Goal: Transaction & Acquisition: Purchase product/service

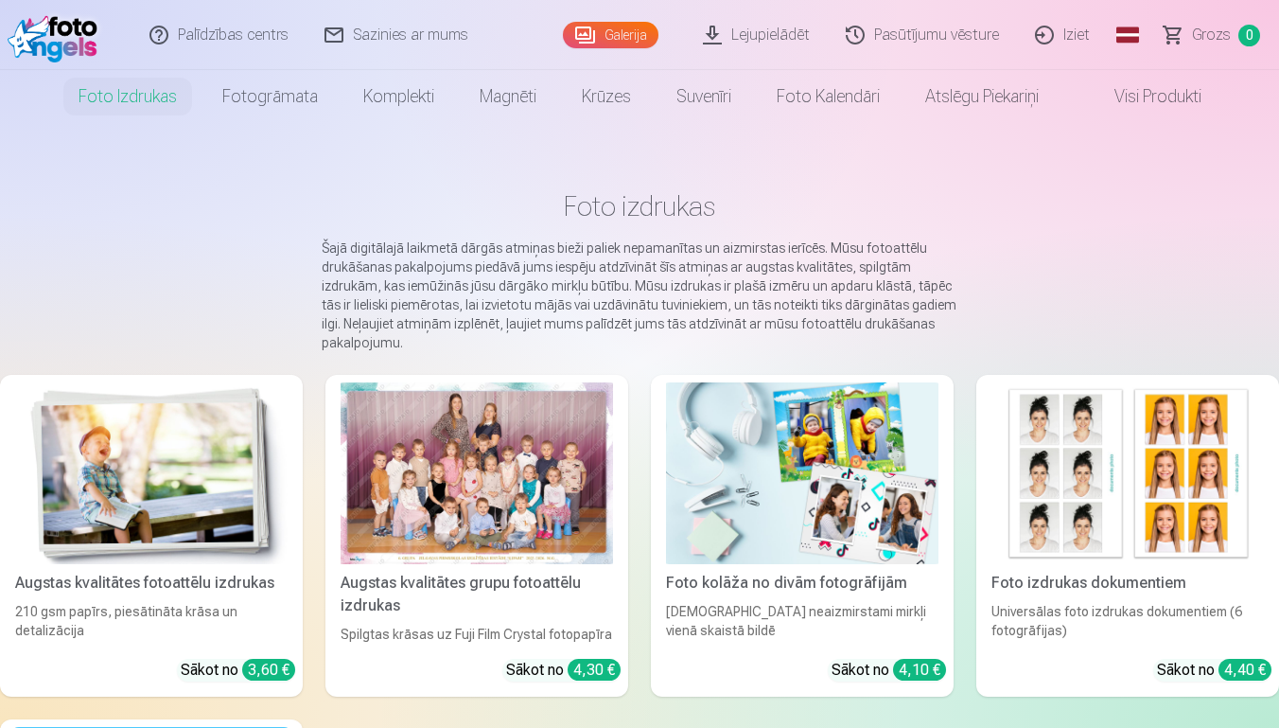
scroll to position [6, 0]
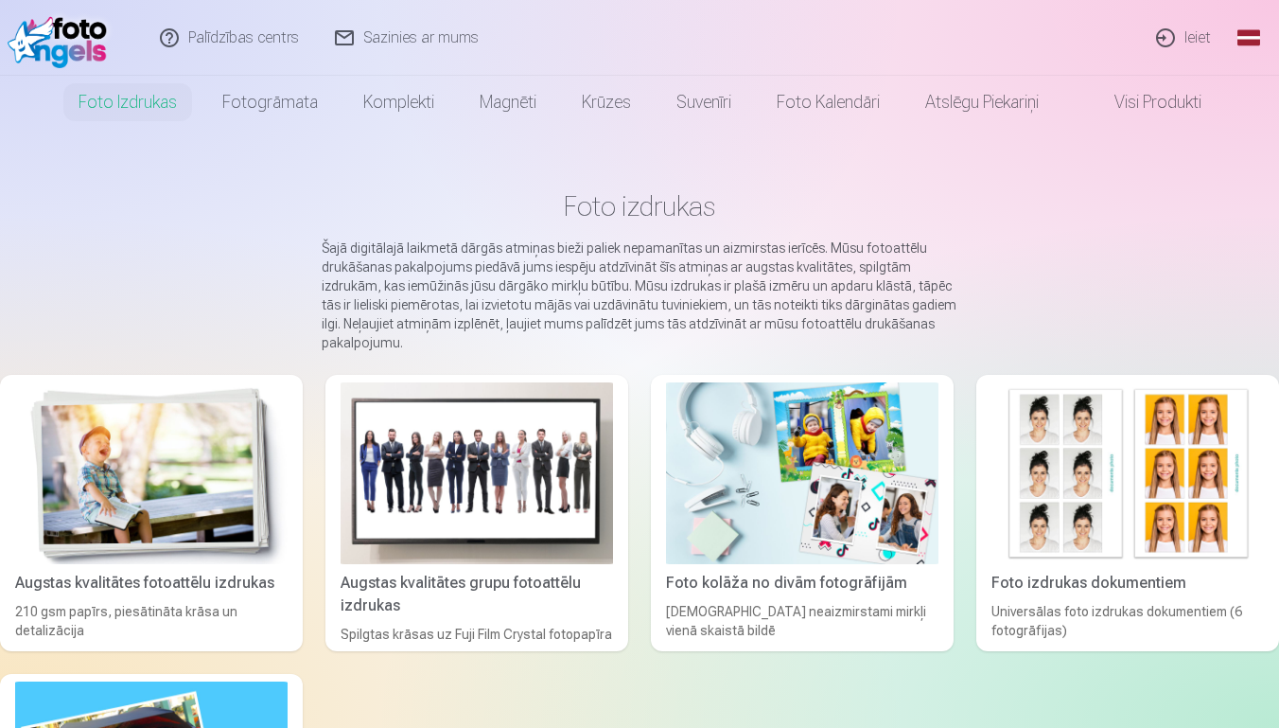
scroll to position [6, 0]
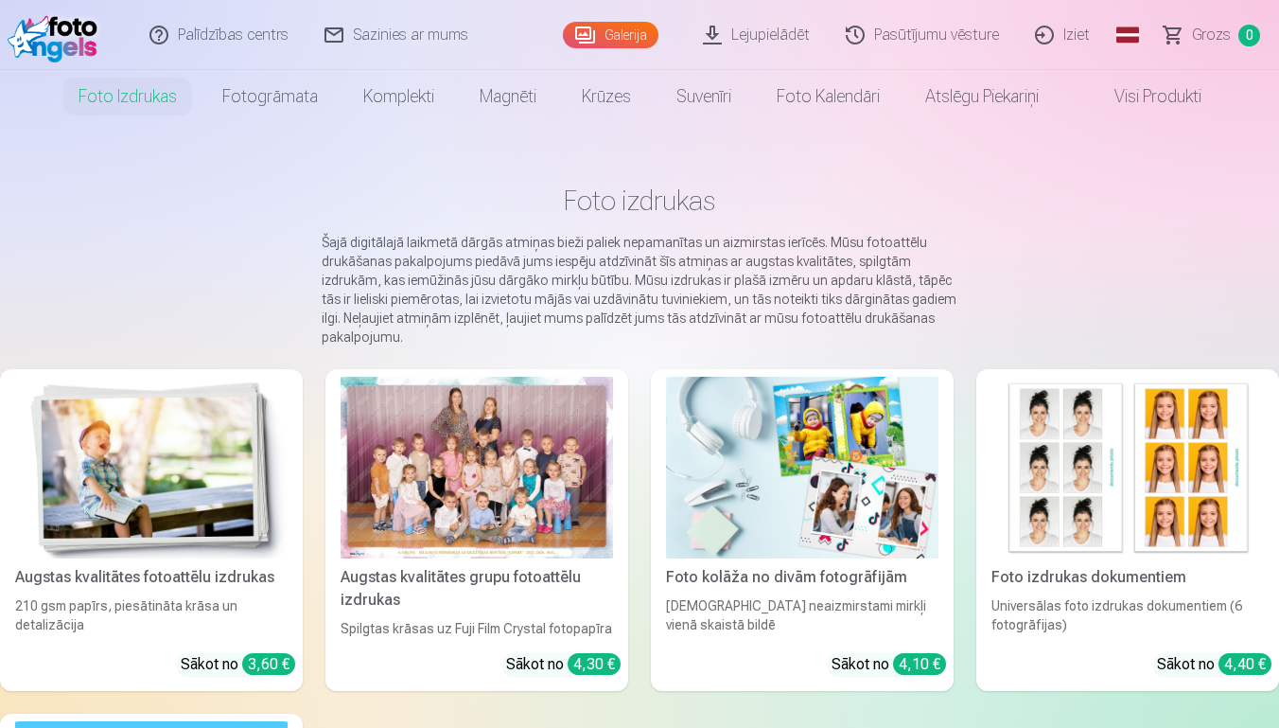
click at [244, 536] on img at bounding box center [151, 468] width 273 height 182
click at [222, 582] on div "Augstas kvalitātes fotoattēlu izdrukas" at bounding box center [152, 577] width 288 height 23
click at [214, 504] on img at bounding box center [151, 468] width 273 height 182
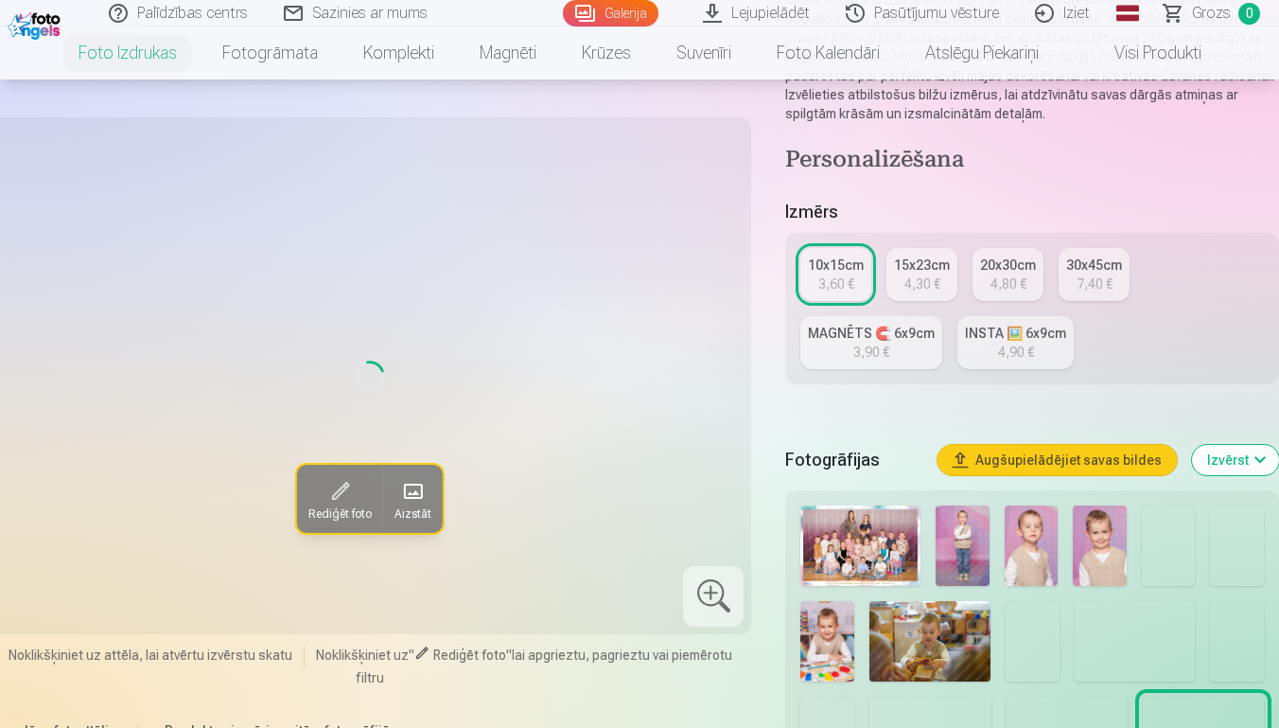
scroll to position [242, 0]
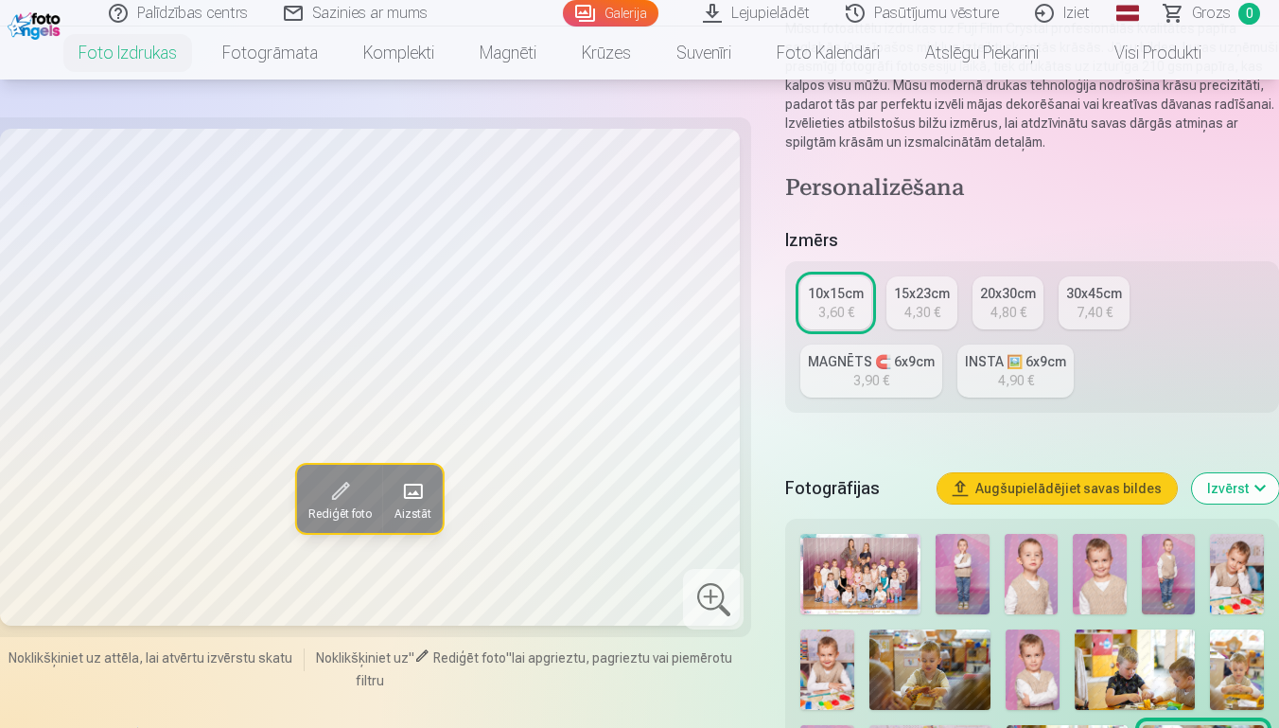
click at [916, 392] on link "MAGNĒTS 🧲 6x9cm 3,90 €" at bounding box center [872, 370] width 142 height 53
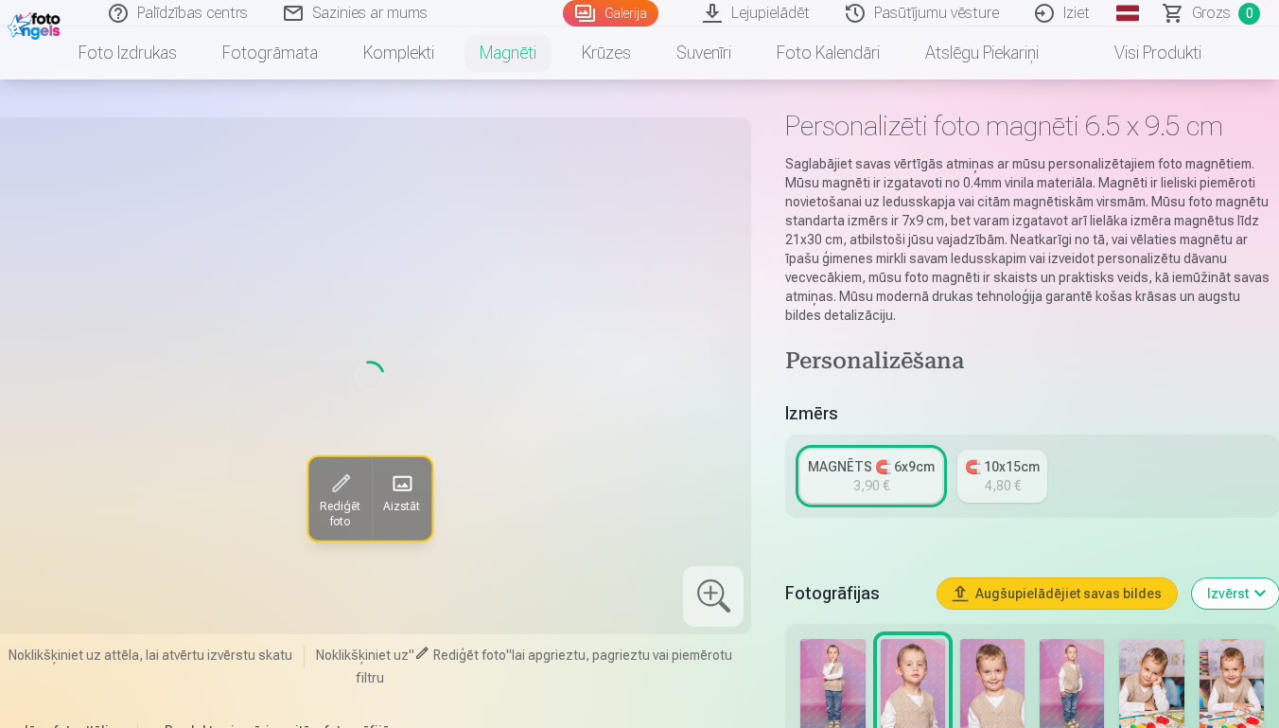
scroll to position [75, 0]
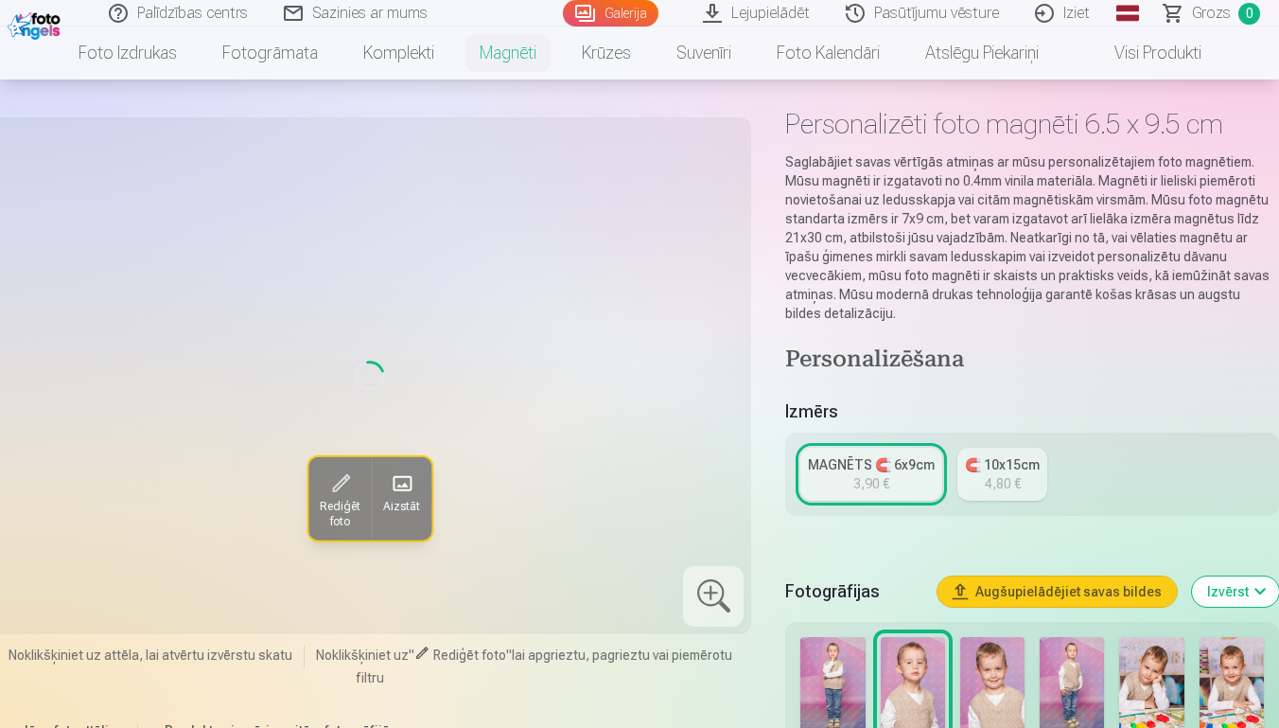
click at [998, 655] on img at bounding box center [993, 685] width 64 height 97
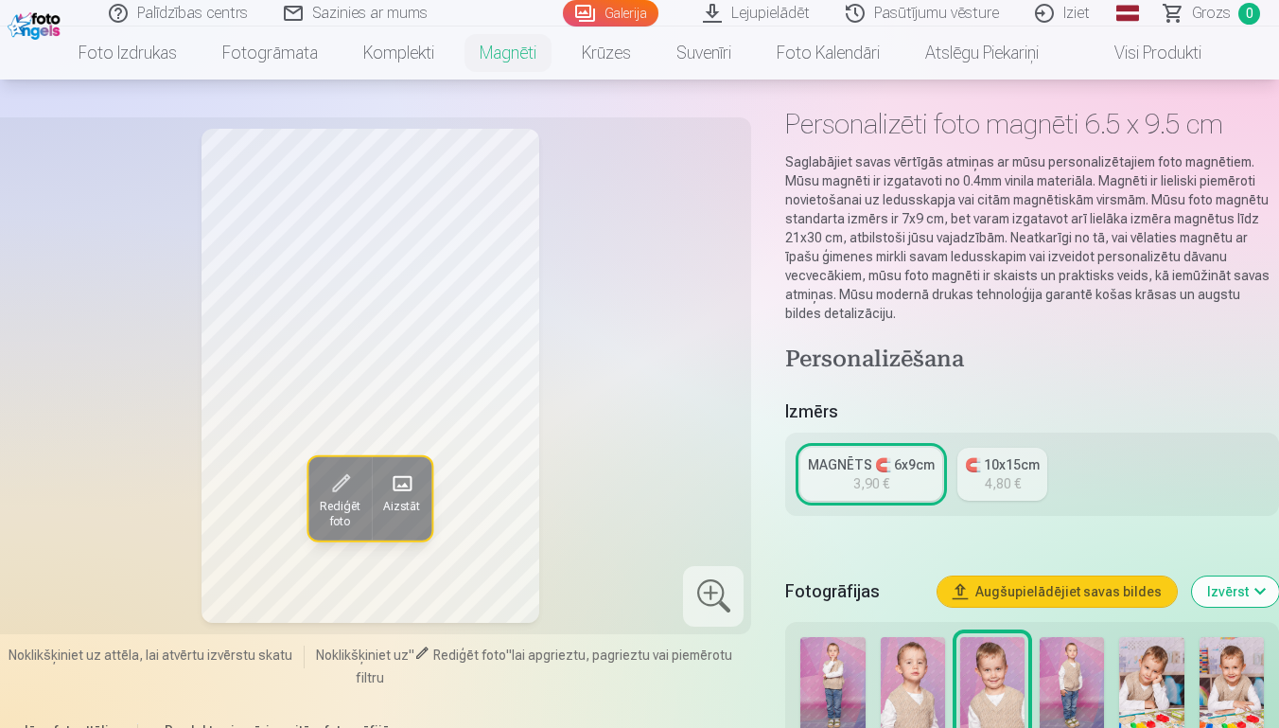
click at [1081, 657] on img at bounding box center [1072, 685] width 64 height 97
click at [1167, 665] on img at bounding box center [1152, 685] width 64 height 97
click at [1234, 690] on img at bounding box center [1232, 685] width 64 height 97
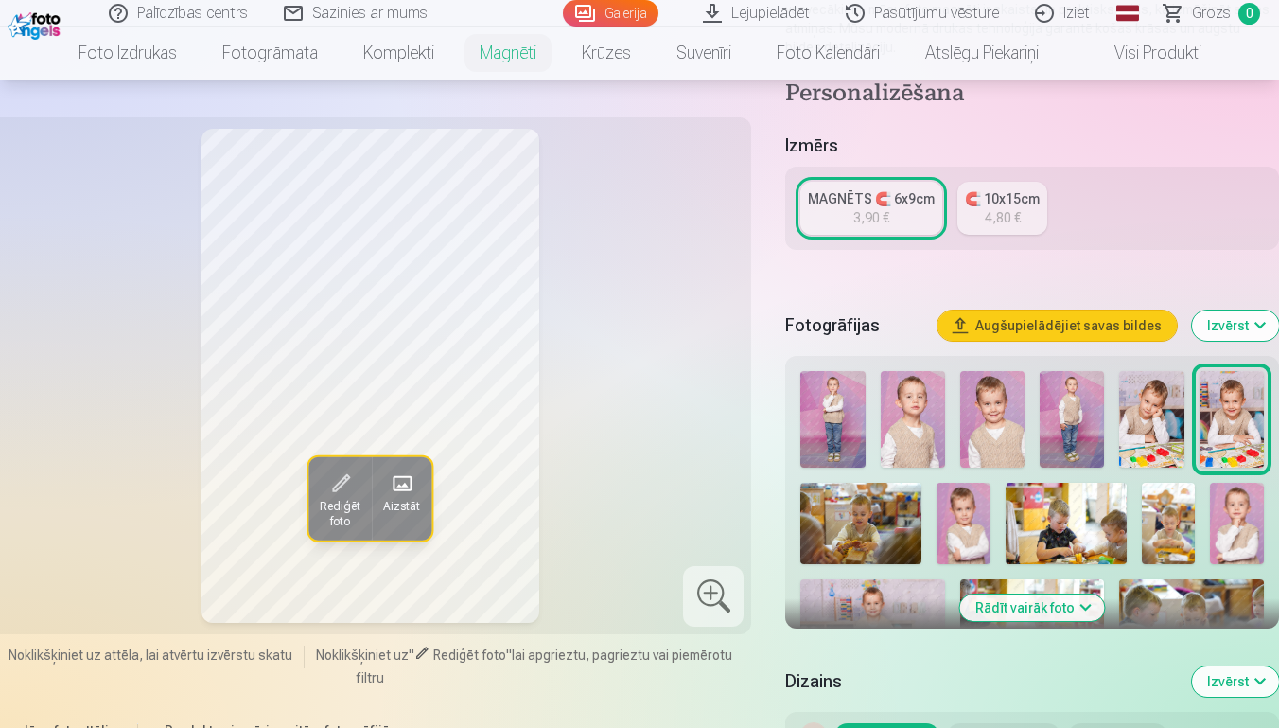
scroll to position [342, 0]
click at [955, 503] on img at bounding box center [964, 522] width 54 height 80
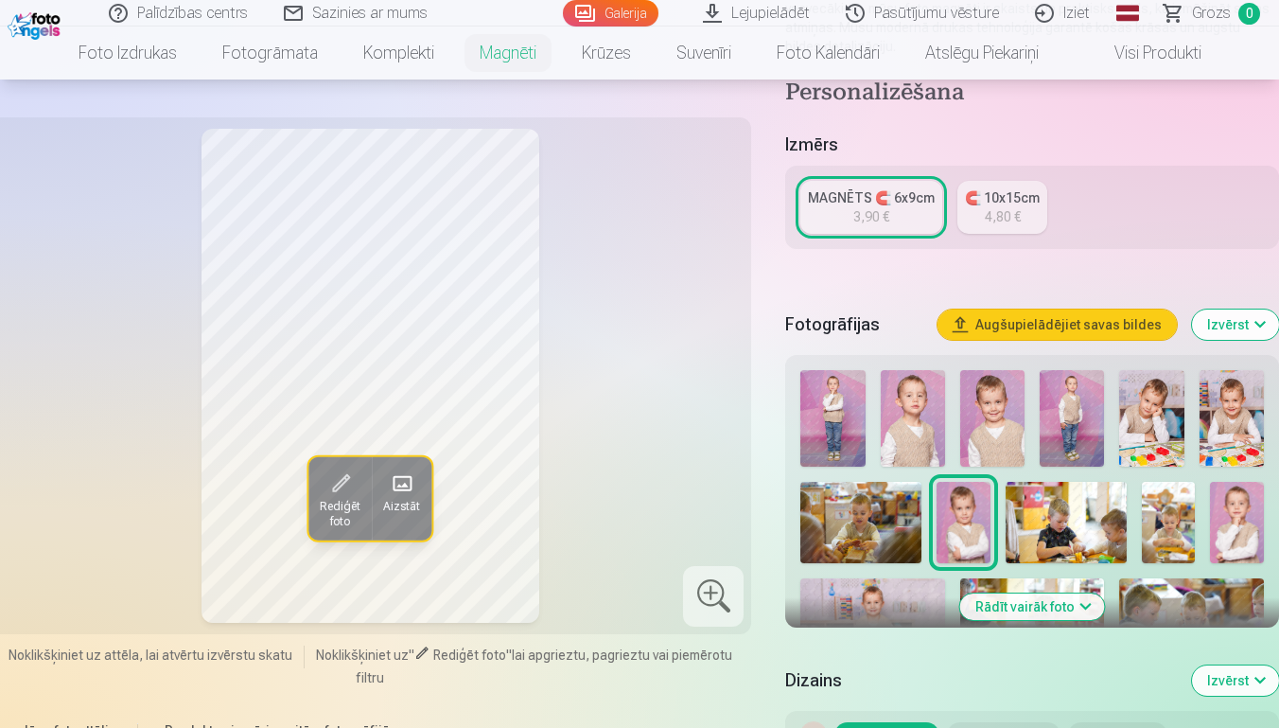
click at [1243, 518] on img at bounding box center [1237, 522] width 54 height 80
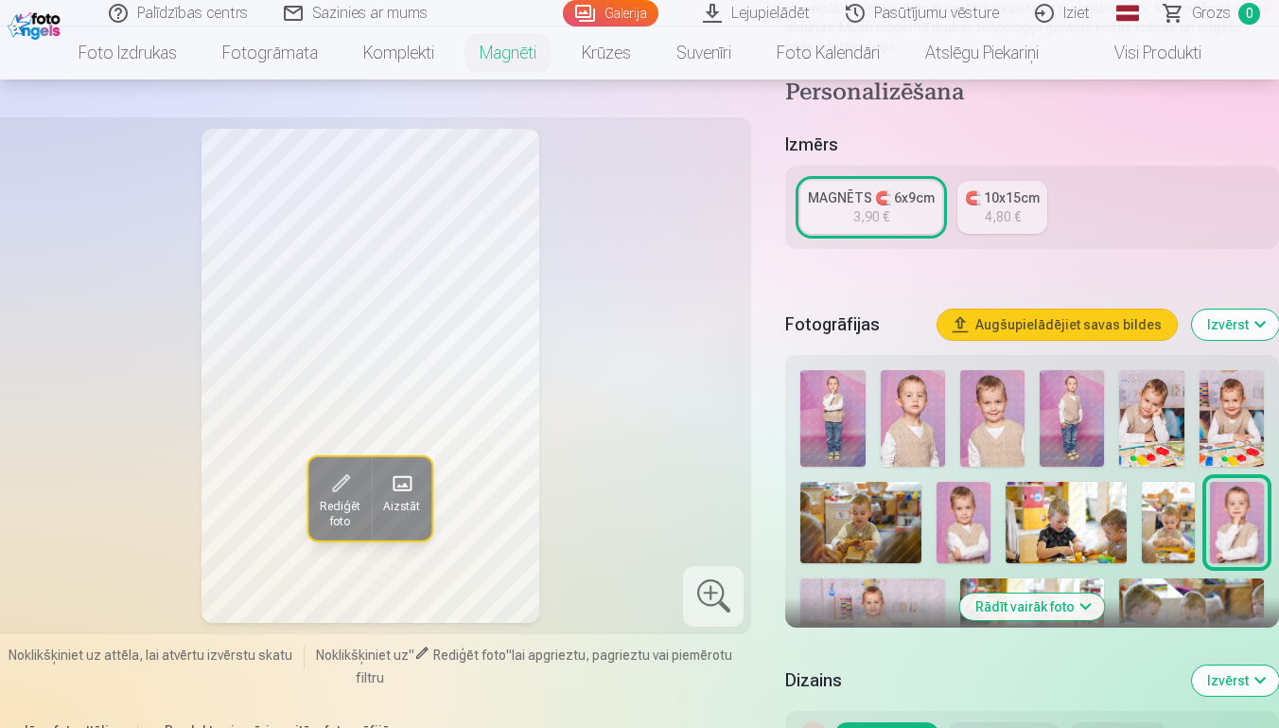
click at [985, 492] on img at bounding box center [964, 522] width 54 height 80
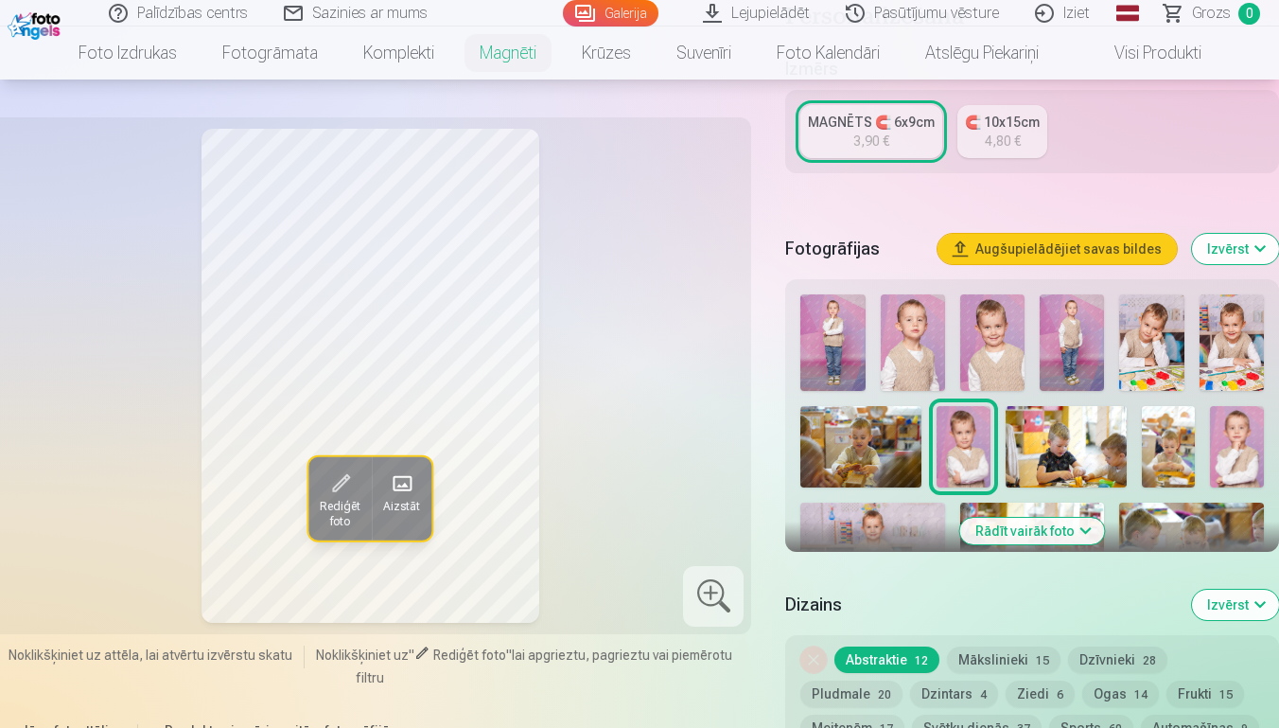
scroll to position [438, 0]
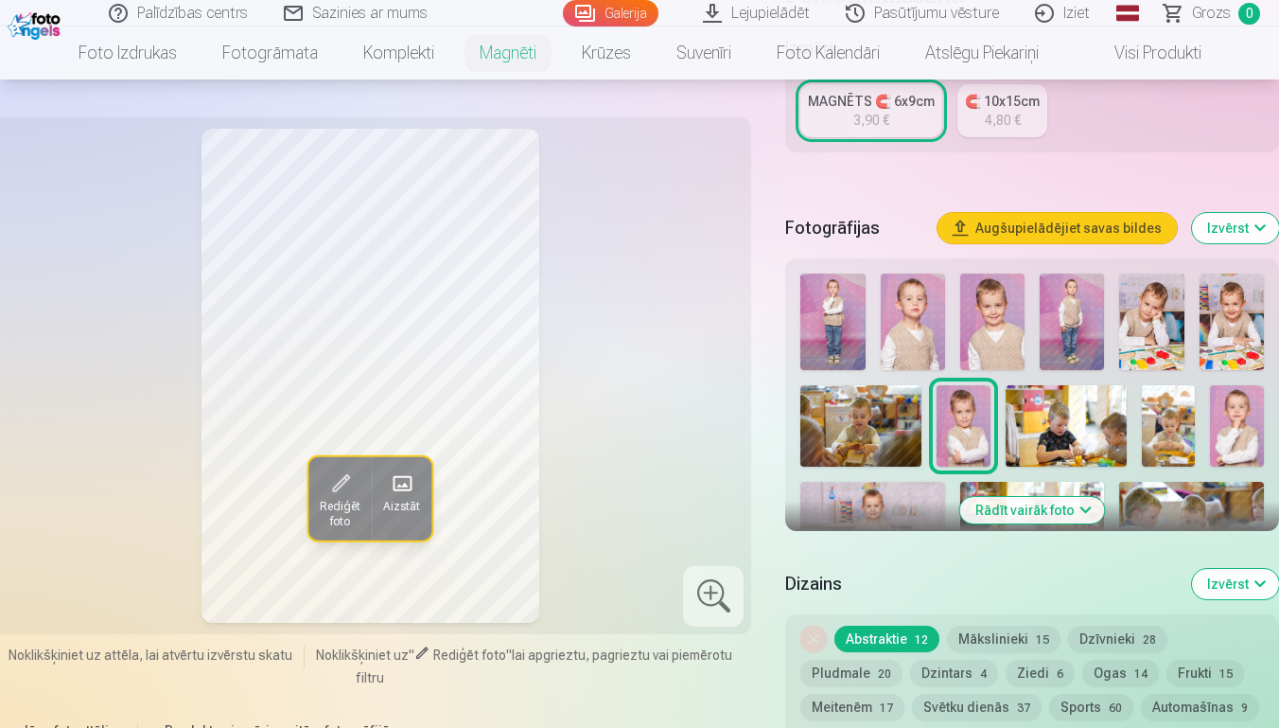
click at [979, 497] on button "Rādīt vairāk foto" at bounding box center [1033, 510] width 145 height 26
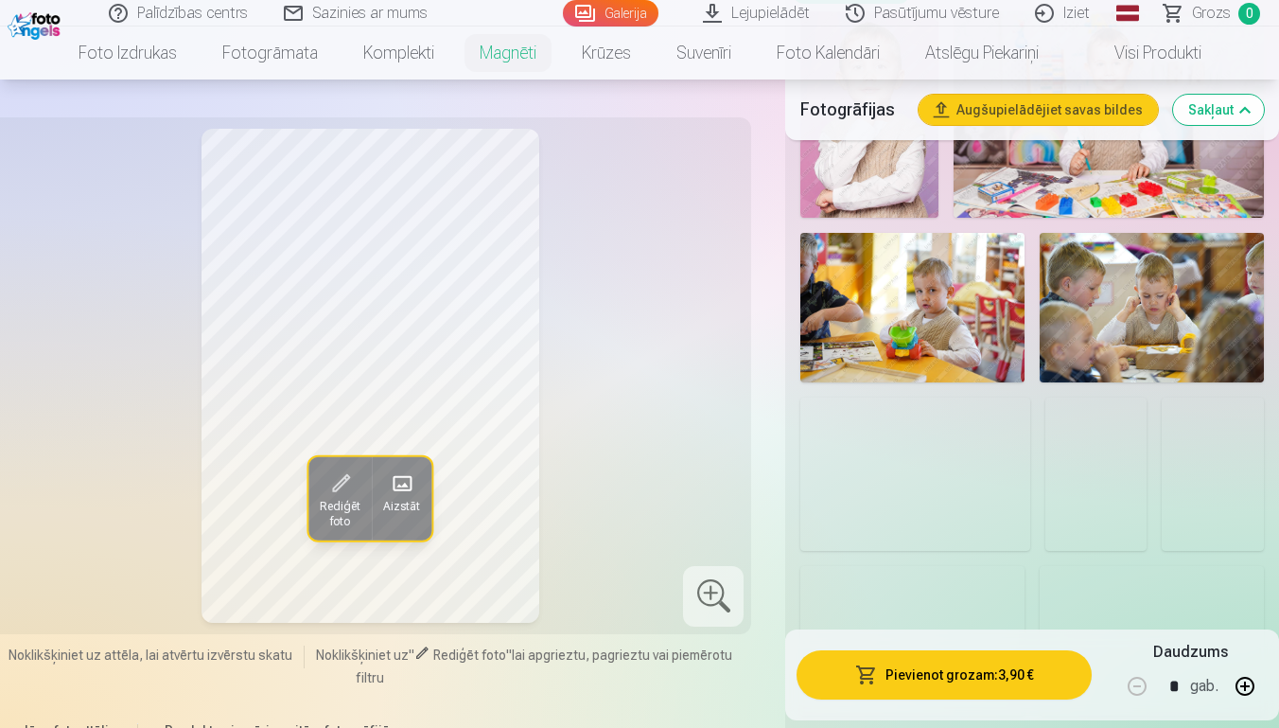
scroll to position [1215, 0]
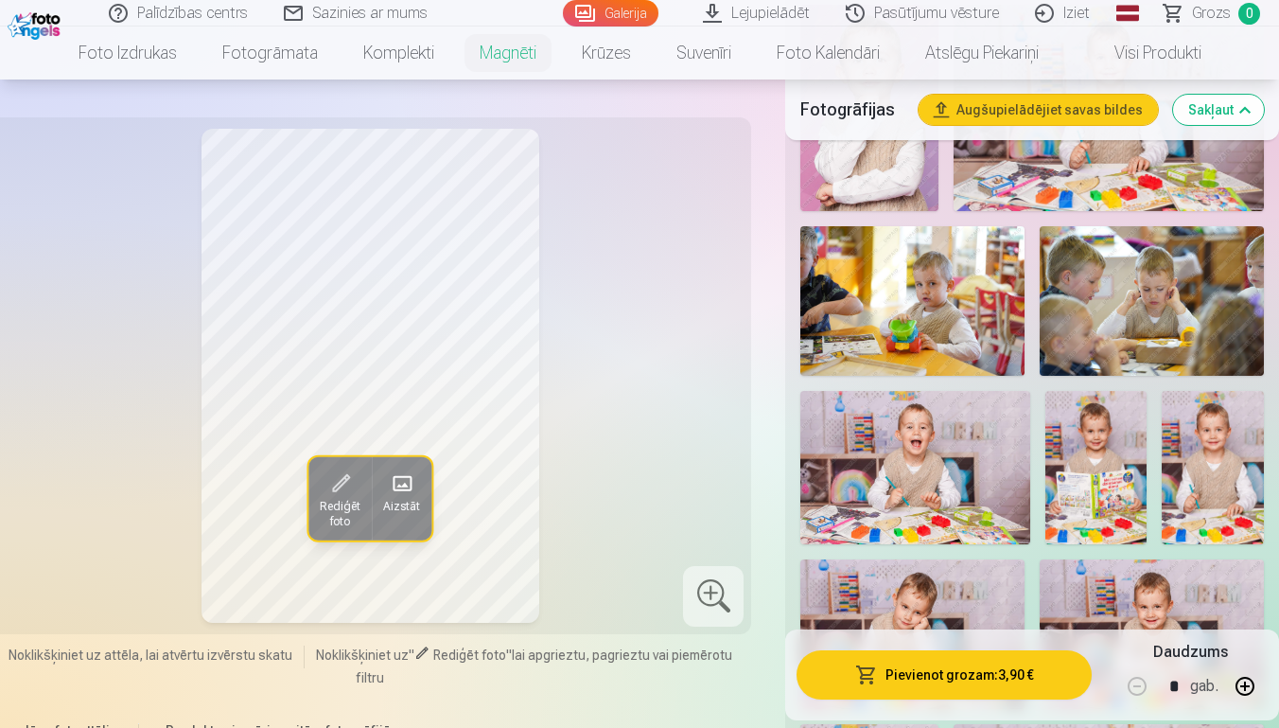
click at [1094, 443] on img at bounding box center [1097, 467] width 102 height 153
click at [1257, 429] on img at bounding box center [1213, 467] width 102 height 152
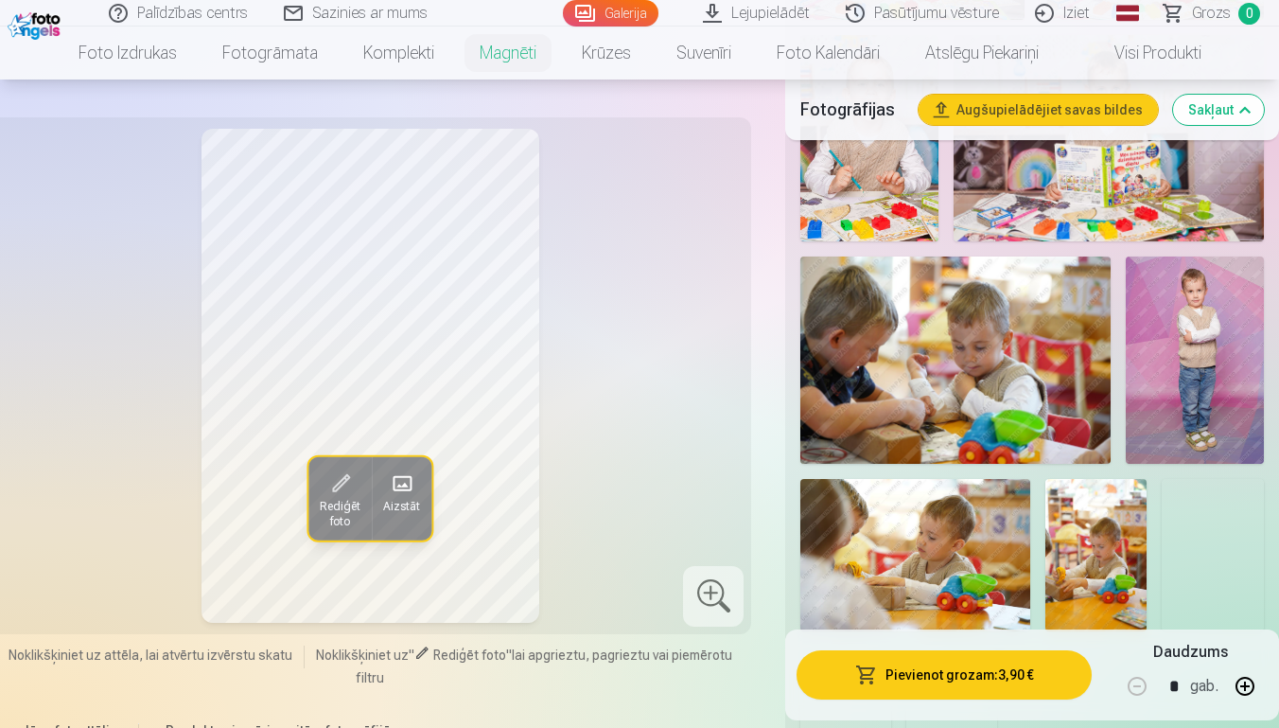
scroll to position [1919, 0]
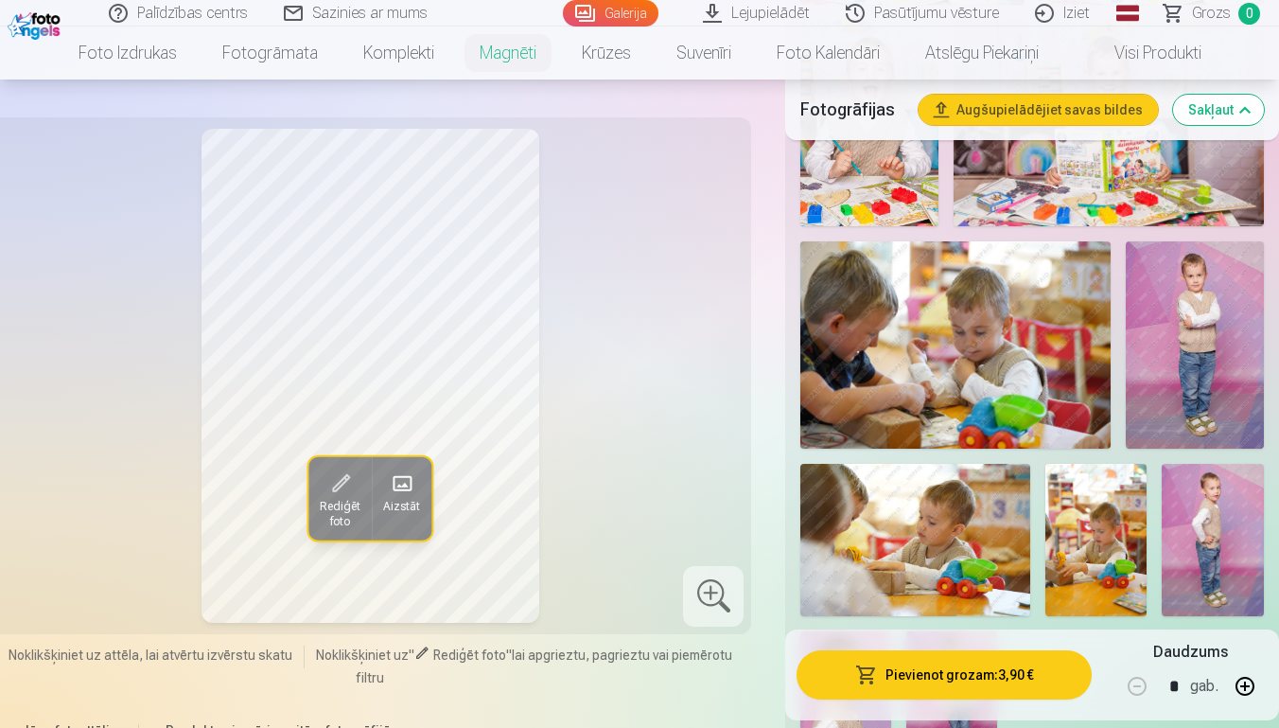
click at [1183, 345] on img at bounding box center [1195, 344] width 138 height 207
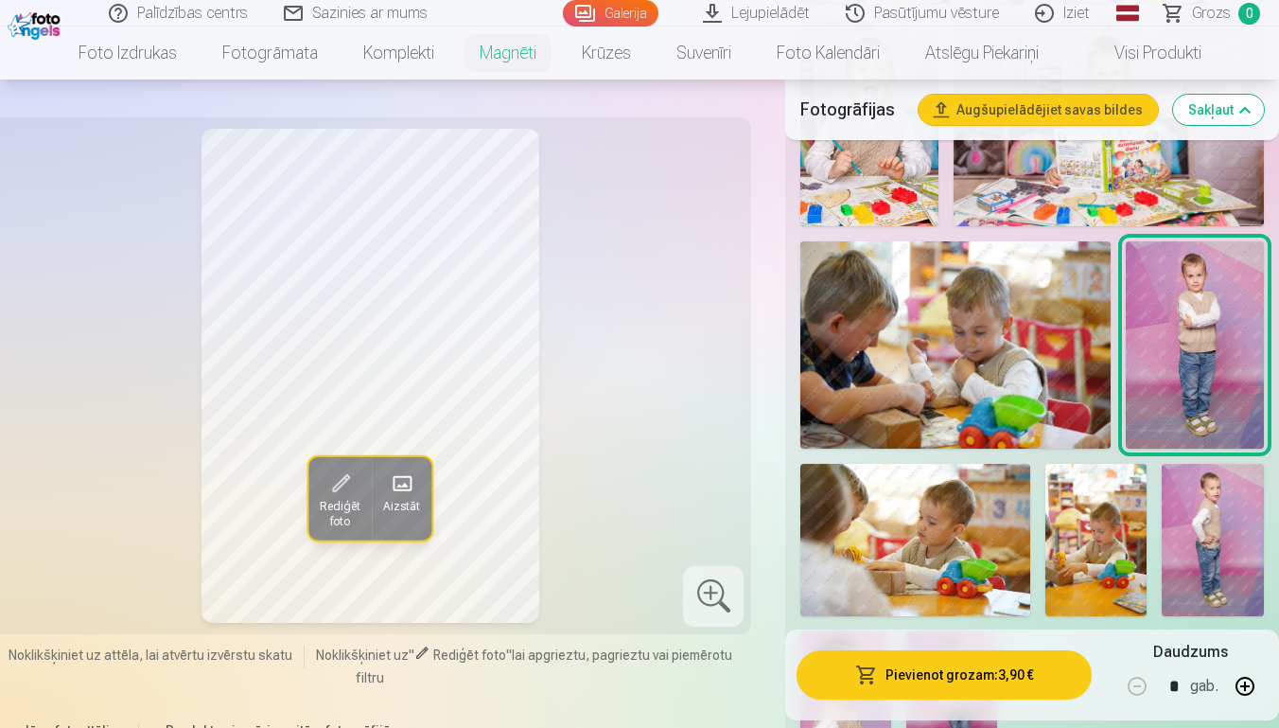
click at [1218, 497] on img at bounding box center [1213, 540] width 102 height 153
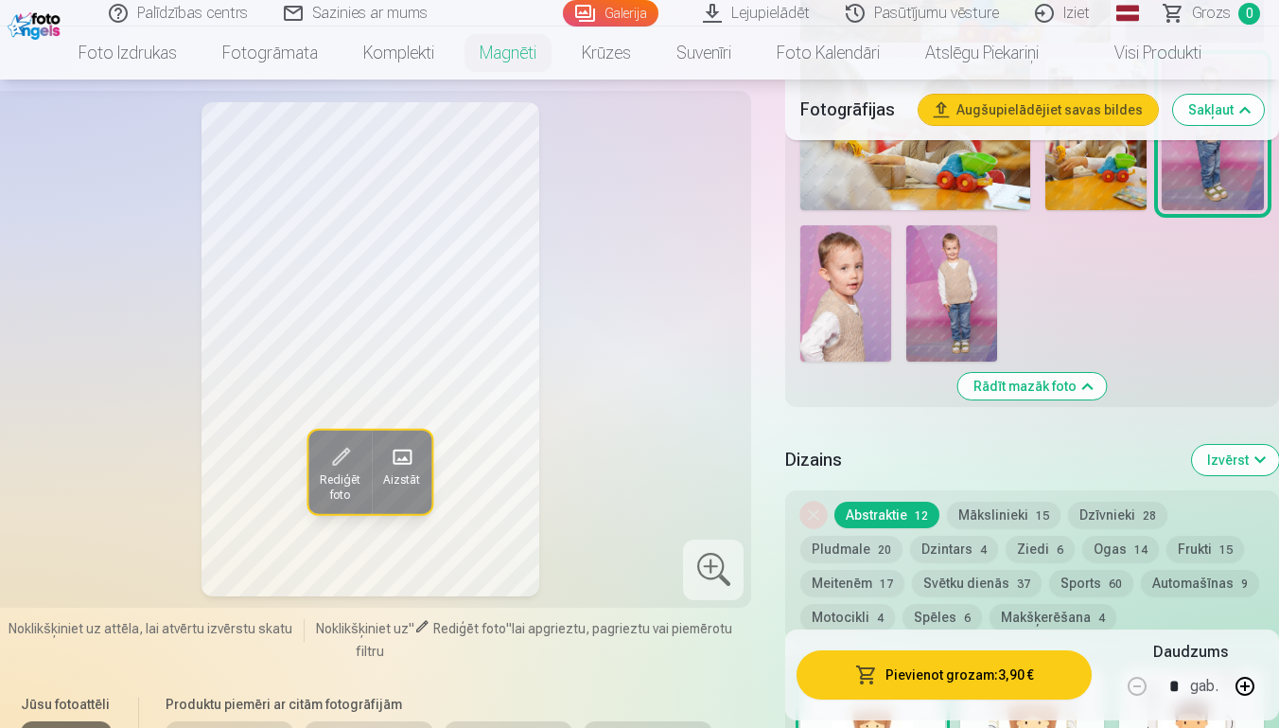
scroll to position [2246, 0]
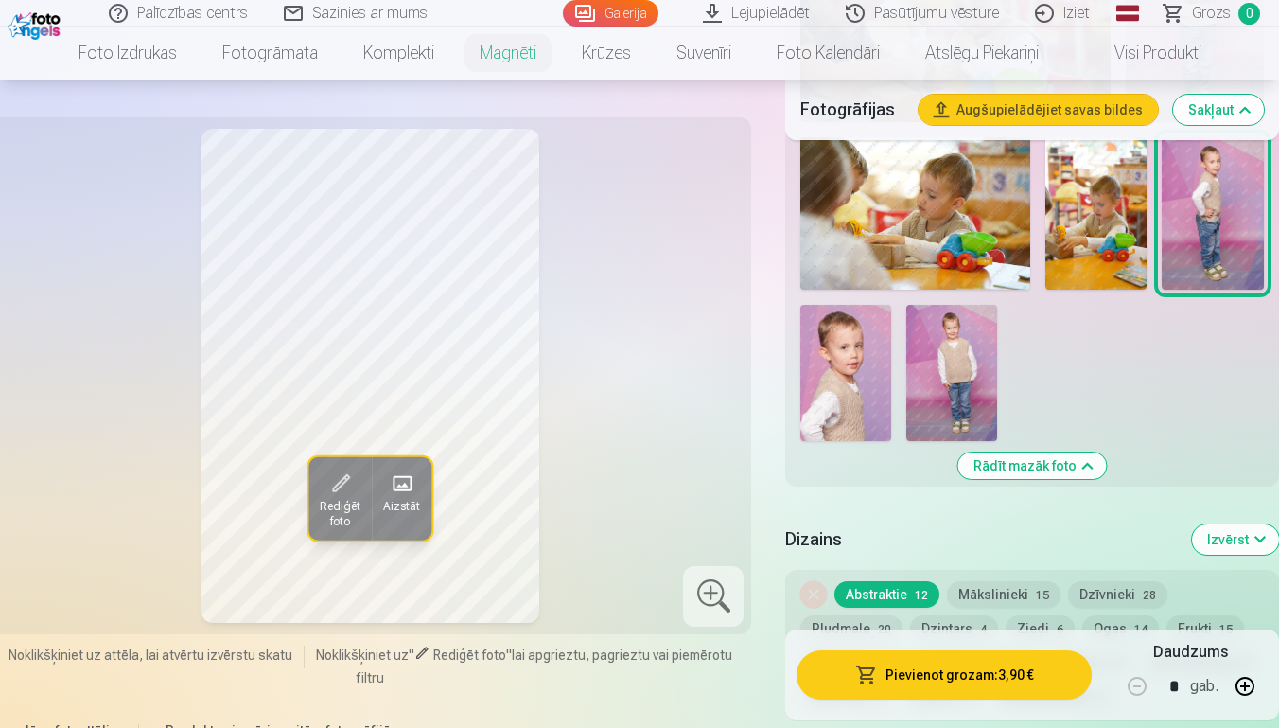
click at [826, 390] on img at bounding box center [846, 373] width 91 height 136
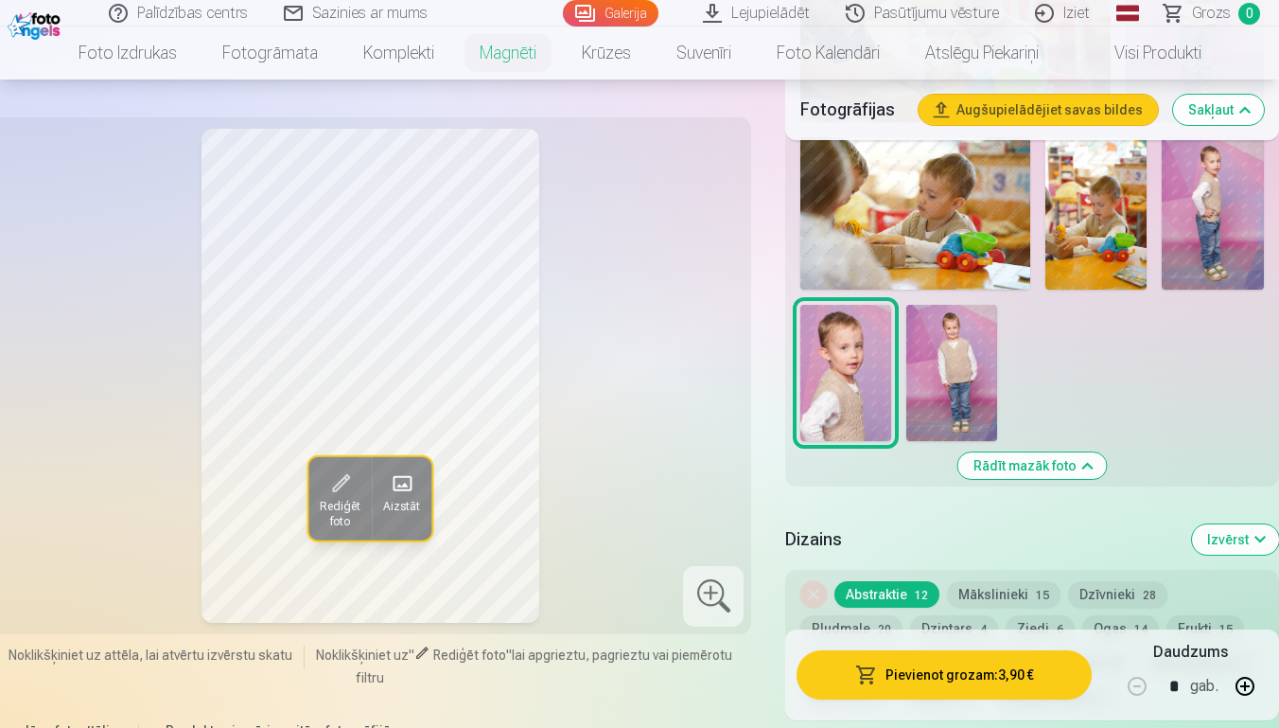
click at [965, 377] on img at bounding box center [952, 373] width 91 height 136
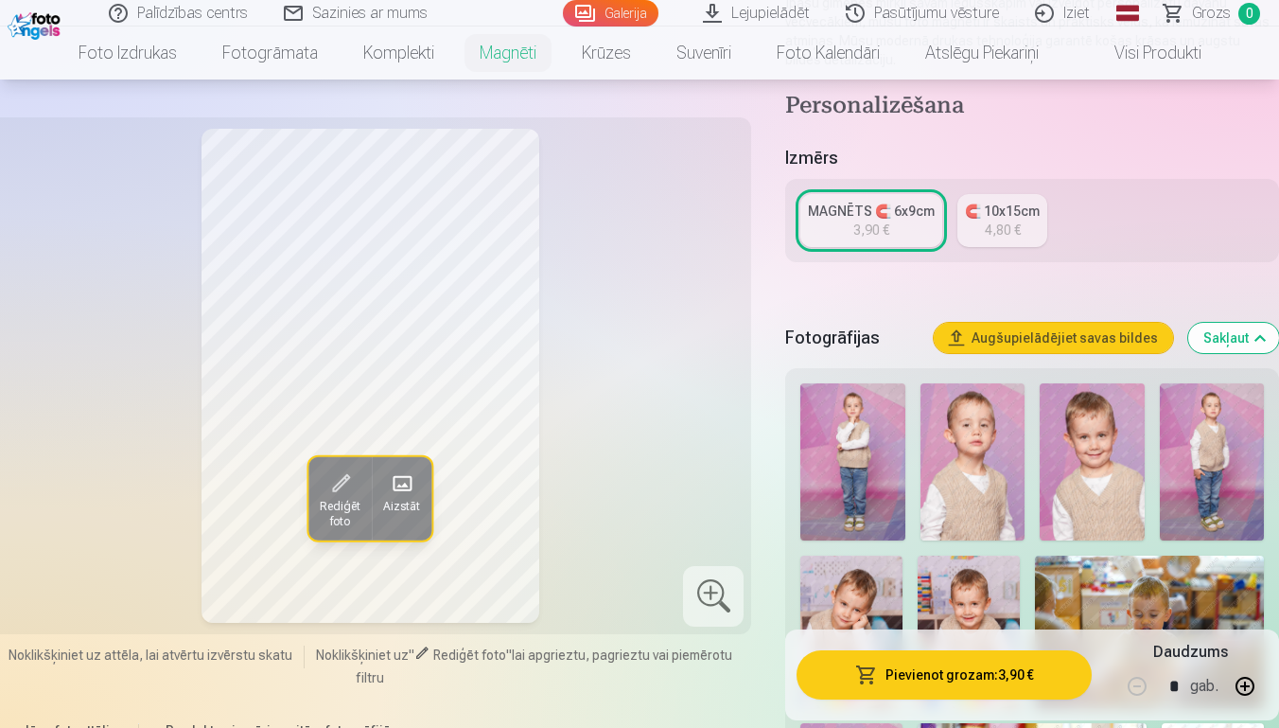
scroll to position [327, 0]
click at [841, 405] on img at bounding box center [853, 462] width 104 height 157
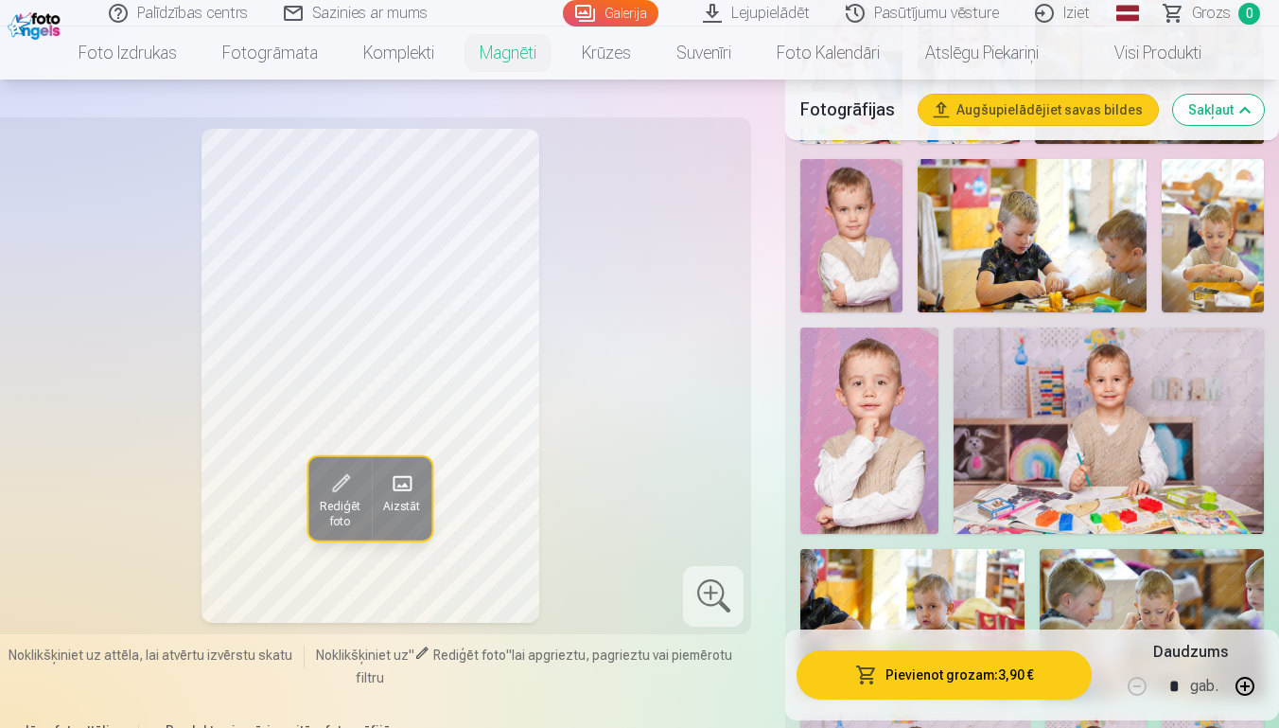
scroll to position [893, 0]
click at [872, 427] on img at bounding box center [870, 429] width 138 height 207
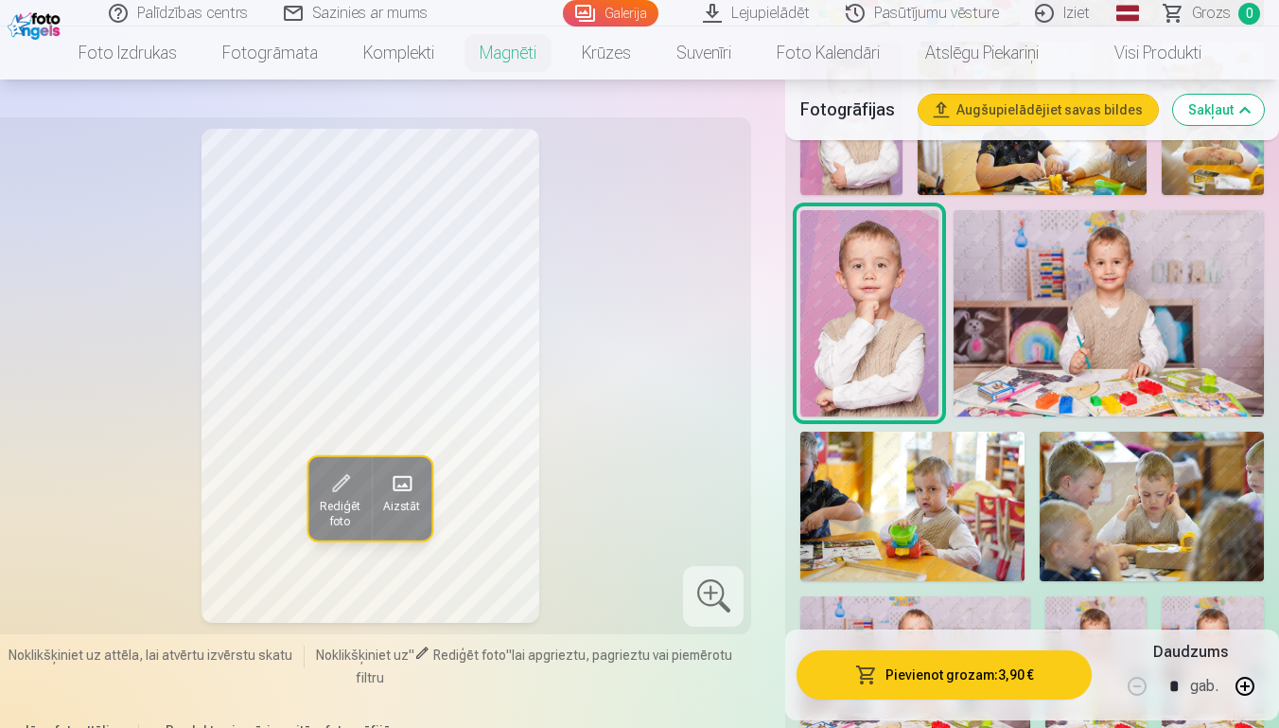
scroll to position [1006, 0]
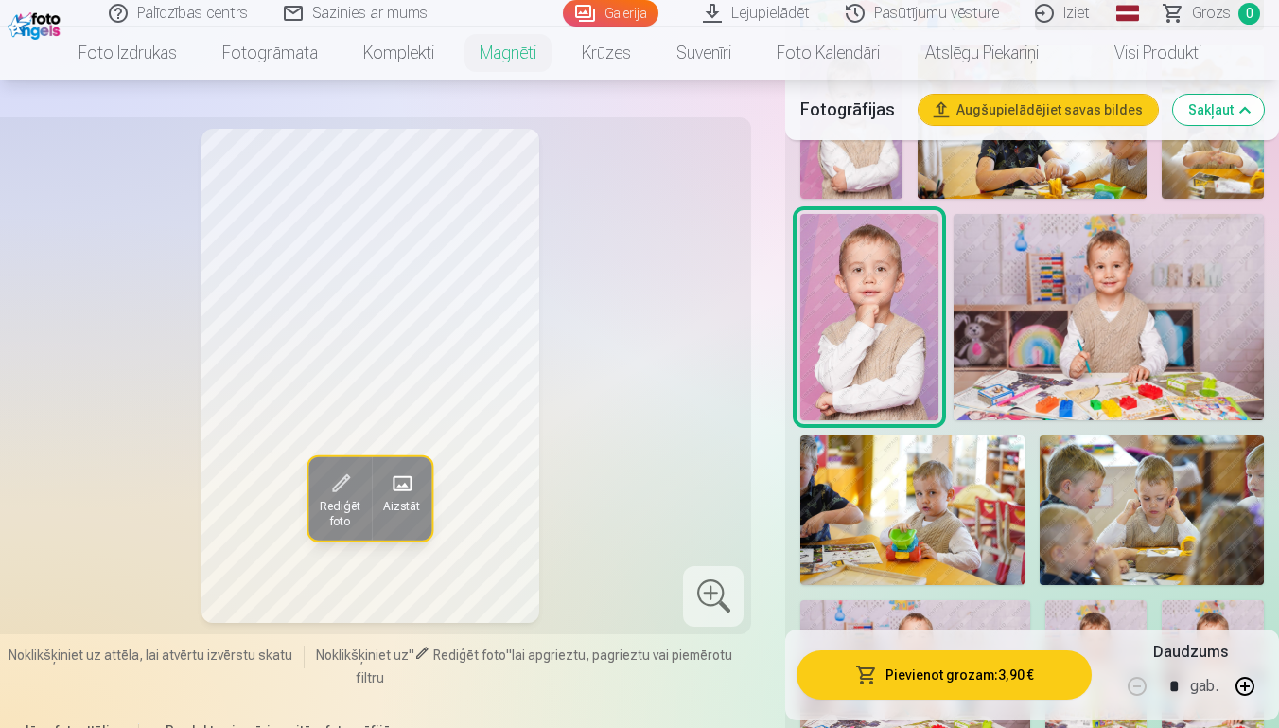
click at [1249, 695] on button "button" at bounding box center [1245, 685] width 45 height 45
type input "*"
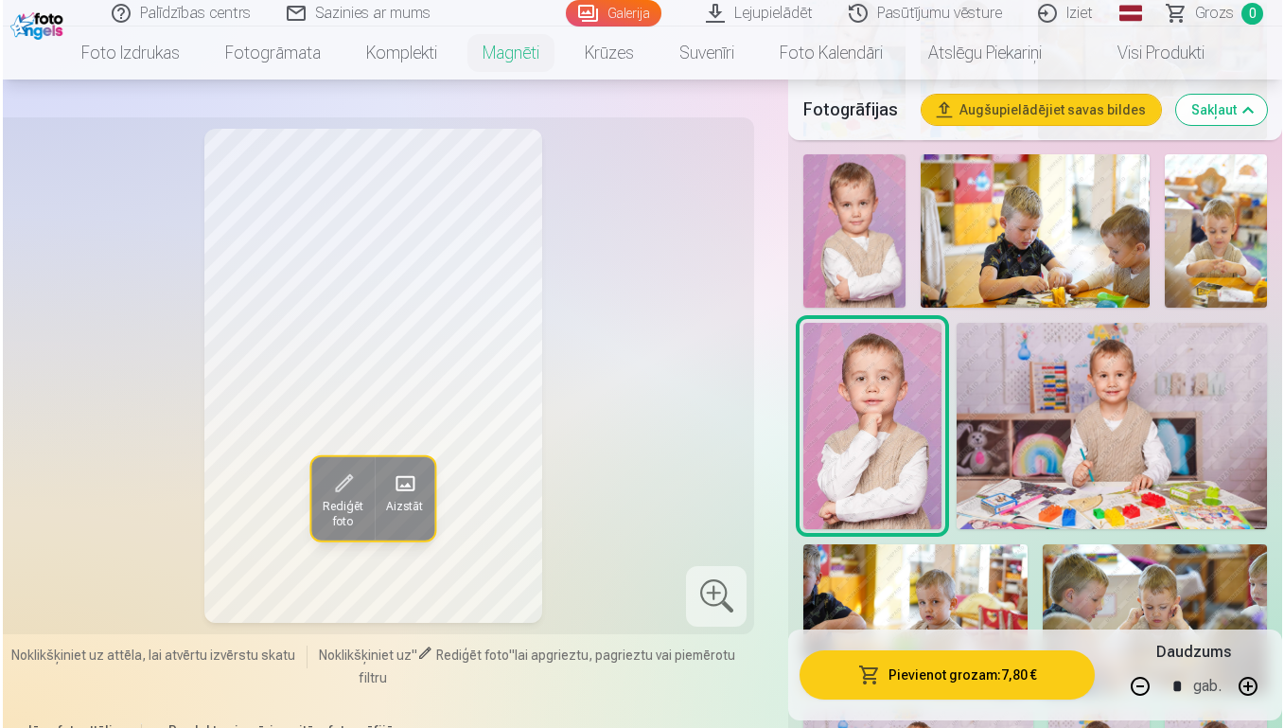
scroll to position [935, 0]
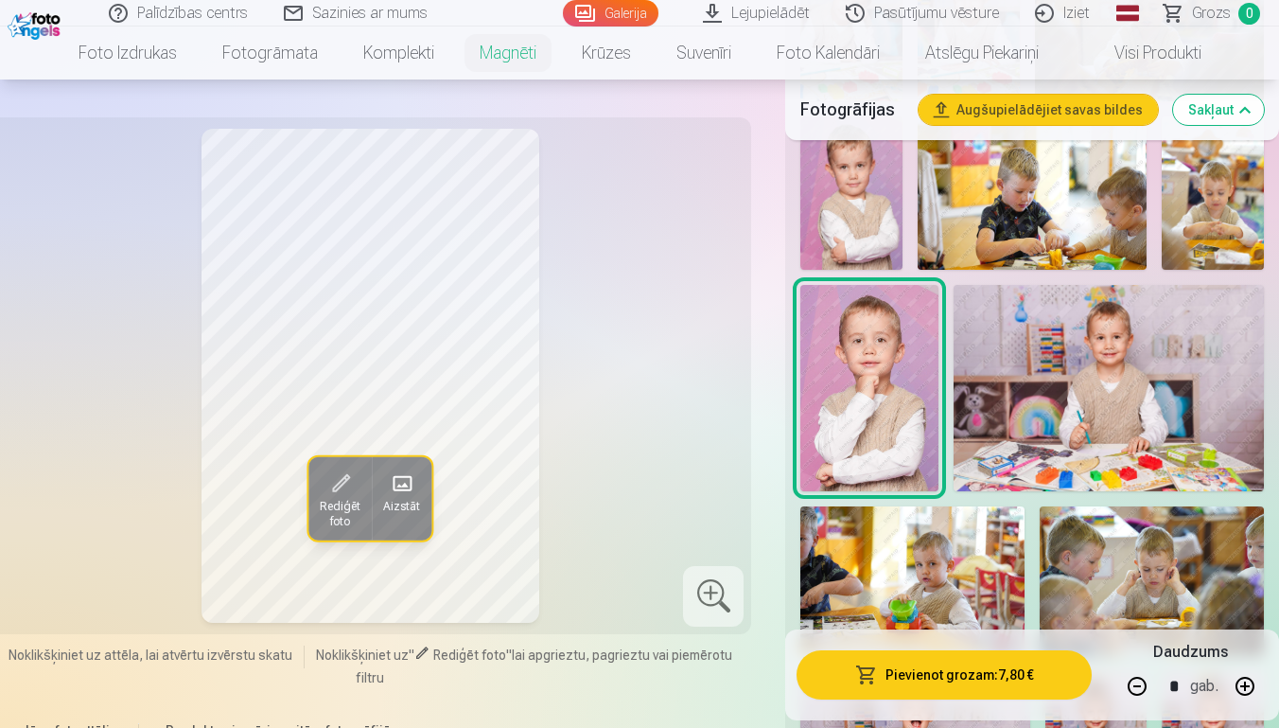
click at [995, 678] on button "Pievienot grozam : 7,80 €" at bounding box center [944, 674] width 294 height 49
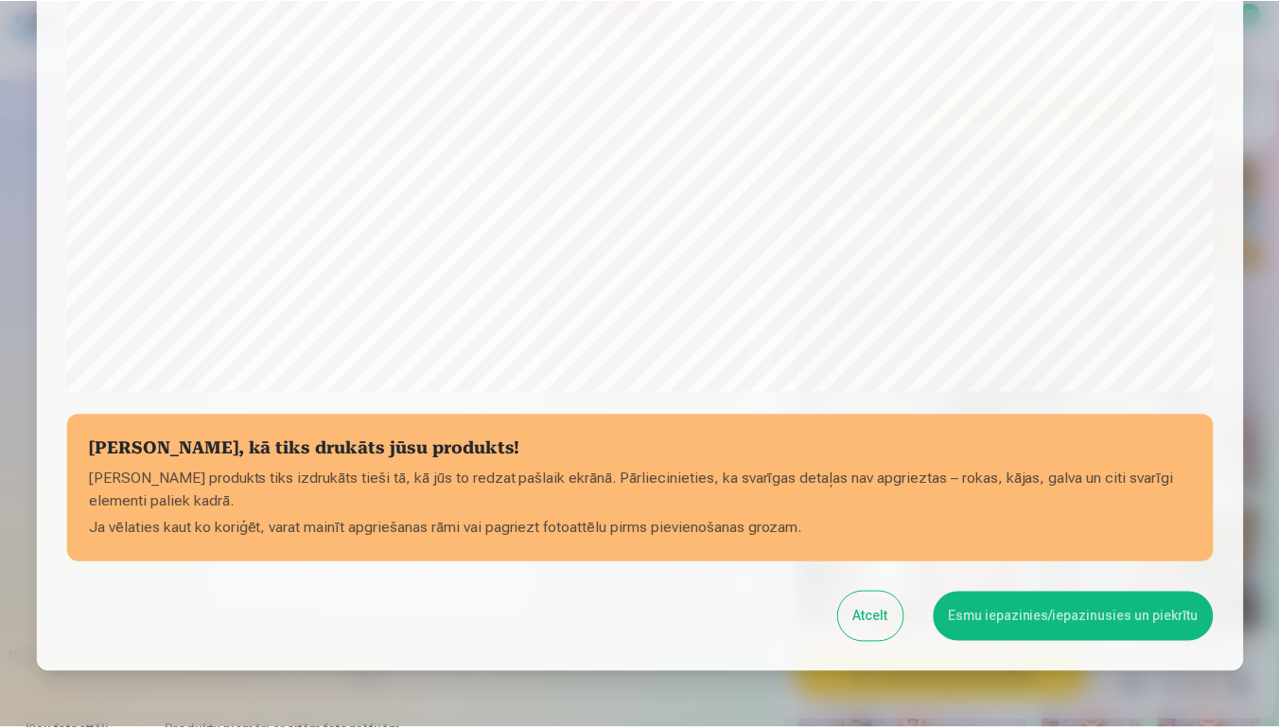
scroll to position [635, 0]
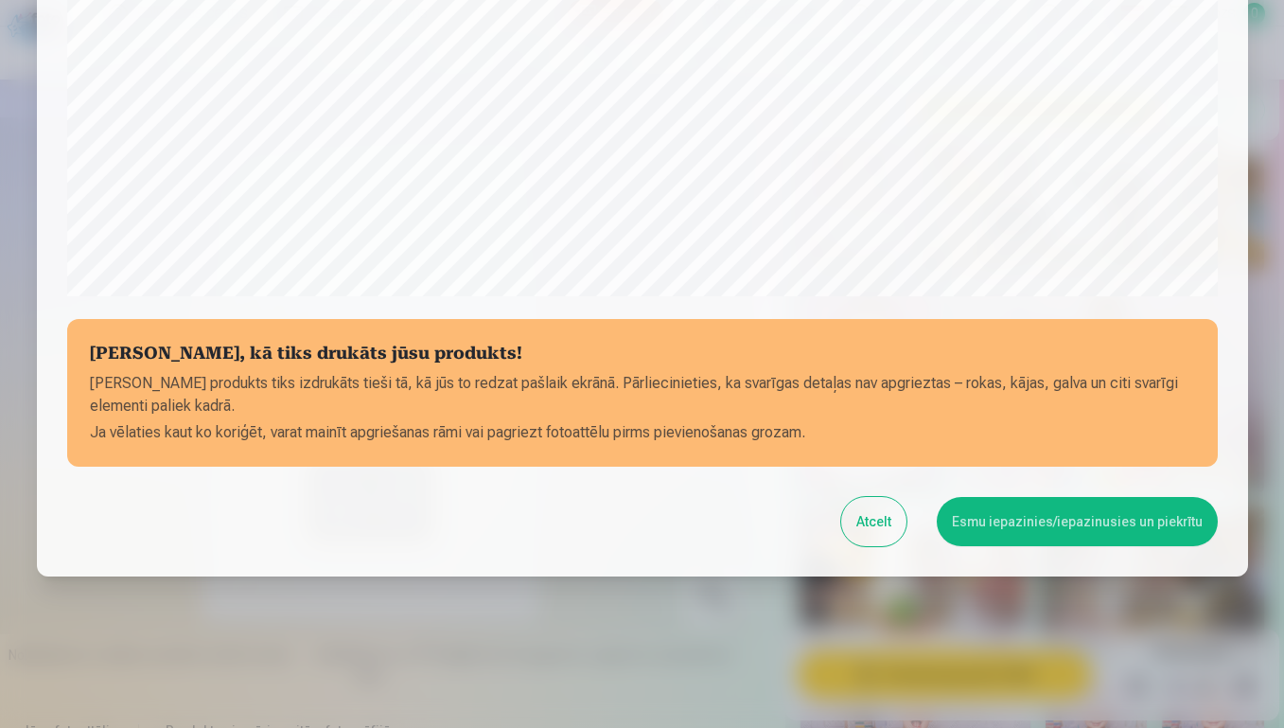
click at [992, 512] on button "Esmu iepazinies/iepazinusies un piekrītu" at bounding box center [1077, 521] width 281 height 49
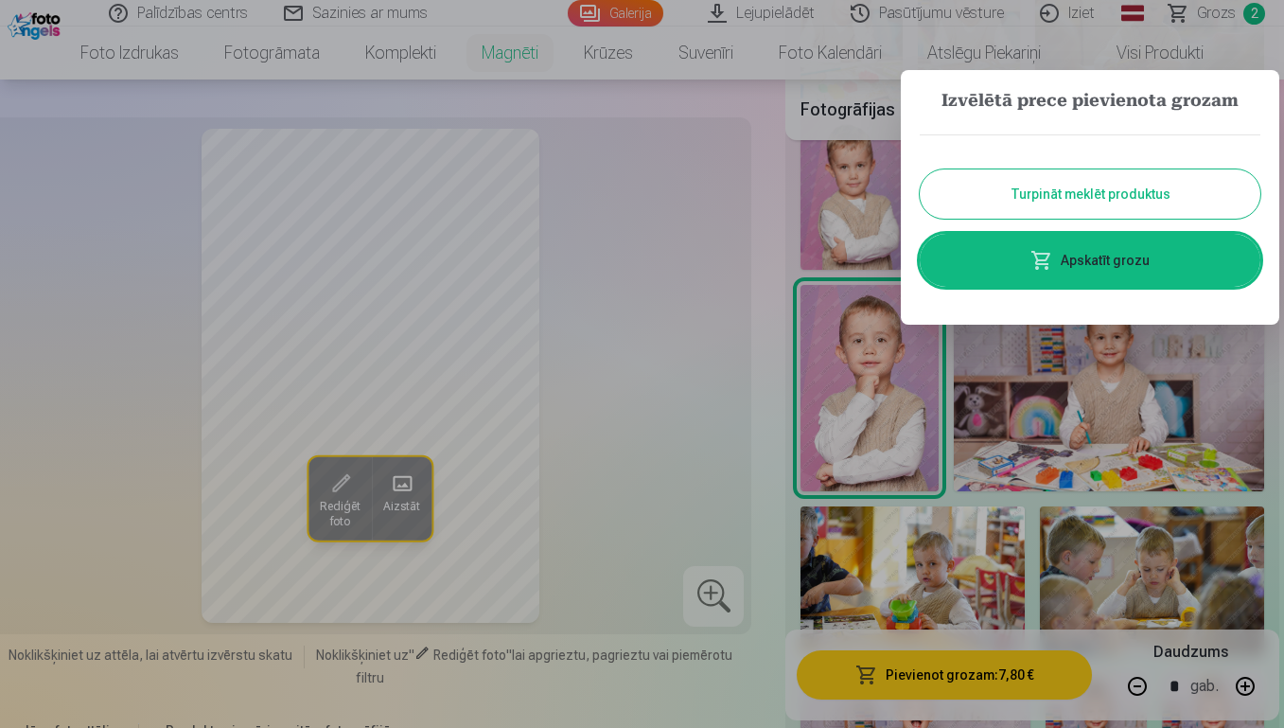
click at [1049, 191] on button "Turpināt meklēt produktus" at bounding box center [1090, 193] width 341 height 49
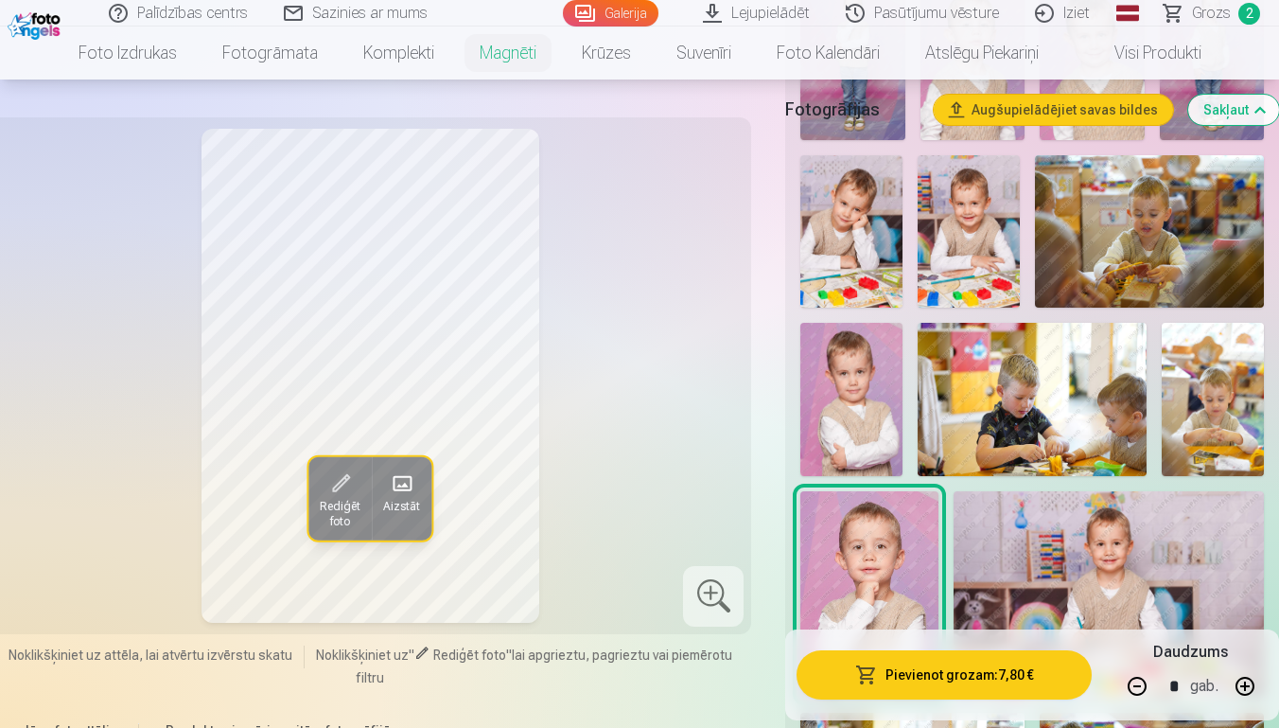
scroll to position [133, 0]
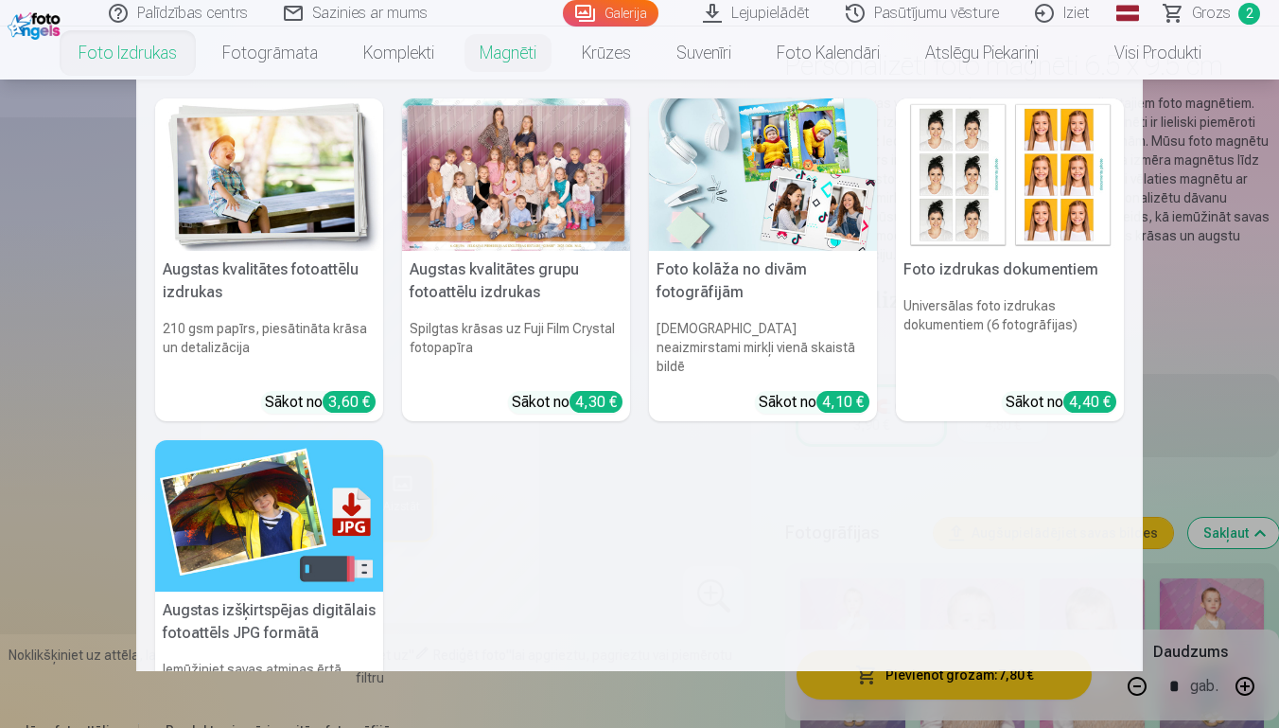
click at [152, 65] on link "Foto izdrukas" at bounding box center [128, 52] width 144 height 53
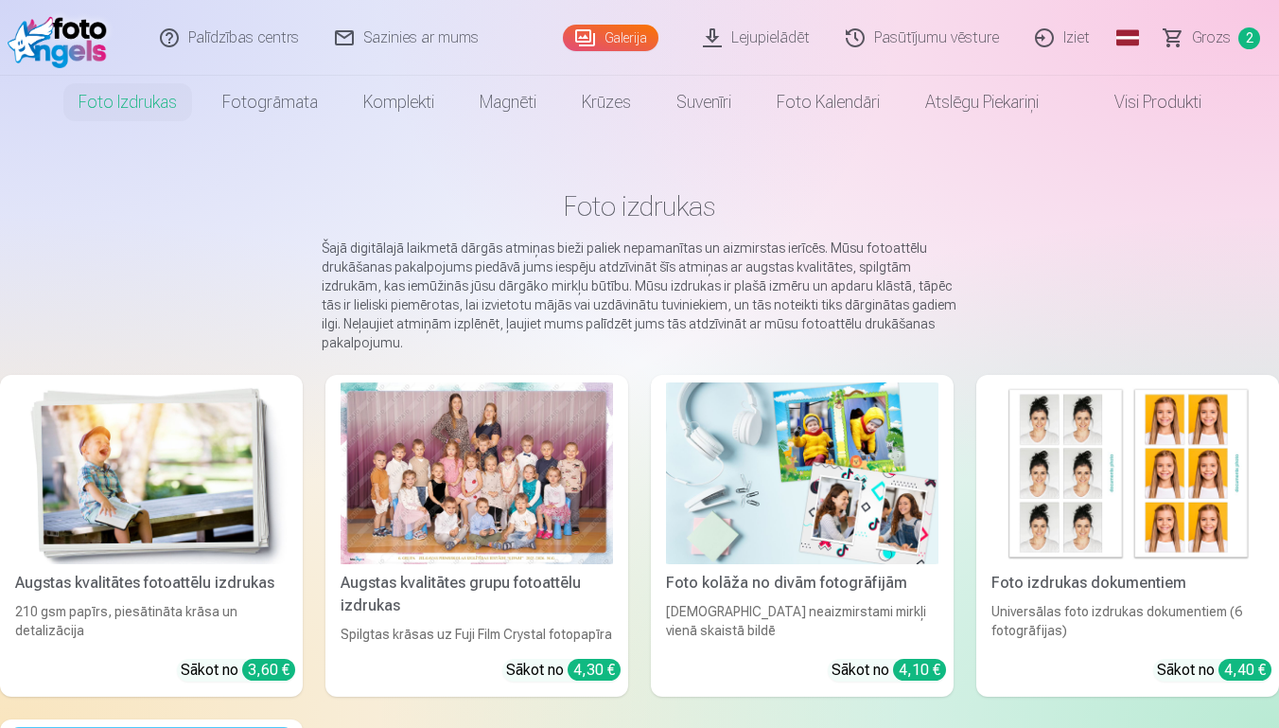
click at [169, 467] on img at bounding box center [151, 473] width 273 height 182
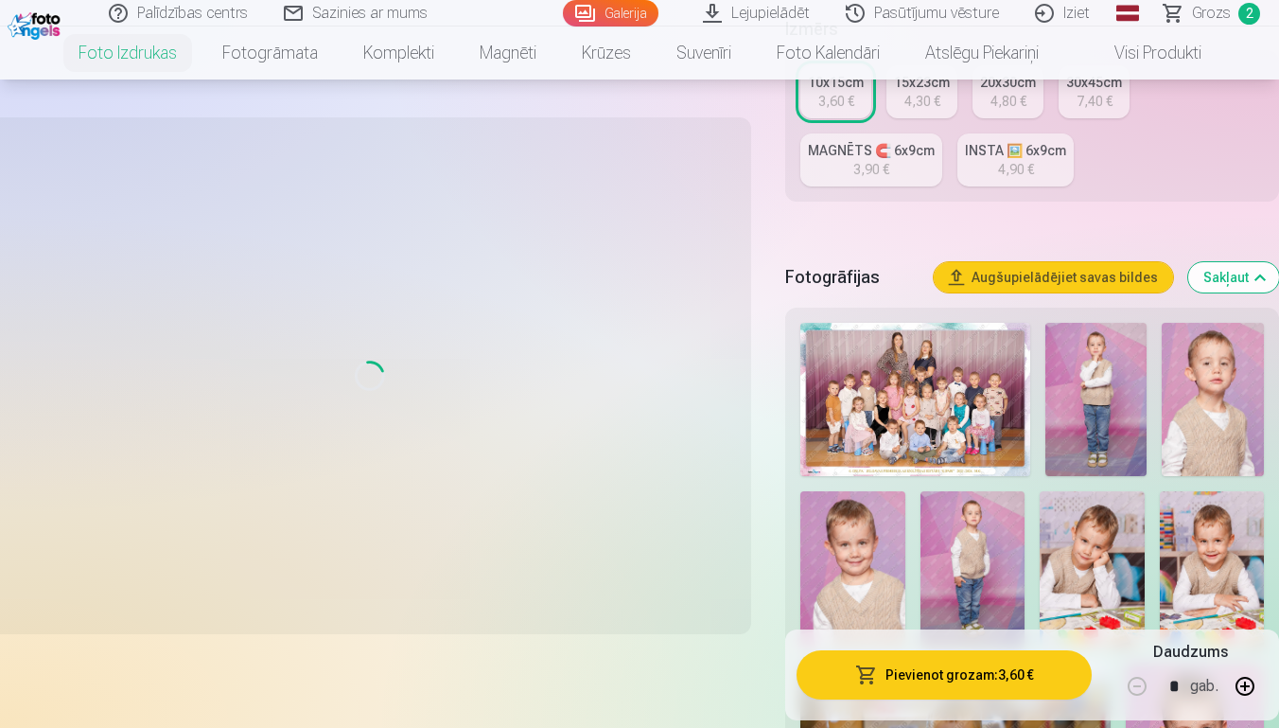
scroll to position [455, 0]
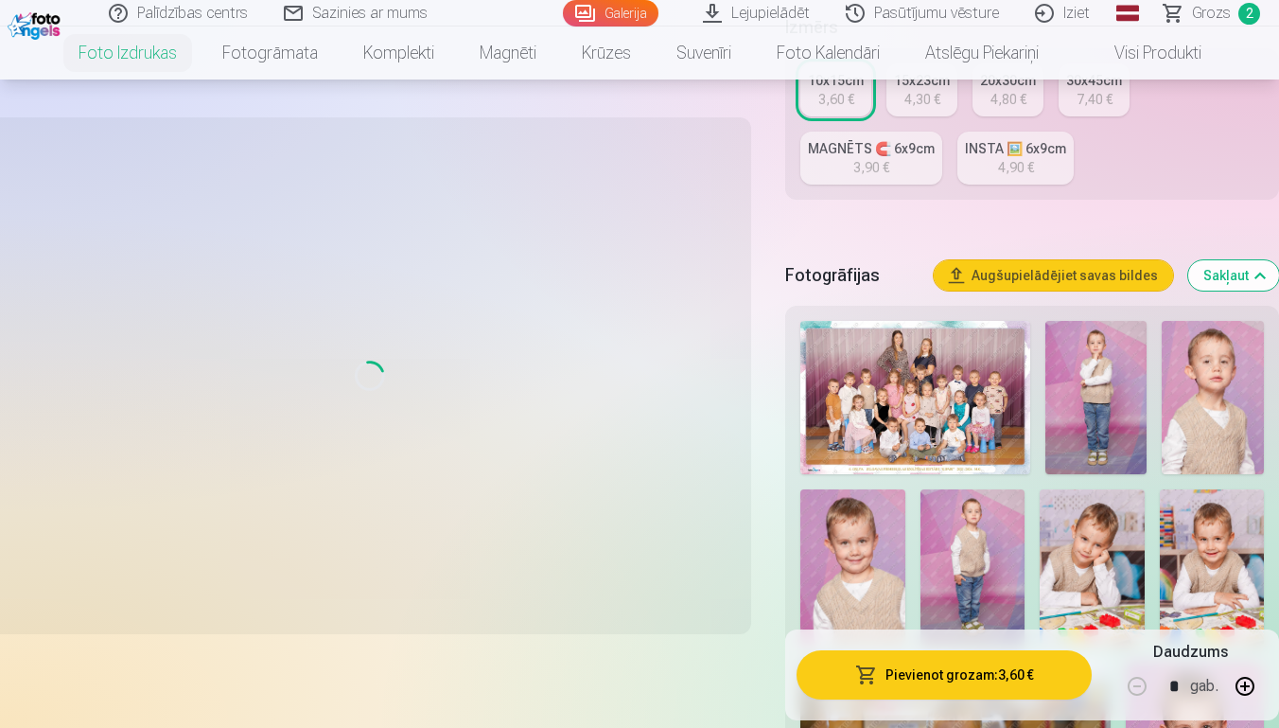
click at [1123, 400] on img at bounding box center [1097, 397] width 102 height 153
click at [1087, 409] on img at bounding box center [1097, 397] width 102 height 153
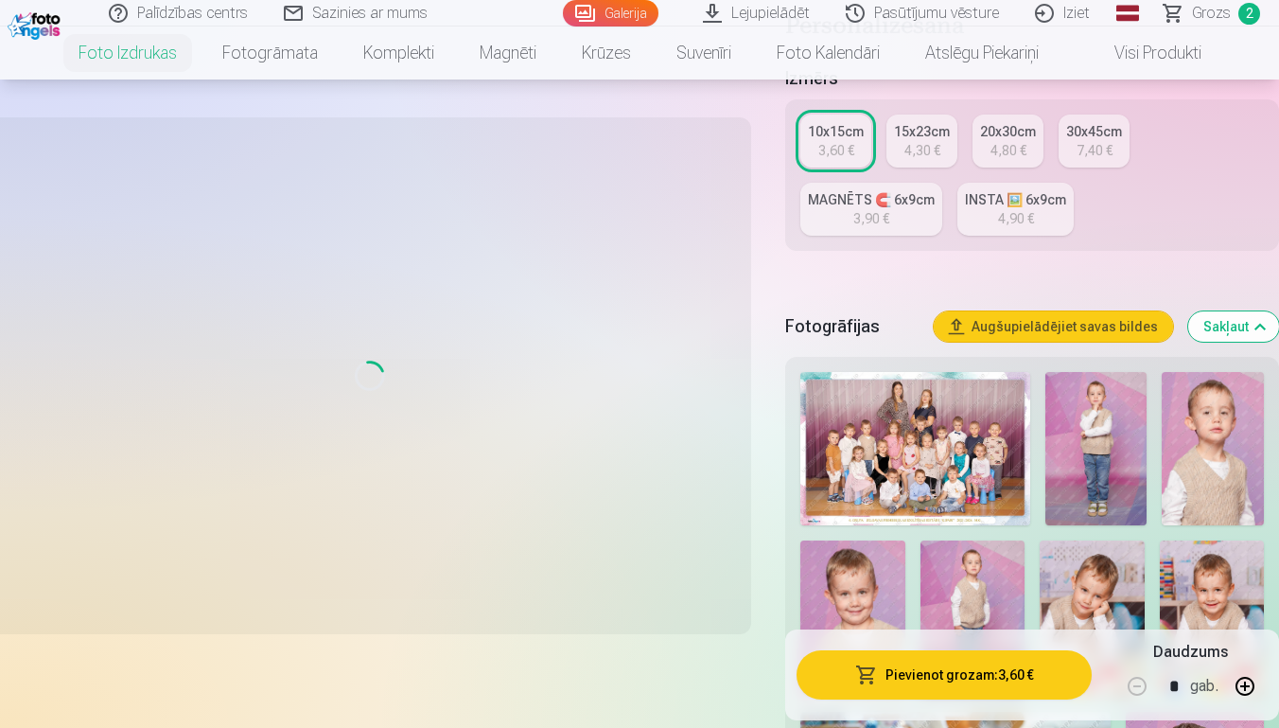
scroll to position [403, 0]
click at [1107, 463] on img at bounding box center [1097, 449] width 102 height 153
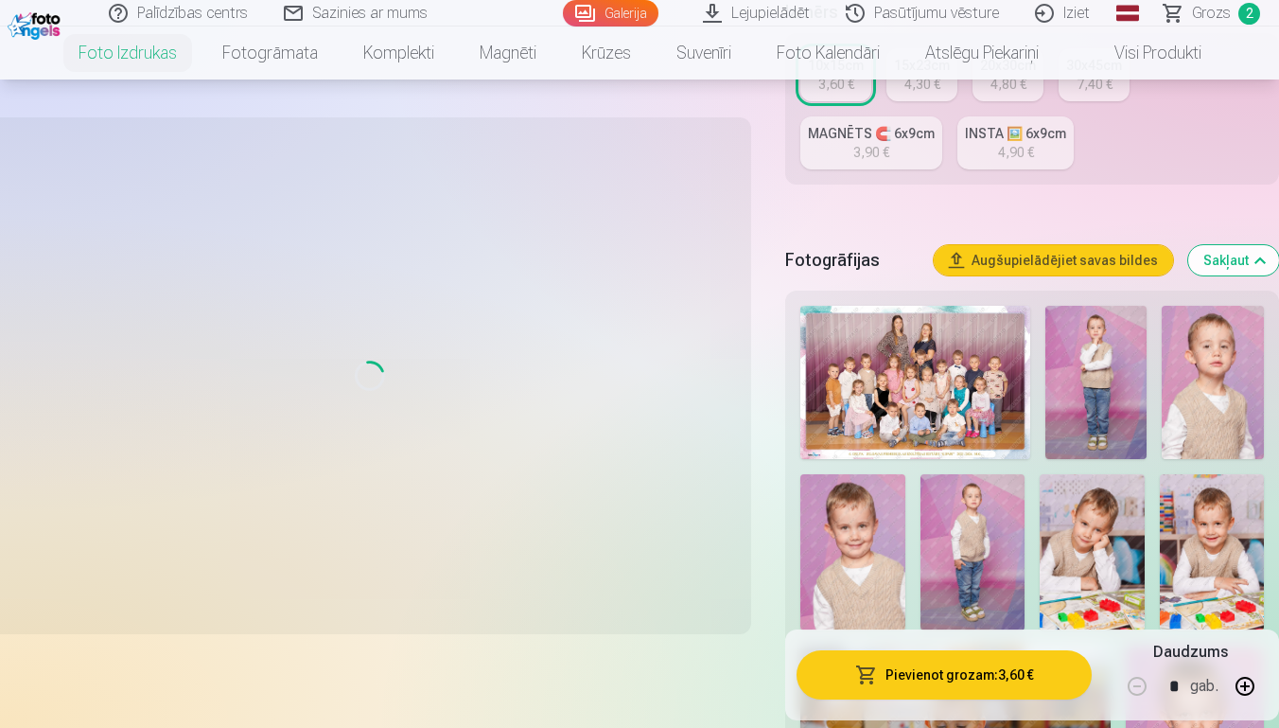
scroll to position [469, 0]
click at [1096, 371] on img at bounding box center [1097, 383] width 102 height 153
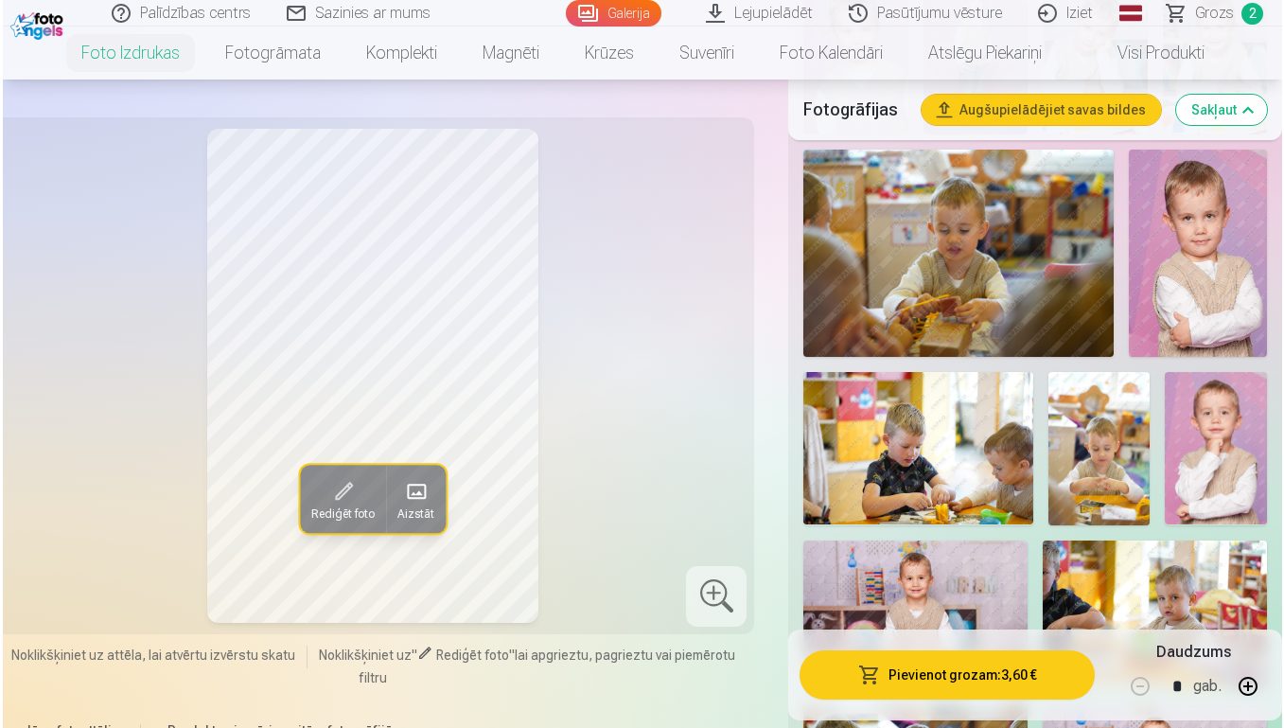
scroll to position [965, 0]
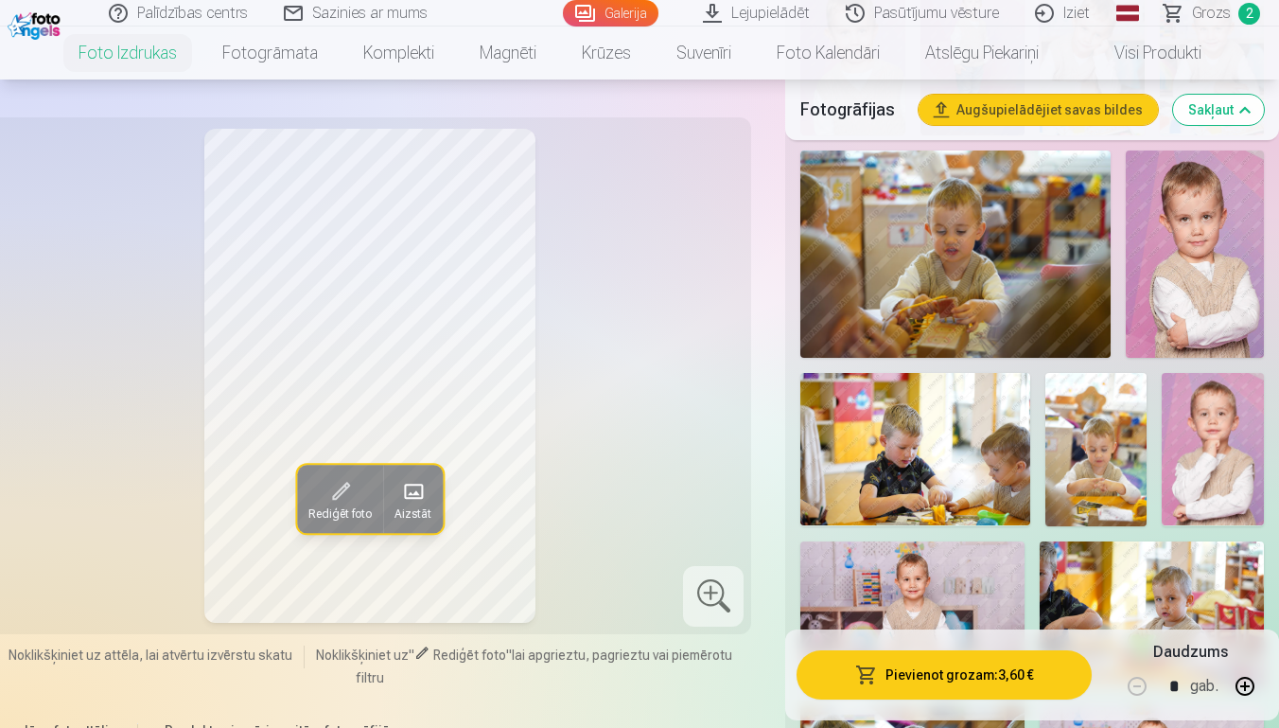
click at [1006, 677] on button "Pievienot grozam : 3,60 €" at bounding box center [944, 674] width 294 height 49
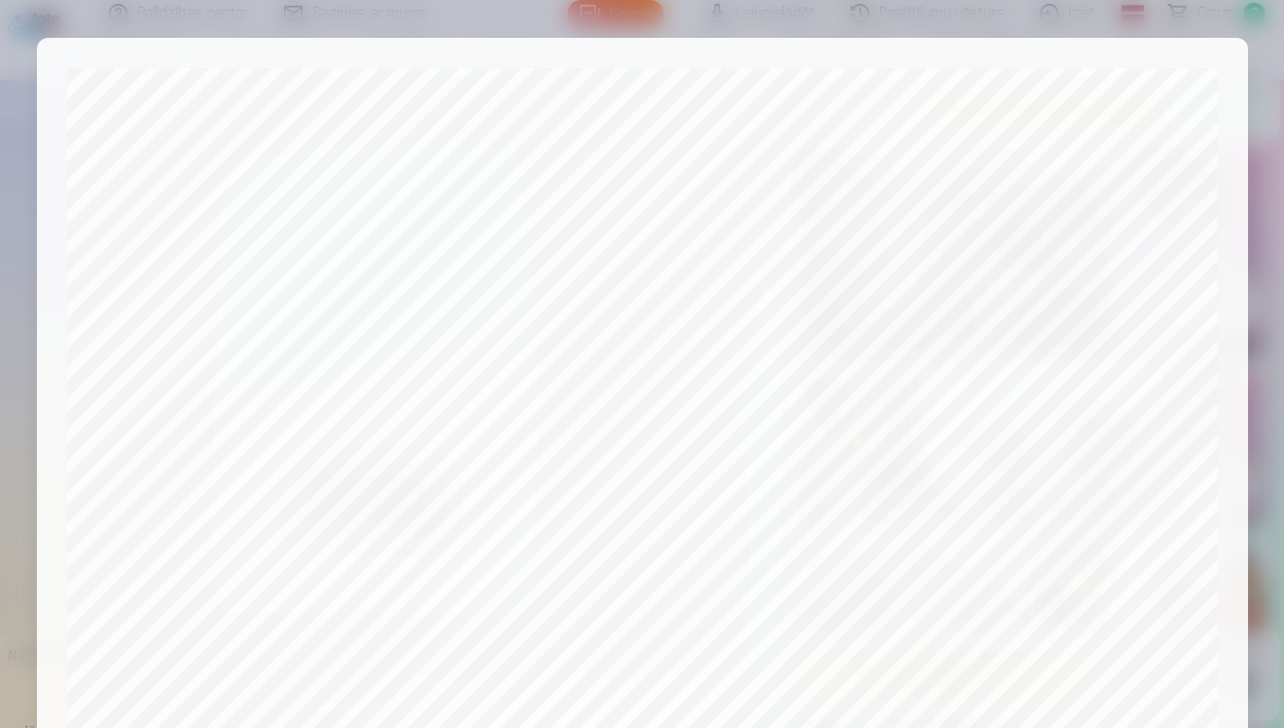
scroll to position [635, 0]
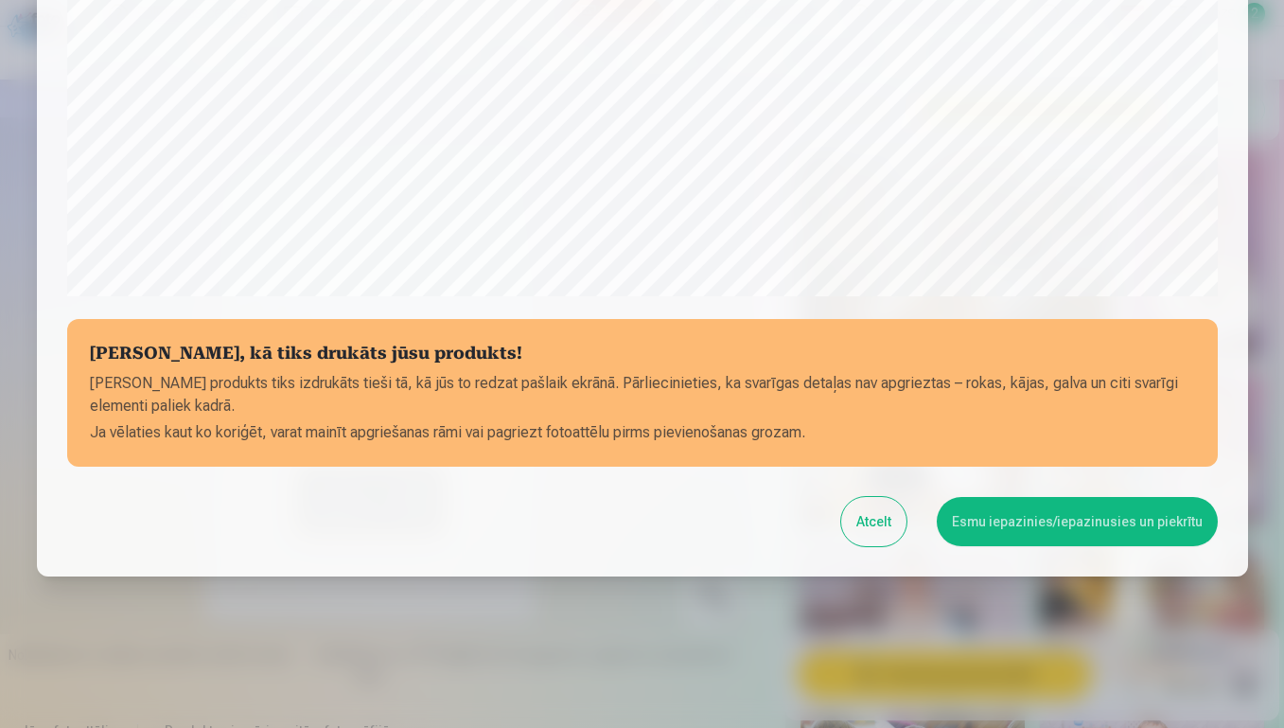
click at [1019, 521] on button "Esmu iepazinies/iepazinusies un piekrītu" at bounding box center [1077, 521] width 281 height 49
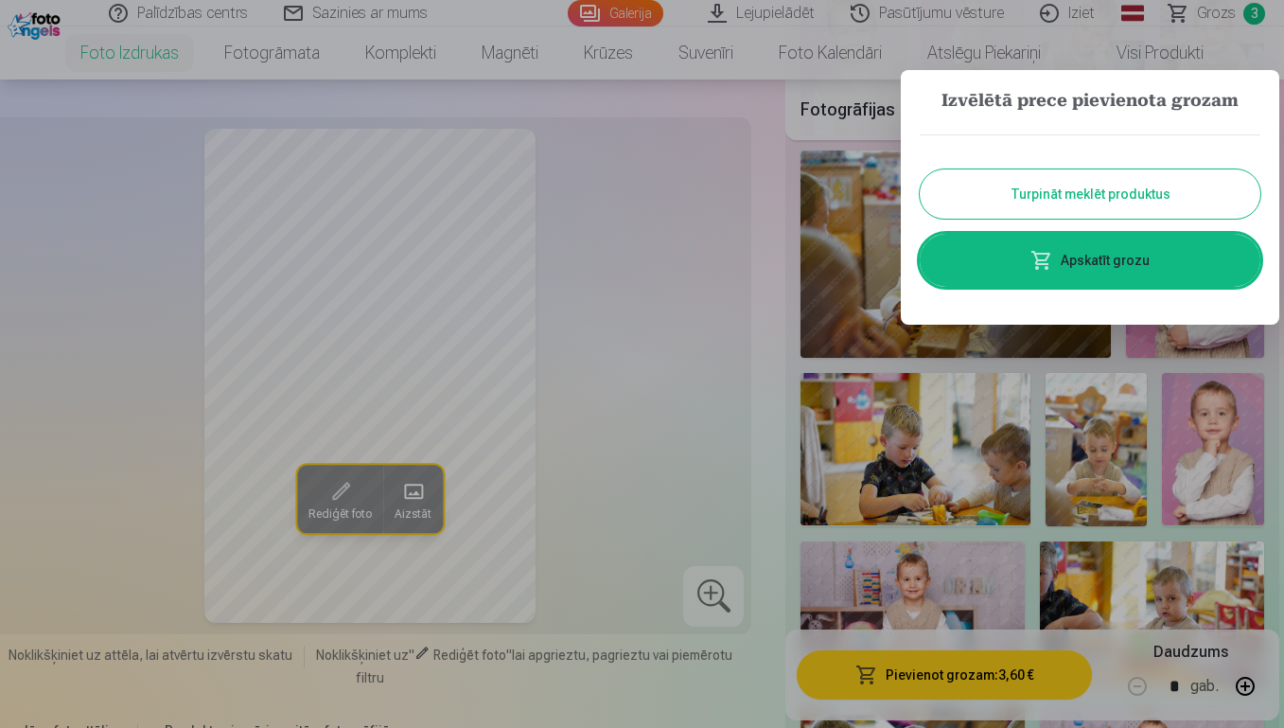
click at [1079, 267] on link "Apskatīt grozu" at bounding box center [1090, 260] width 341 height 53
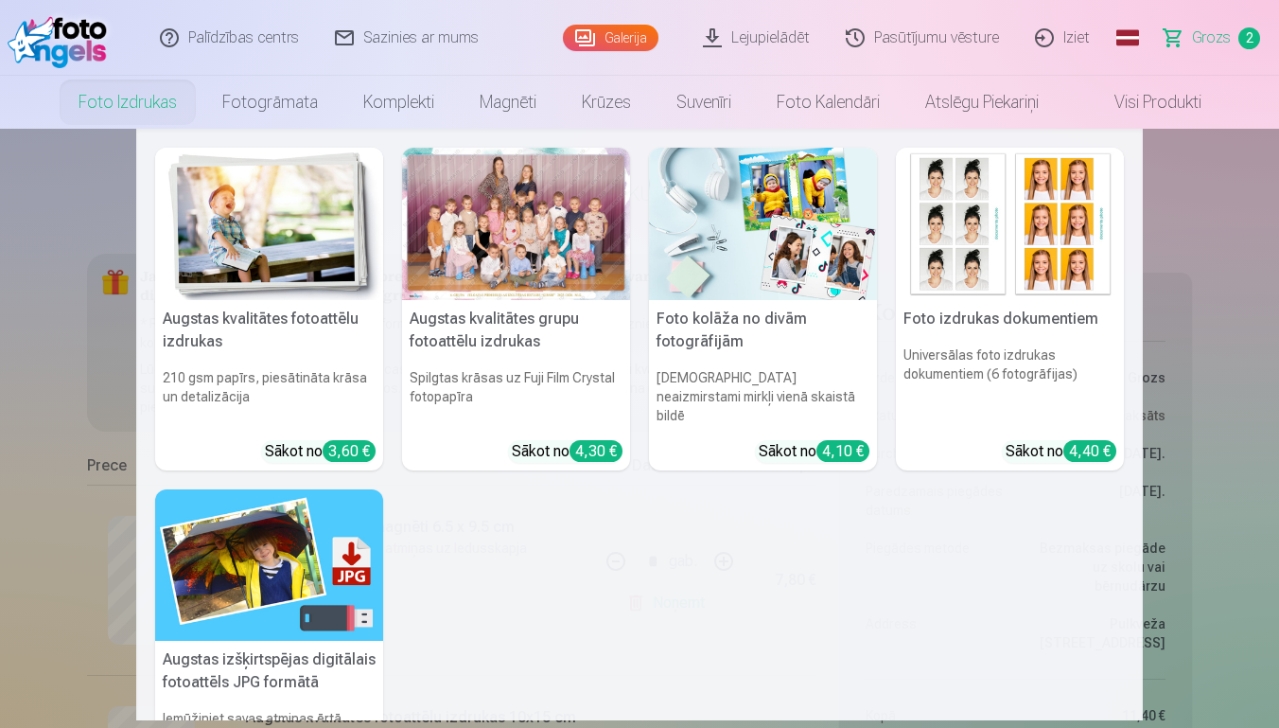
click at [45, 323] on nav "Augstas kvalitātes fotoattēlu izdrukas 210 gsm papīrs, piesātināta krāsa un det…" at bounding box center [639, 424] width 1279 height 591
click at [470, 300] on h5 "Augstas kvalitātes grupu fotoattēlu izdrukas" at bounding box center [516, 330] width 228 height 61
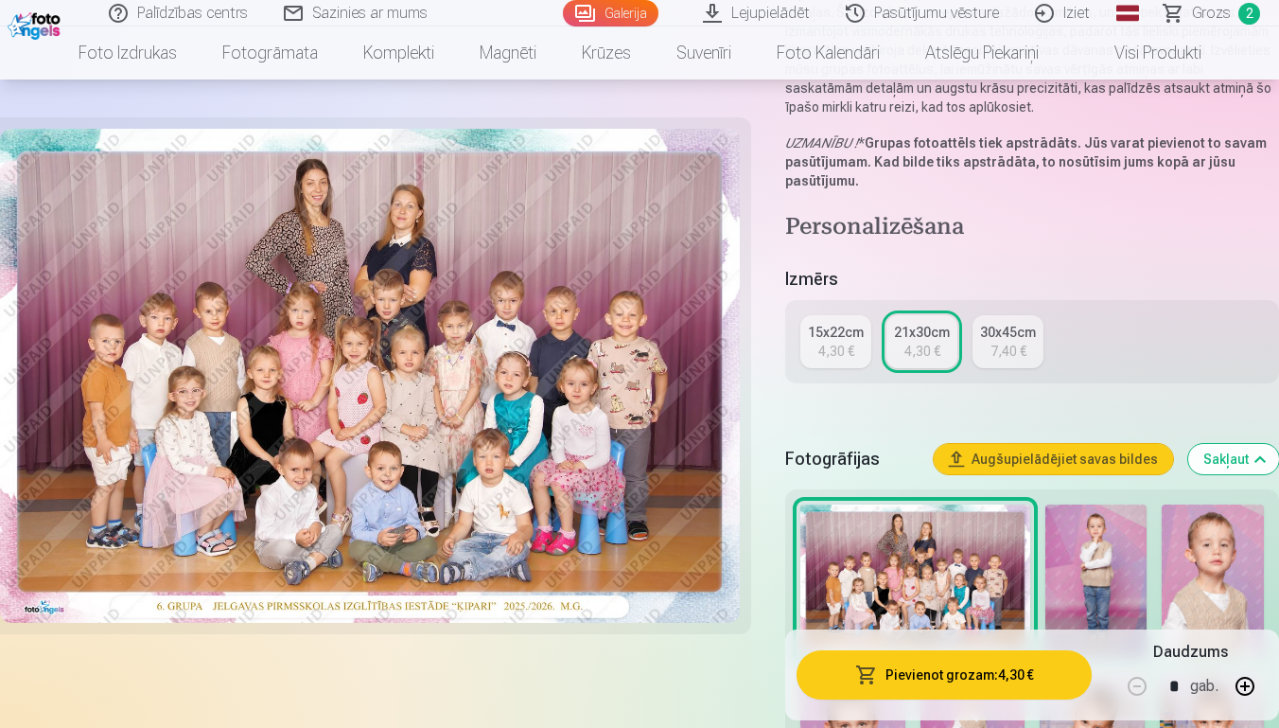
scroll to position [266, 0]
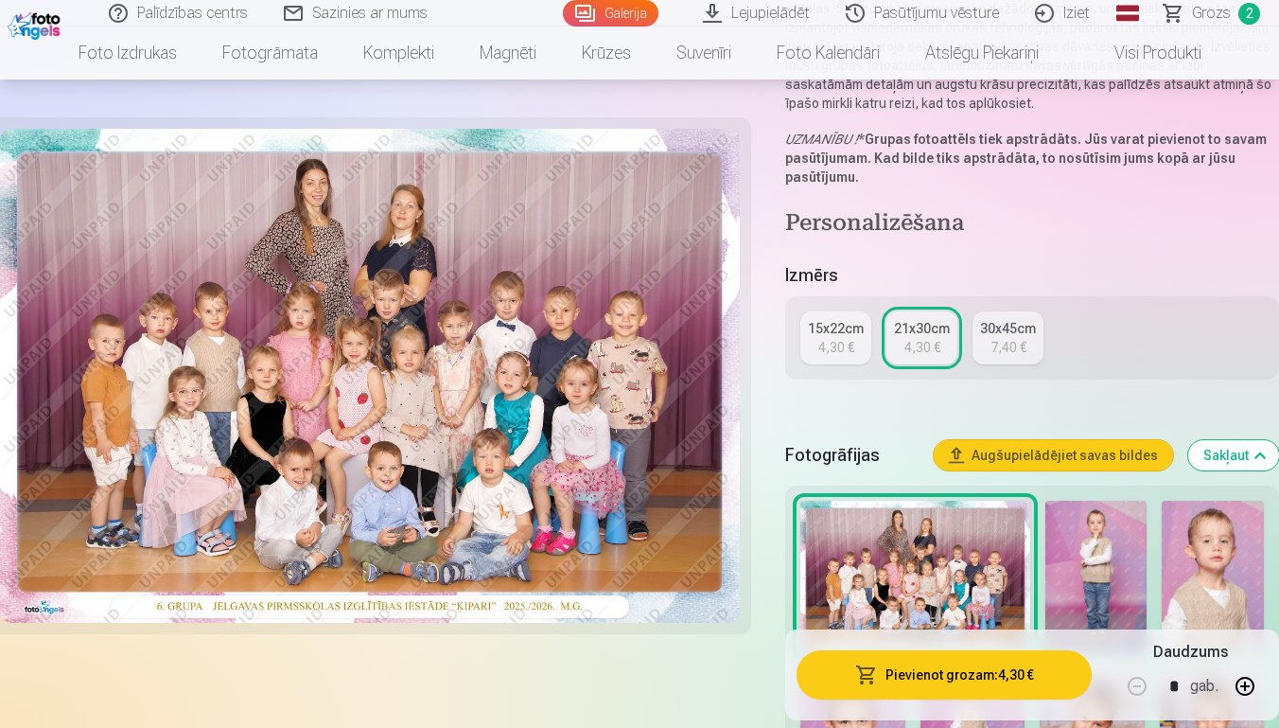
click at [851, 663] on button "Pievienot grozam : 4,30 €" at bounding box center [944, 674] width 294 height 49
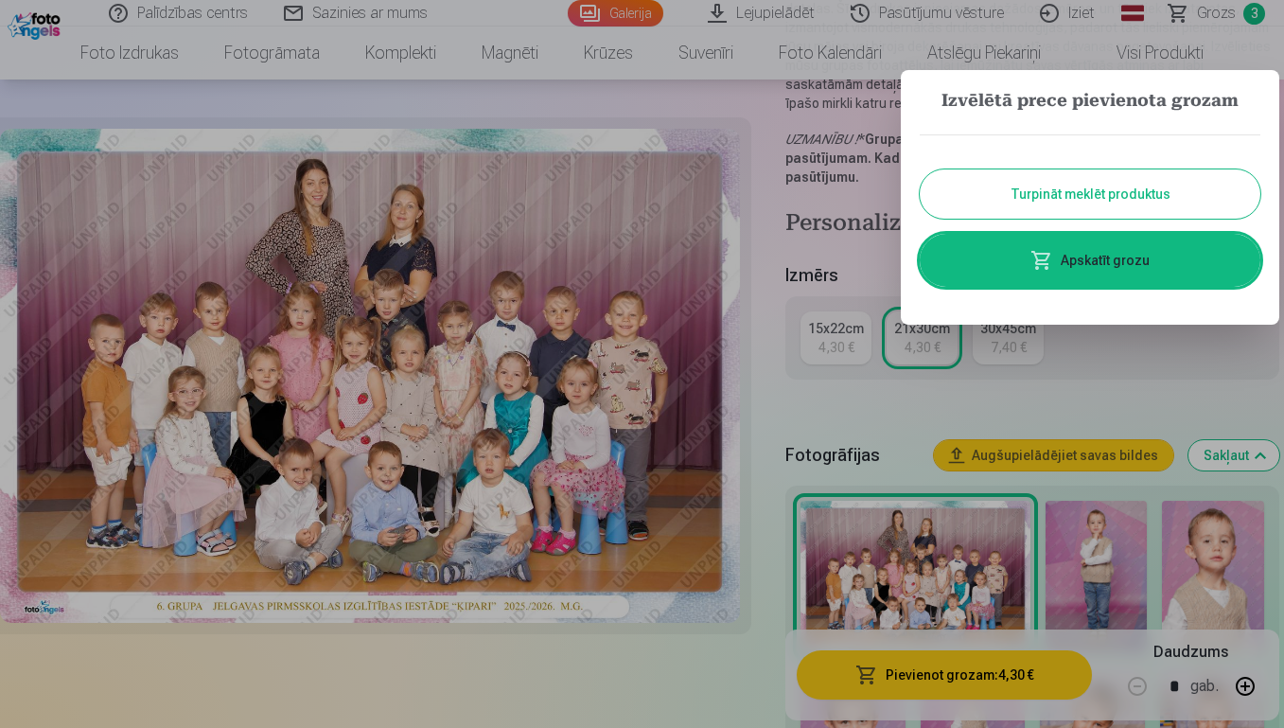
click at [1049, 185] on button "Turpināt meklēt produktus" at bounding box center [1090, 193] width 341 height 49
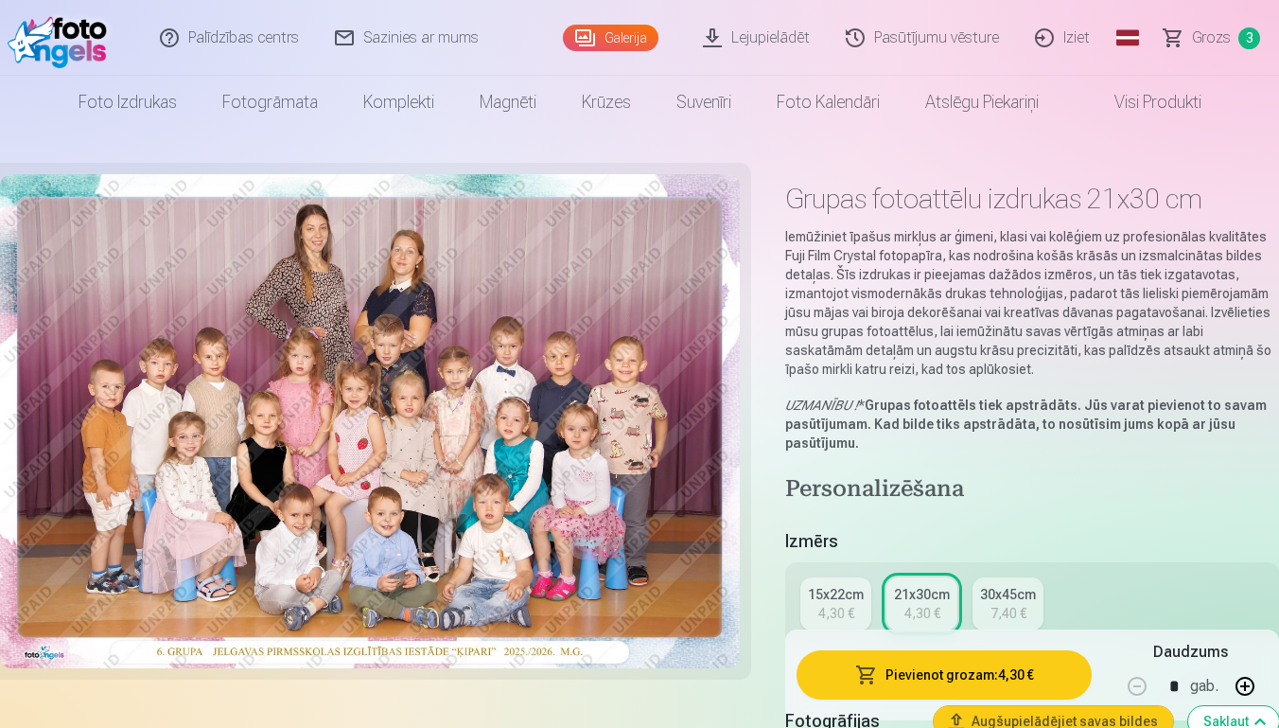
scroll to position [0, 0]
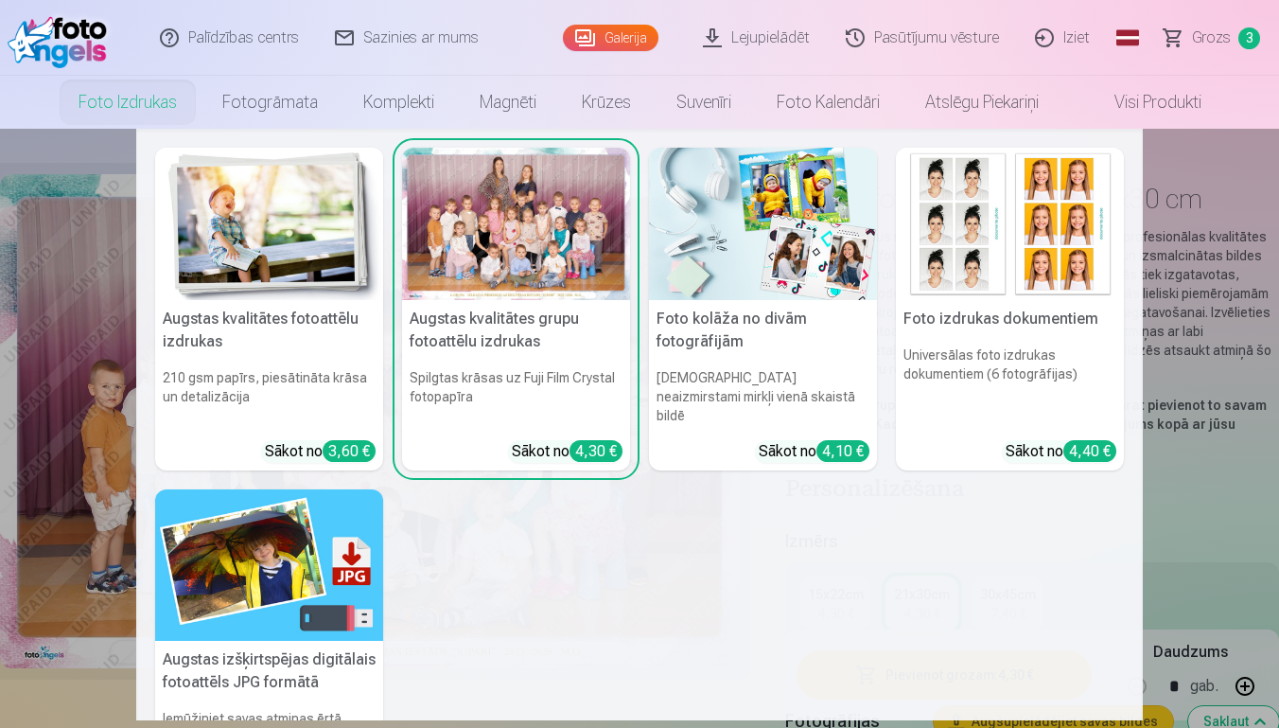
click at [136, 114] on link "Foto izdrukas" at bounding box center [128, 102] width 144 height 53
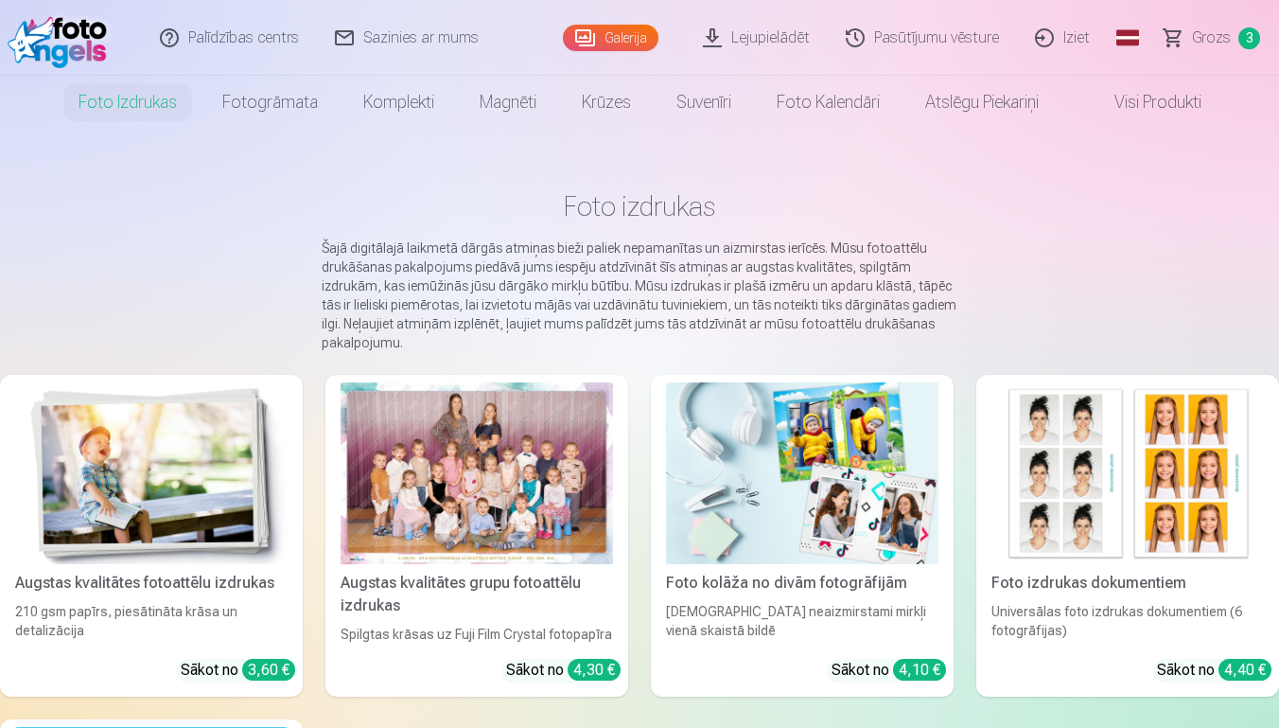
click at [165, 488] on img at bounding box center [151, 473] width 273 height 182
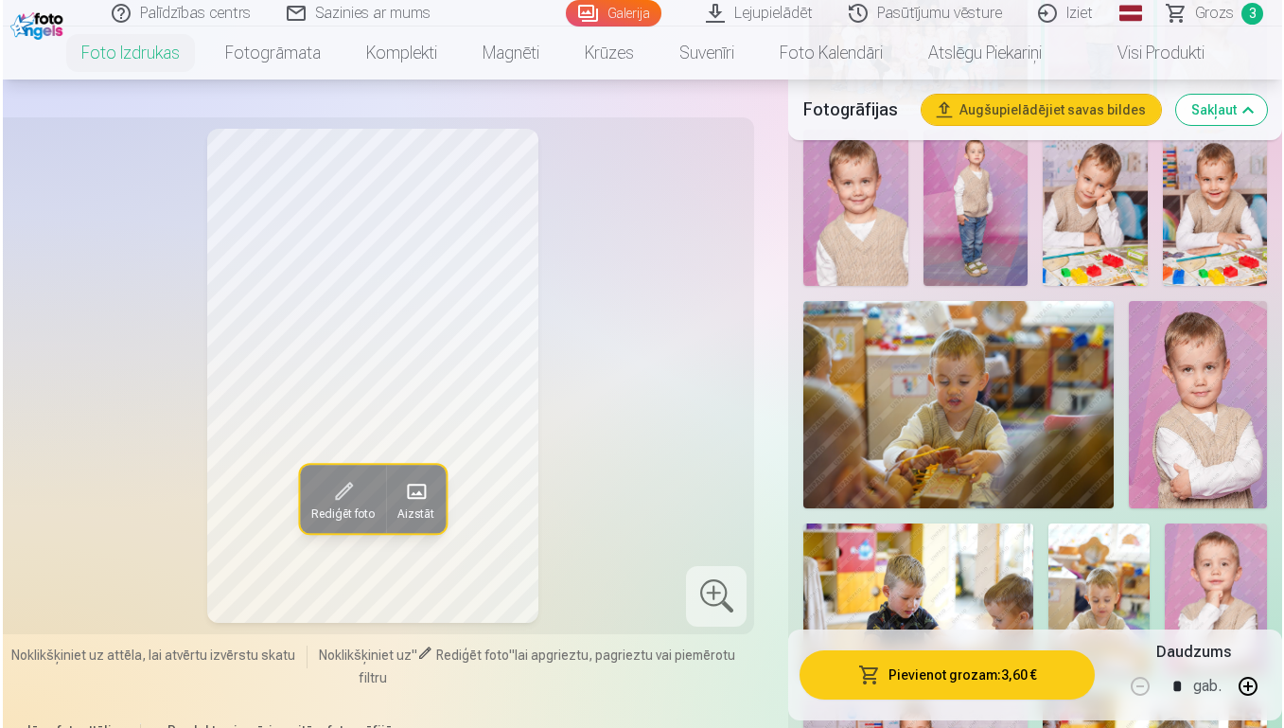
scroll to position [811, 0]
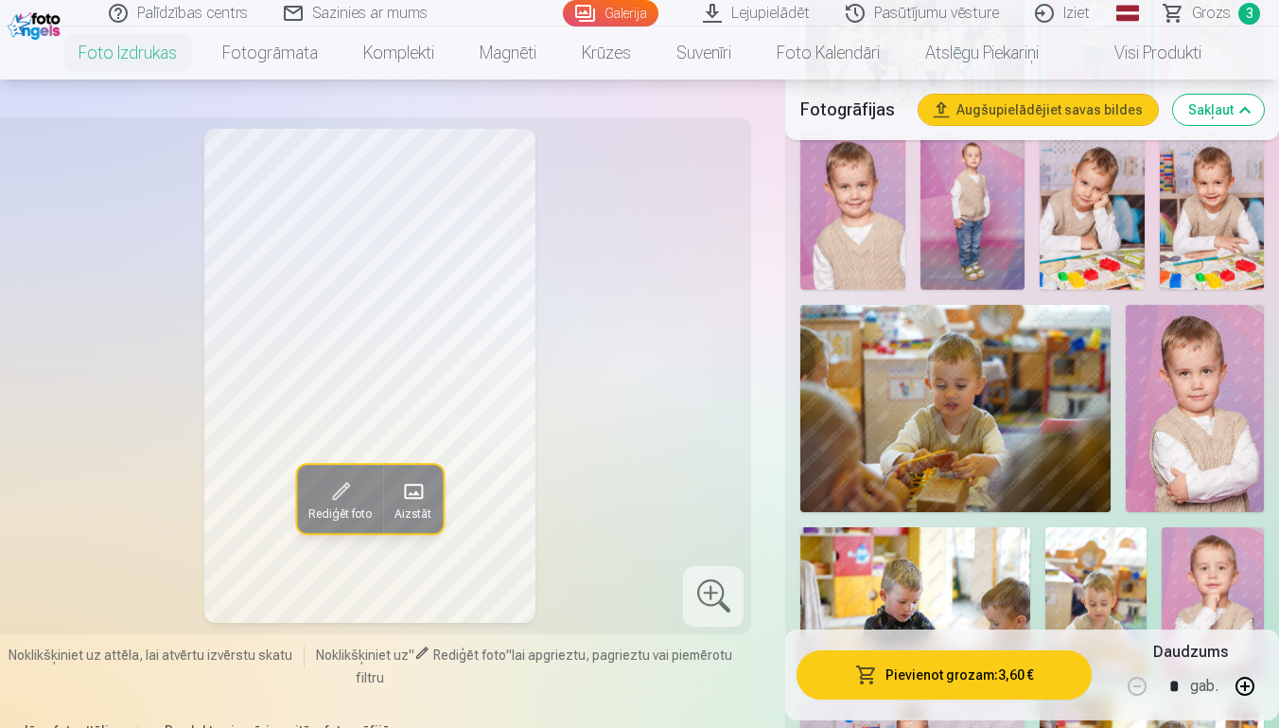
click at [1186, 195] on img at bounding box center [1212, 211] width 104 height 157
click at [1247, 685] on button "button" at bounding box center [1245, 685] width 45 height 45
click at [1017, 681] on button "Pievienot grozam : 7,20 €" at bounding box center [944, 674] width 294 height 49
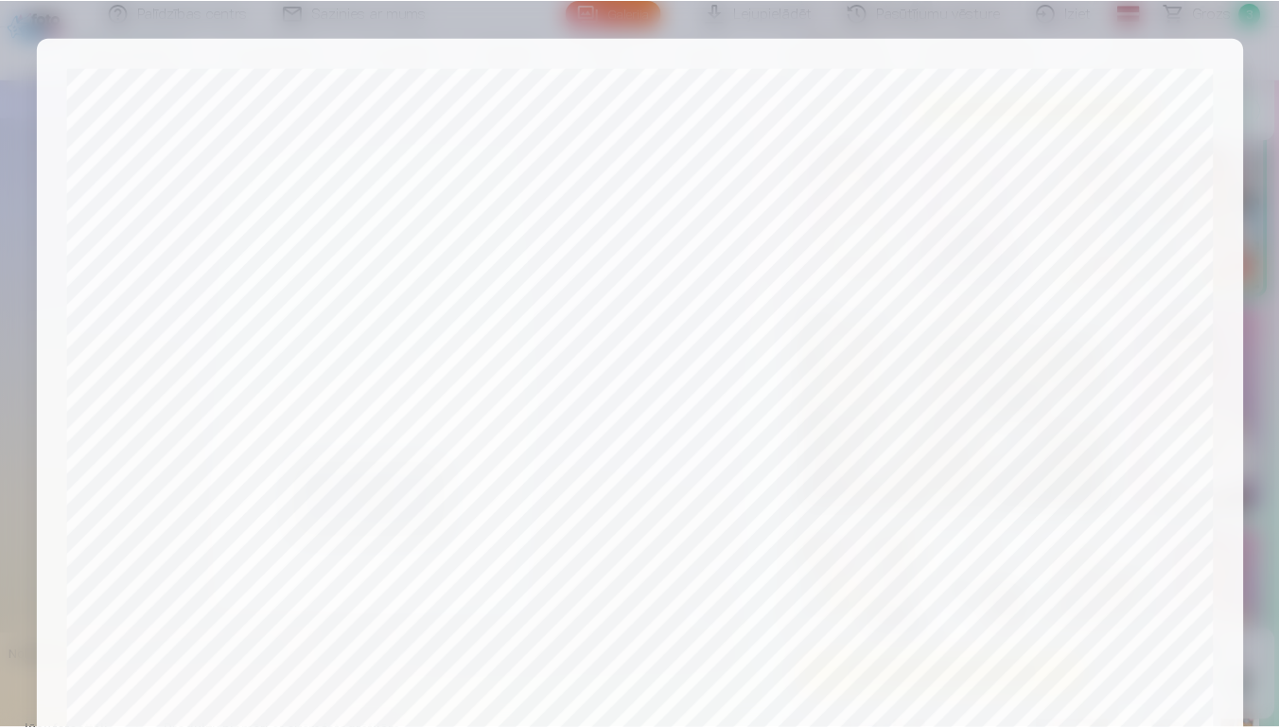
scroll to position [635, 0]
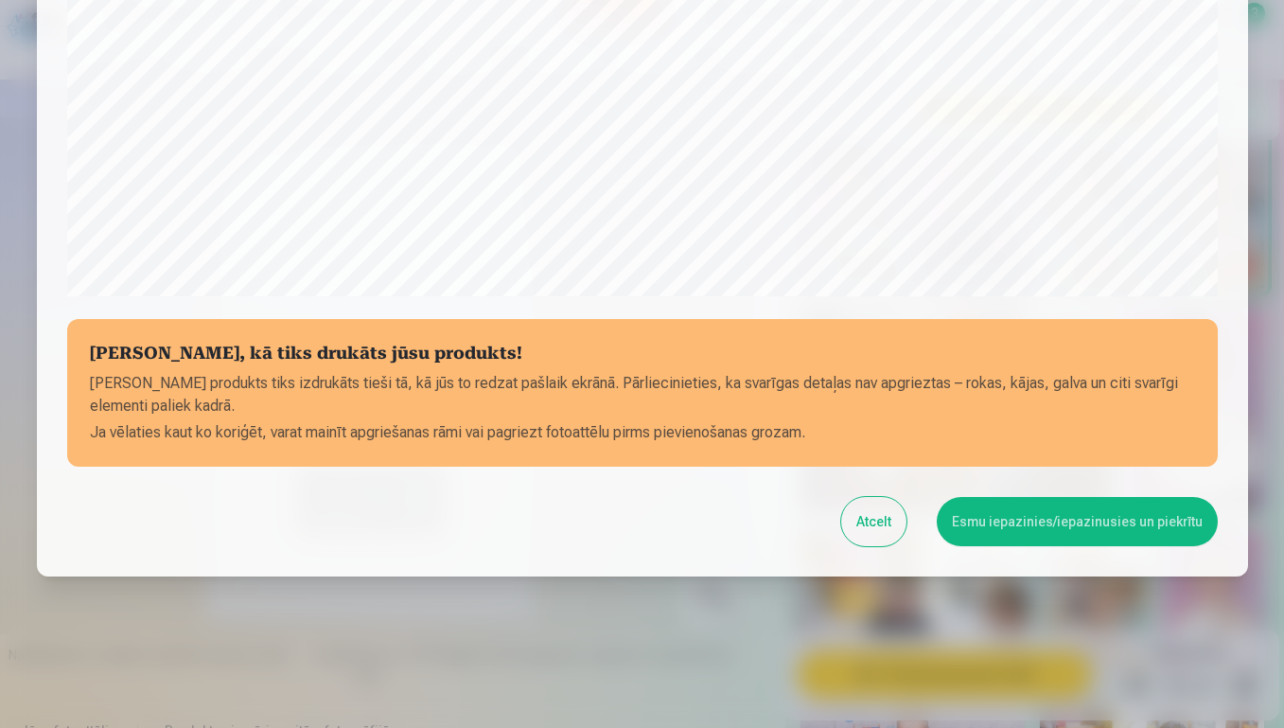
click at [1021, 519] on button "Esmu iepazinies/iepazinusies un piekrītu" at bounding box center [1077, 521] width 281 height 49
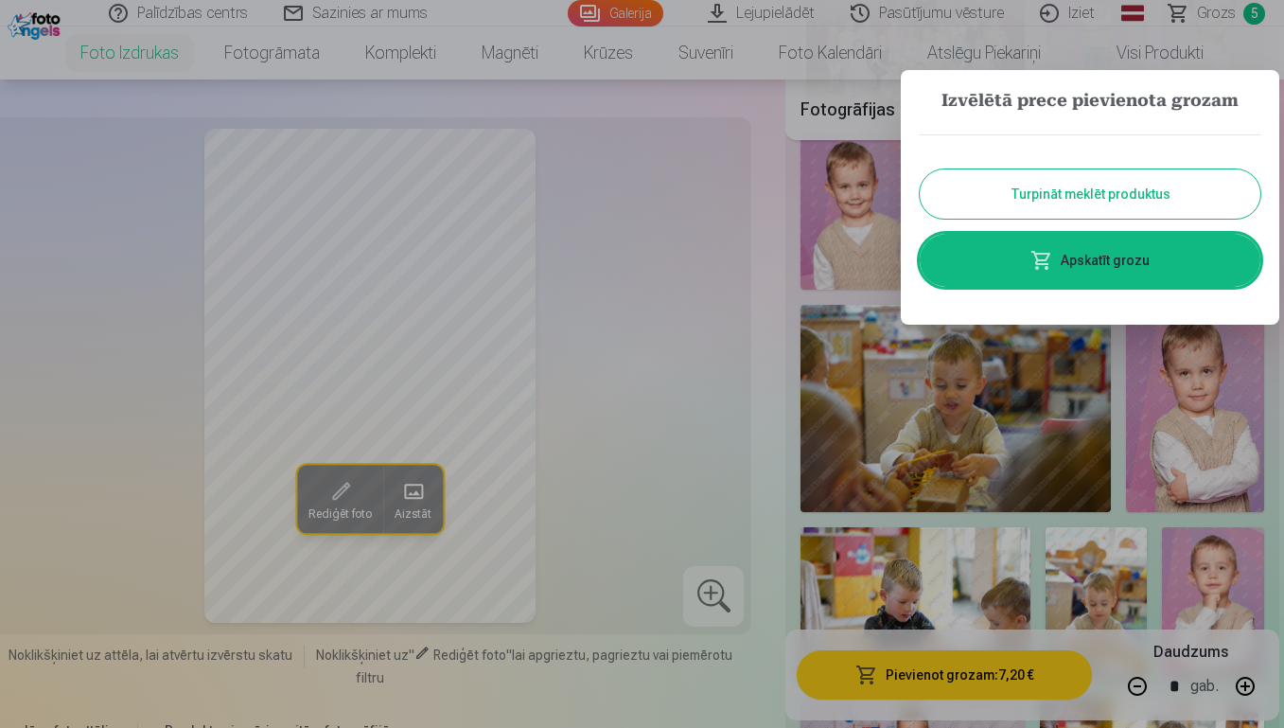
click at [996, 204] on button "Turpināt meklēt produktus" at bounding box center [1090, 193] width 341 height 49
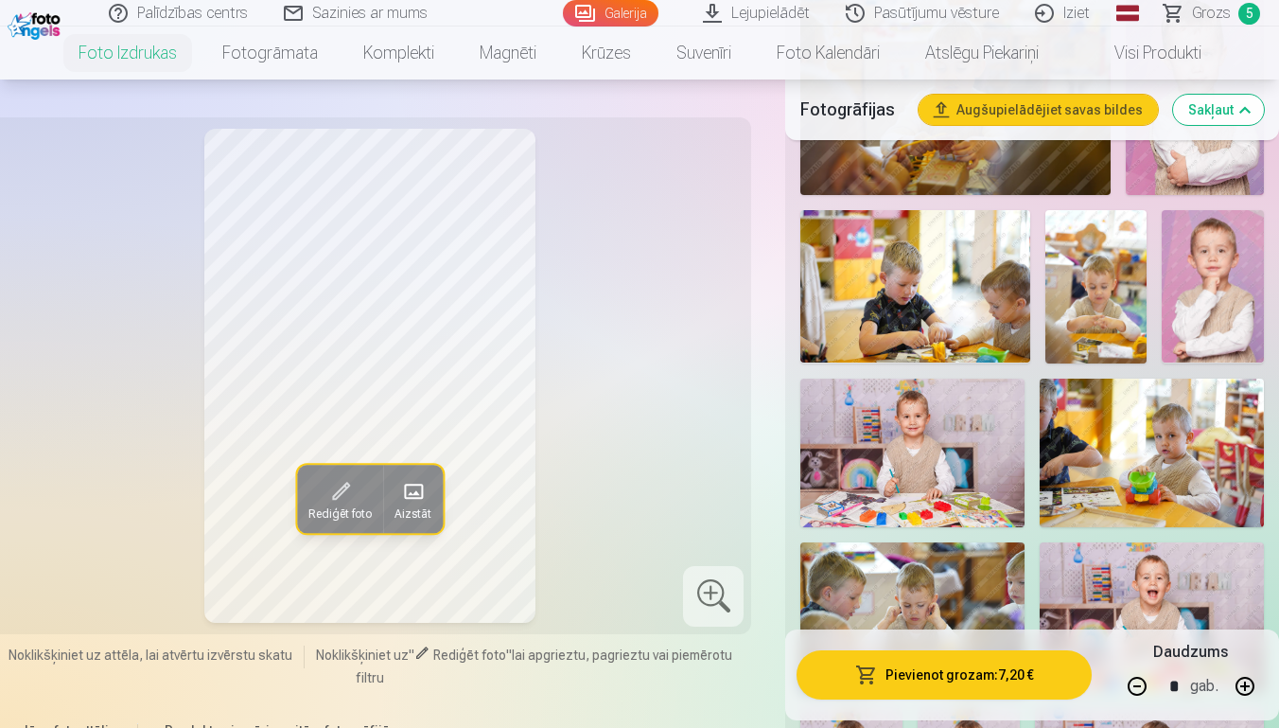
scroll to position [1131, 0]
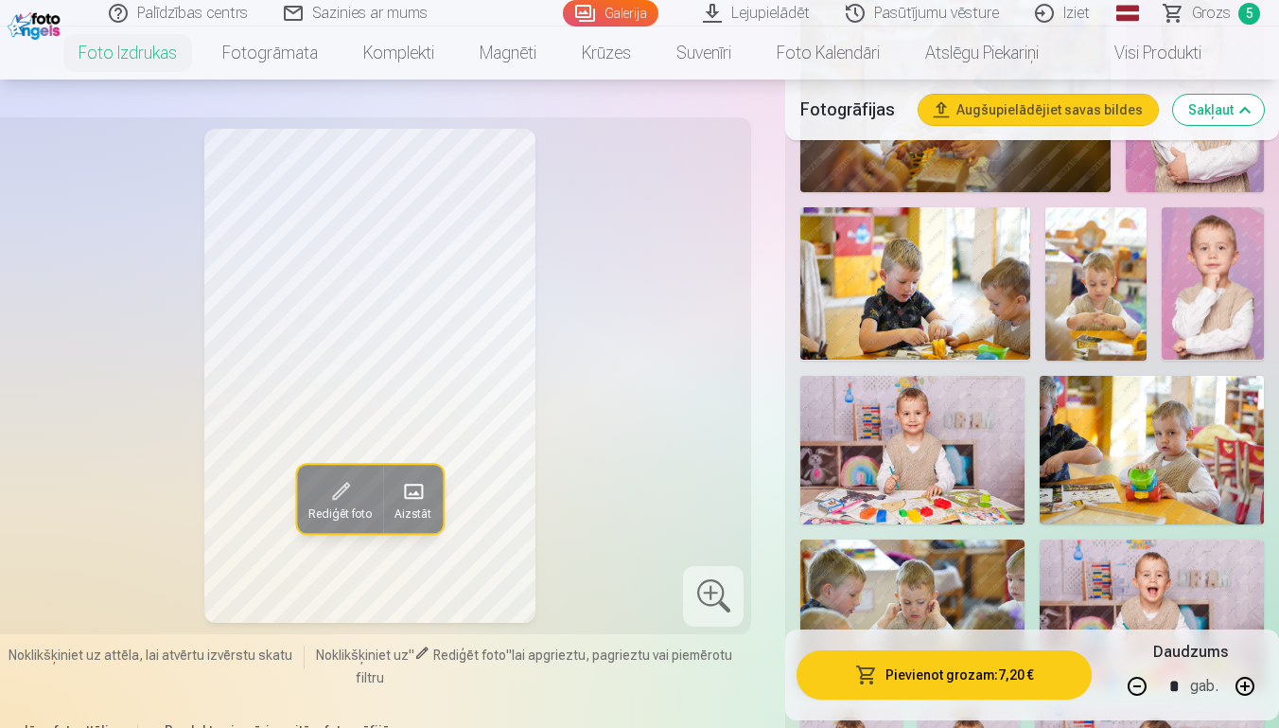
click at [1101, 272] on img at bounding box center [1097, 283] width 102 height 153
click at [1167, 459] on img at bounding box center [1152, 451] width 224 height 150
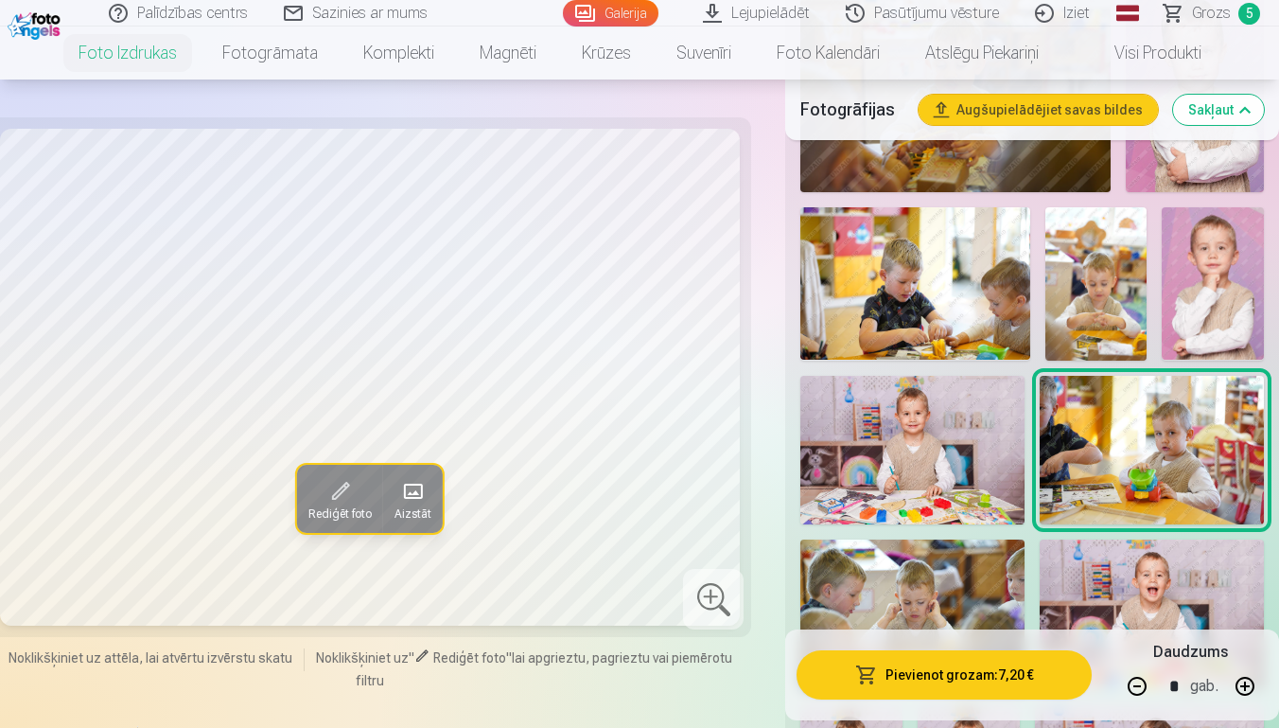
click at [934, 465] on img at bounding box center [913, 451] width 224 height 150
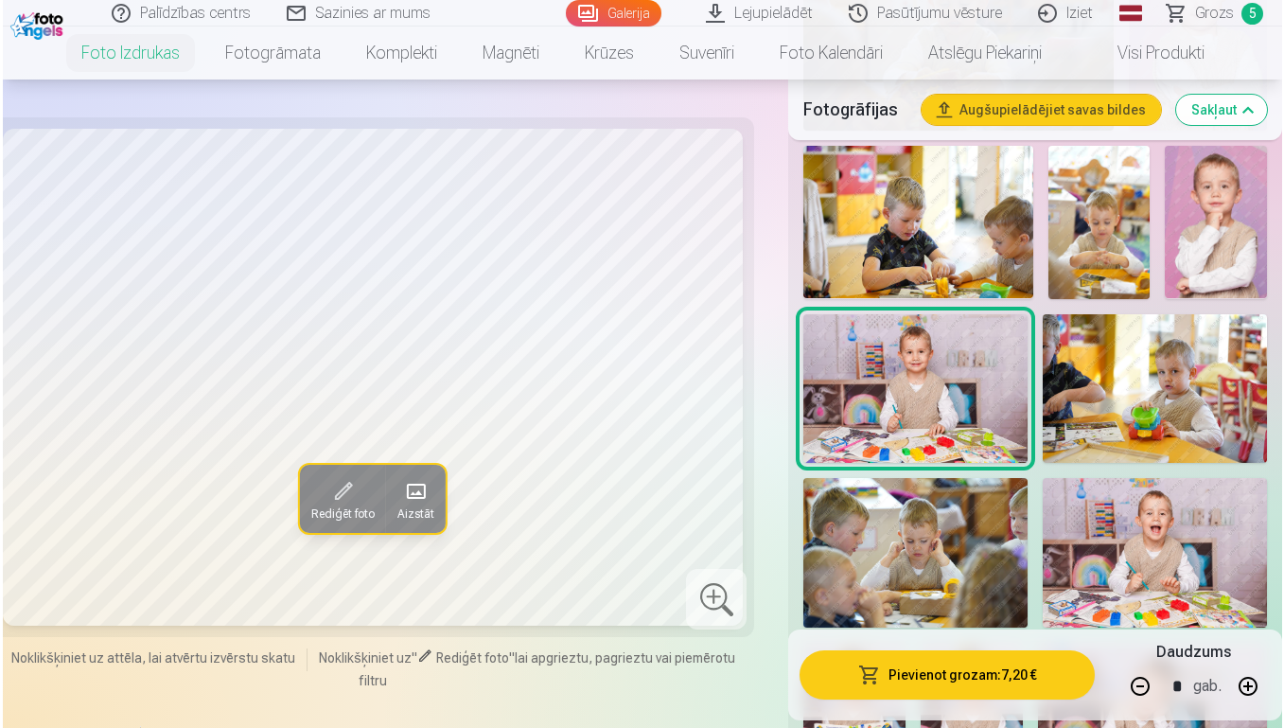
scroll to position [1191, 0]
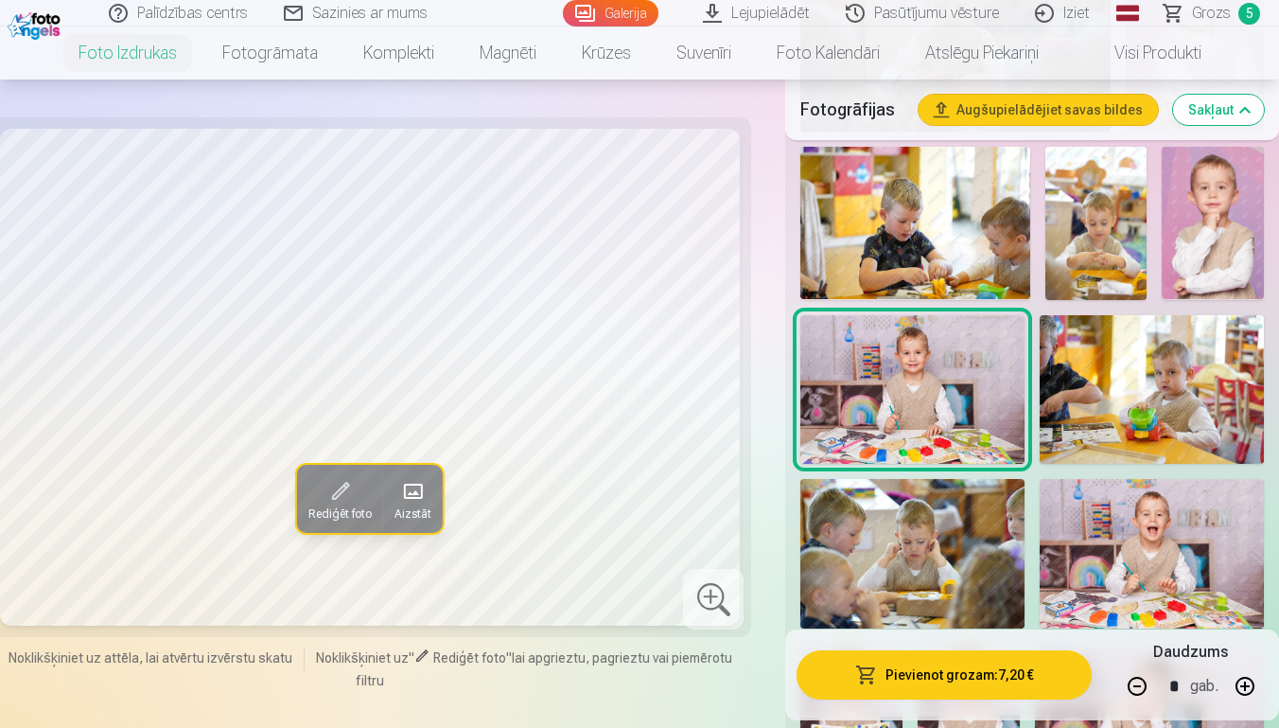
click at [1138, 692] on button "button" at bounding box center [1137, 685] width 45 height 45
type input "*"
click at [1023, 668] on button "Pievienot grozam : 3,60 €" at bounding box center [944, 674] width 294 height 49
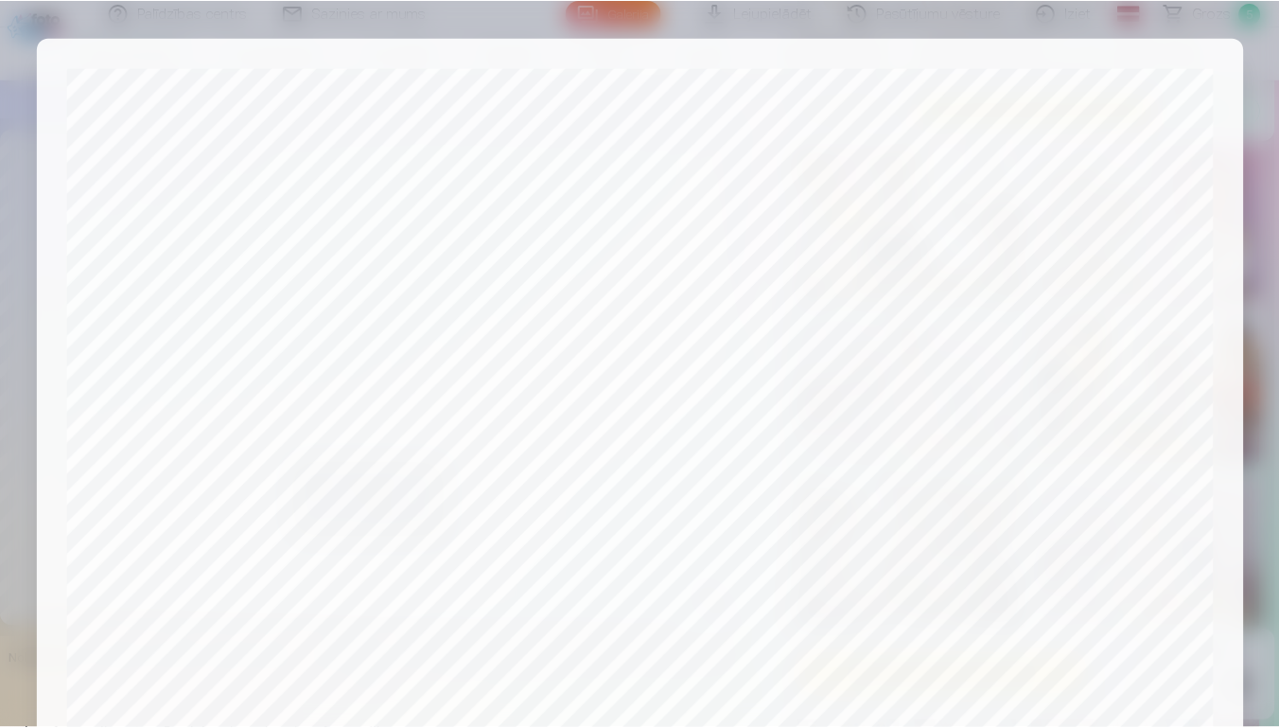
scroll to position [635, 0]
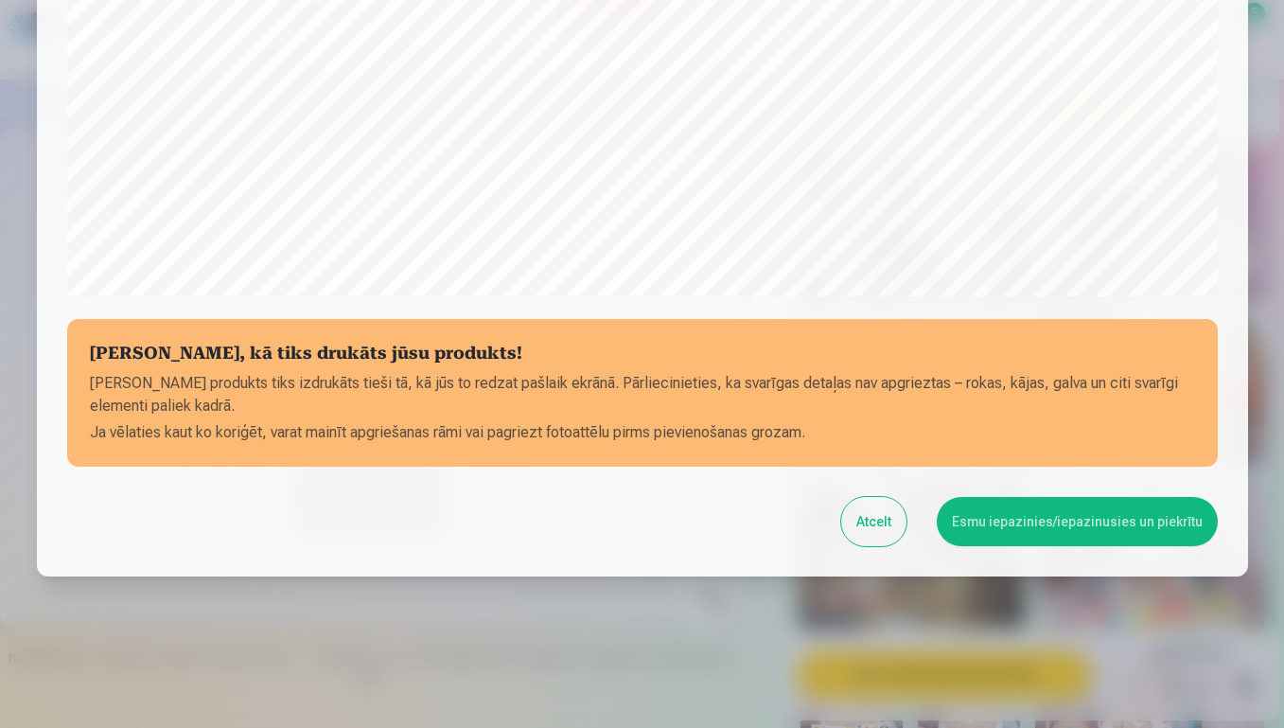
click at [1058, 523] on button "Esmu iepazinies/iepazinusies un piekrītu" at bounding box center [1077, 521] width 281 height 49
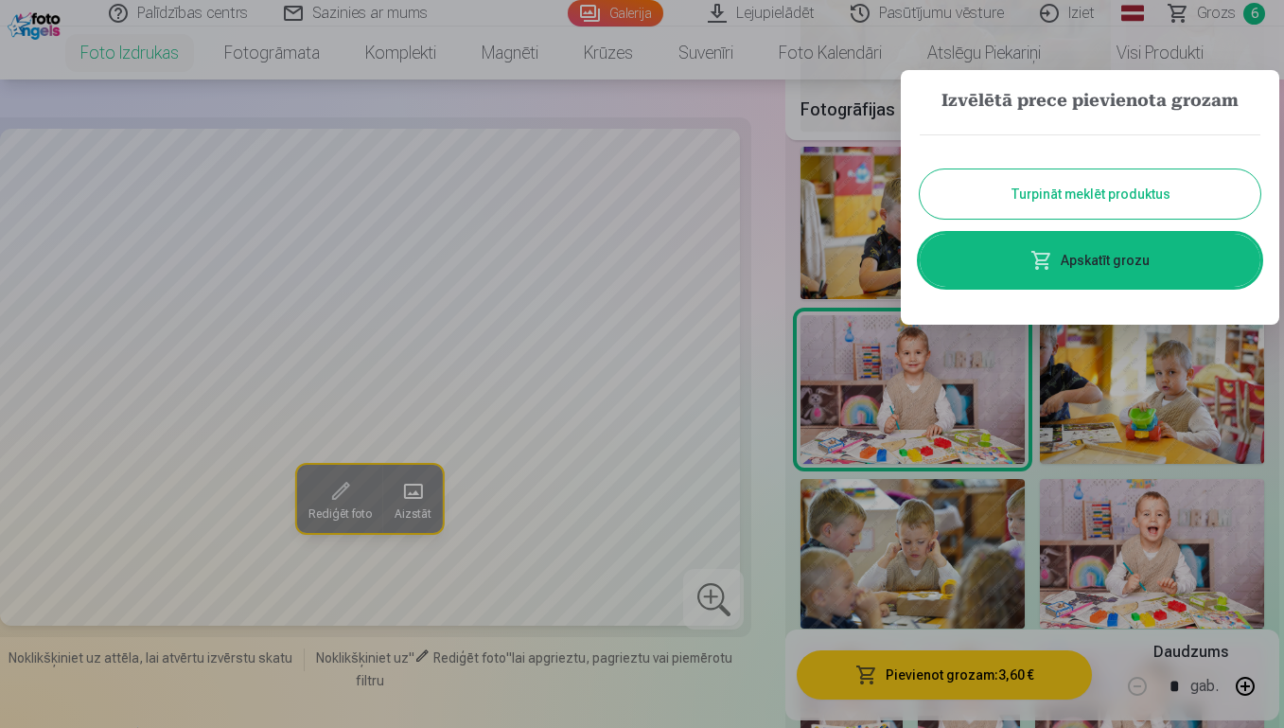
click at [1046, 193] on button "Turpināt meklēt produktus" at bounding box center [1090, 193] width 341 height 49
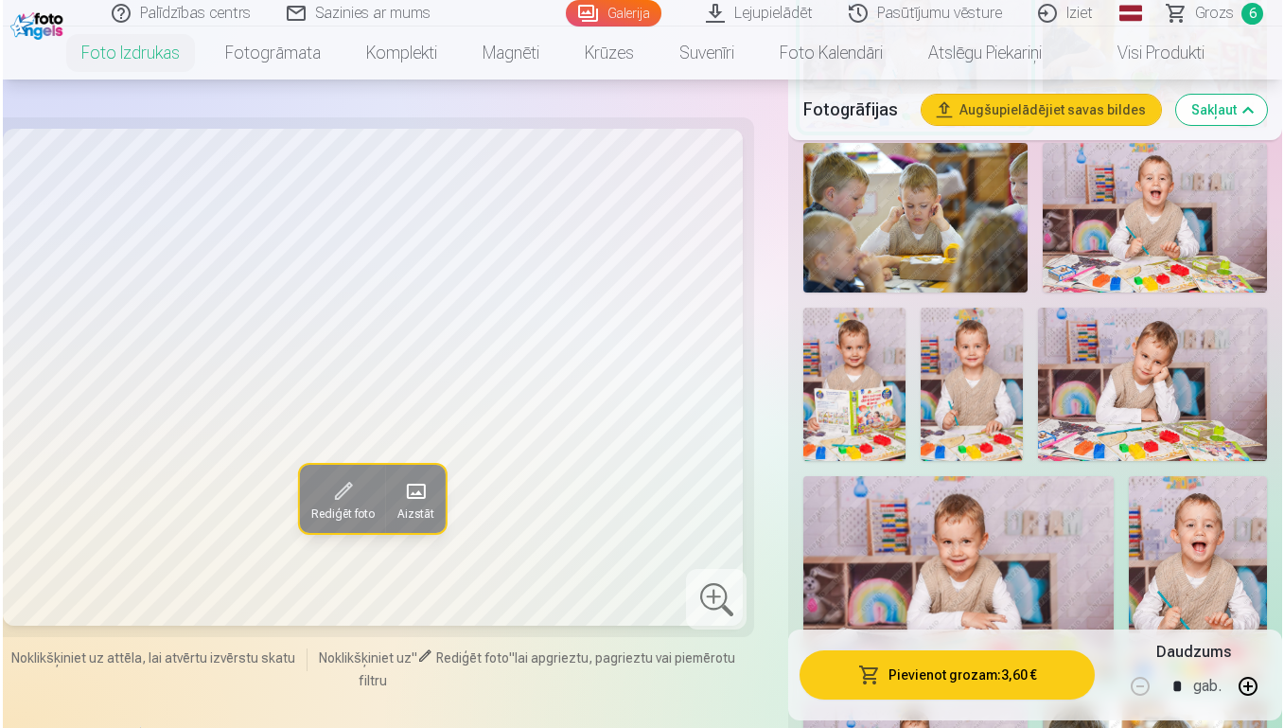
scroll to position [1529, 0]
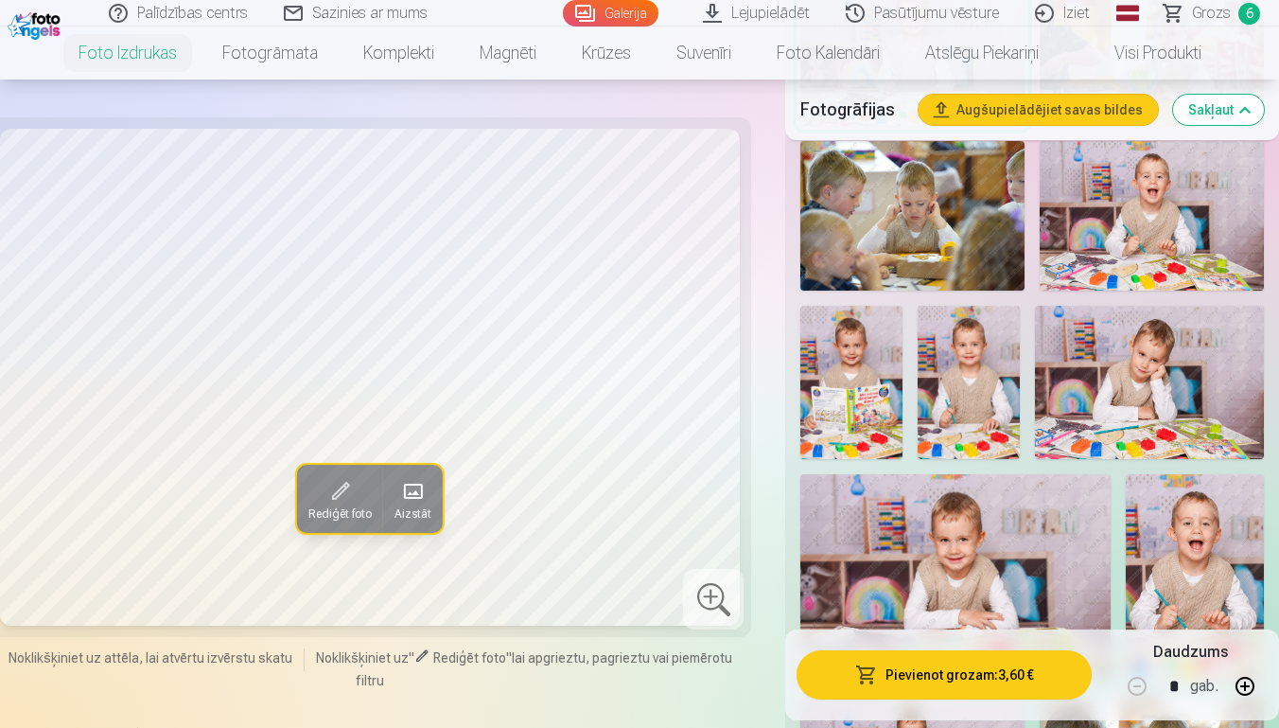
click at [986, 389] on img at bounding box center [969, 382] width 102 height 153
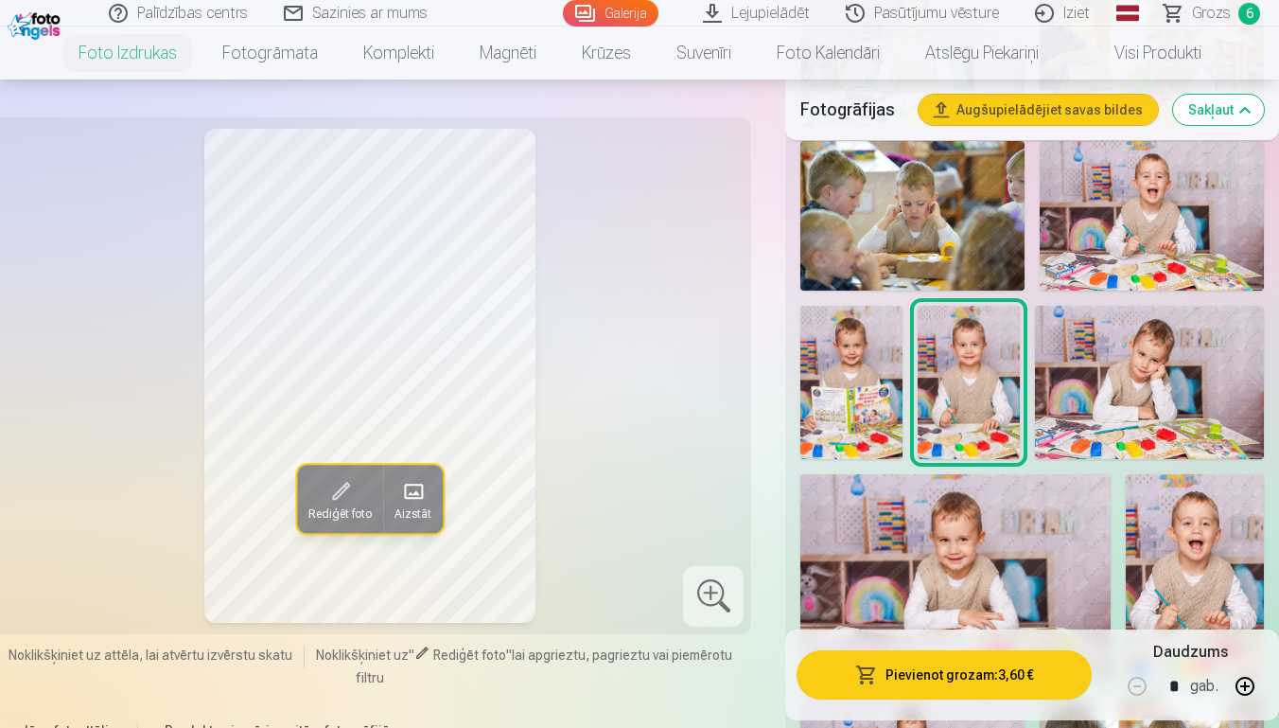
click at [855, 388] on img at bounding box center [852, 382] width 102 height 153
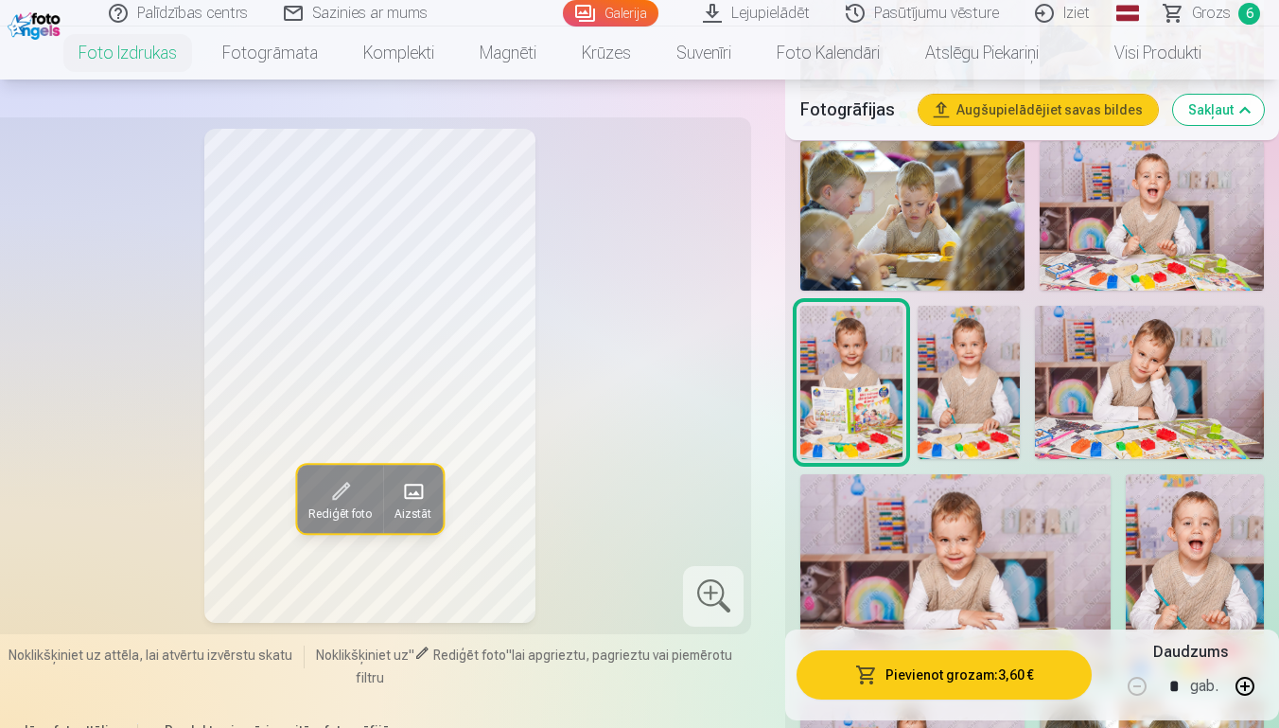
click at [998, 404] on img at bounding box center [969, 382] width 102 height 153
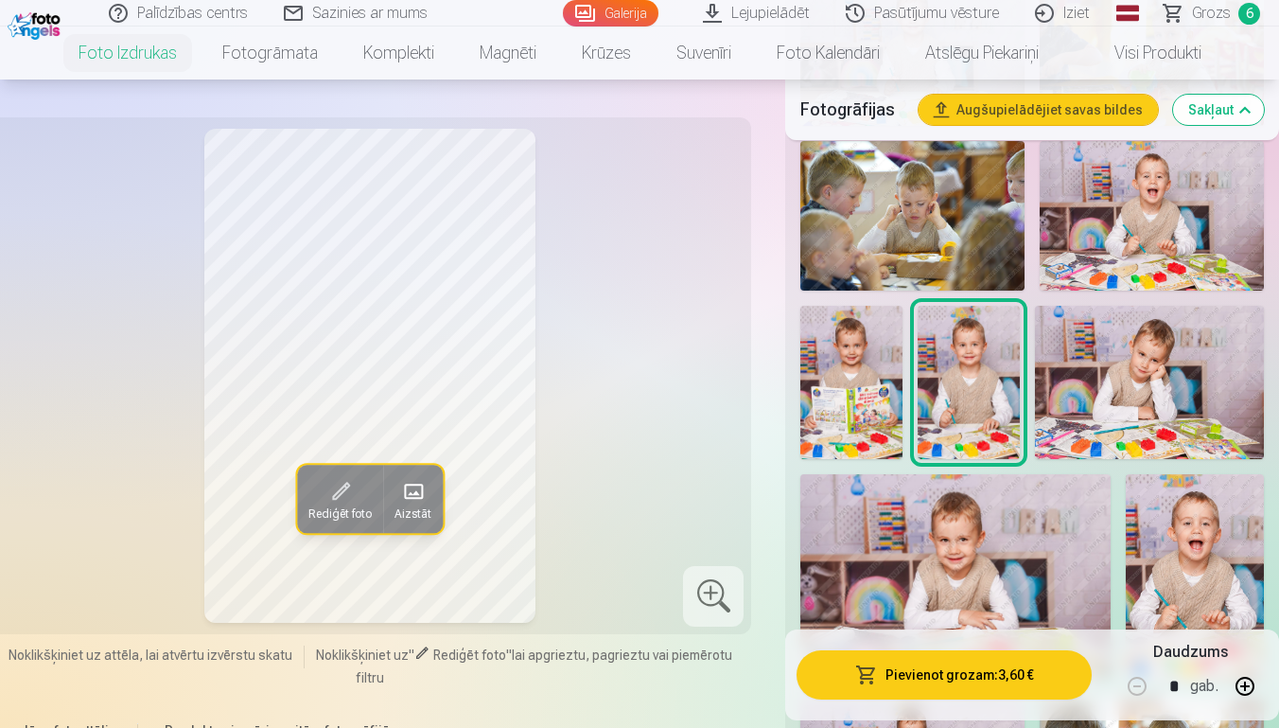
click at [1028, 540] on img at bounding box center [956, 577] width 310 height 207
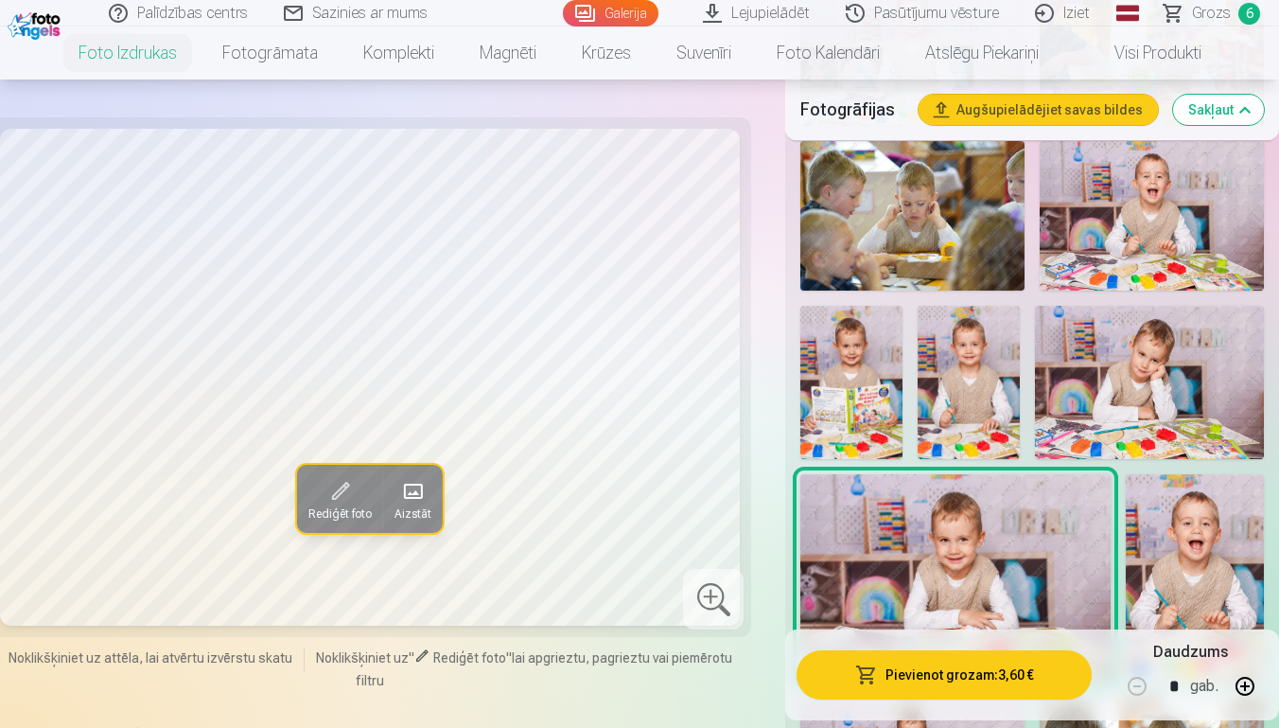
click at [1033, 677] on button "Pievienot grozam : 3,60 €" at bounding box center [944, 674] width 294 height 49
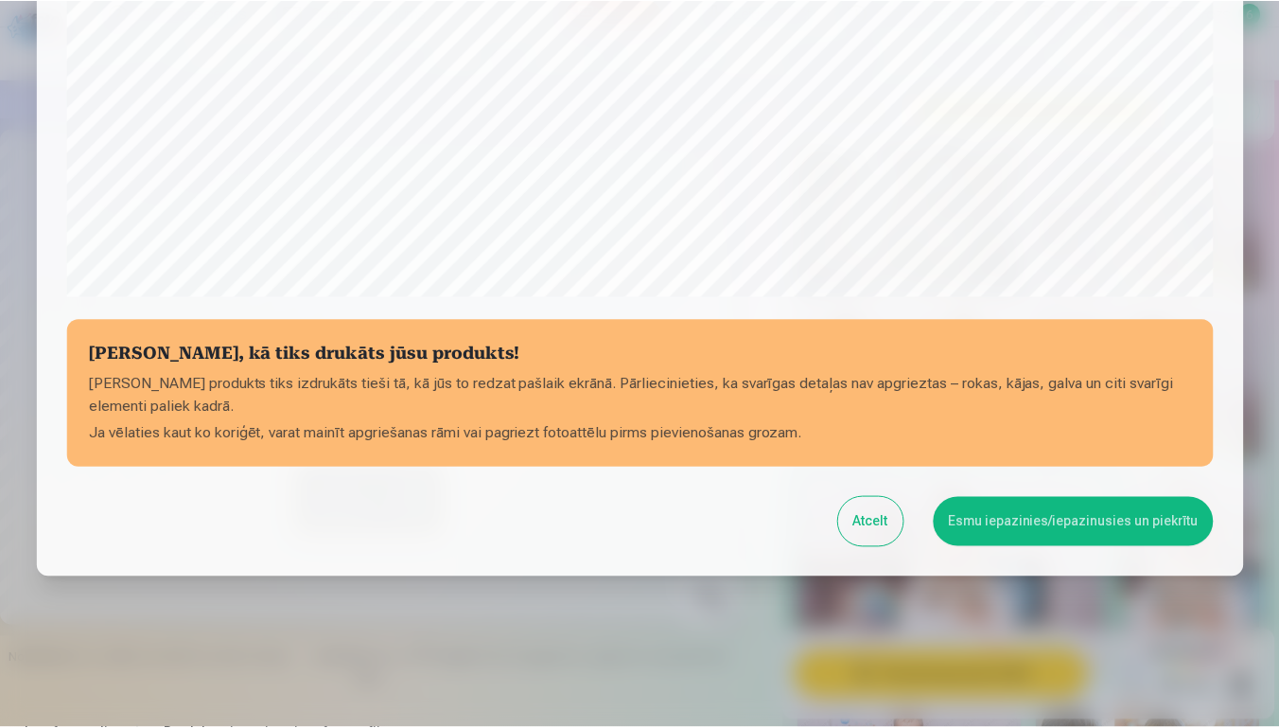
scroll to position [635, 0]
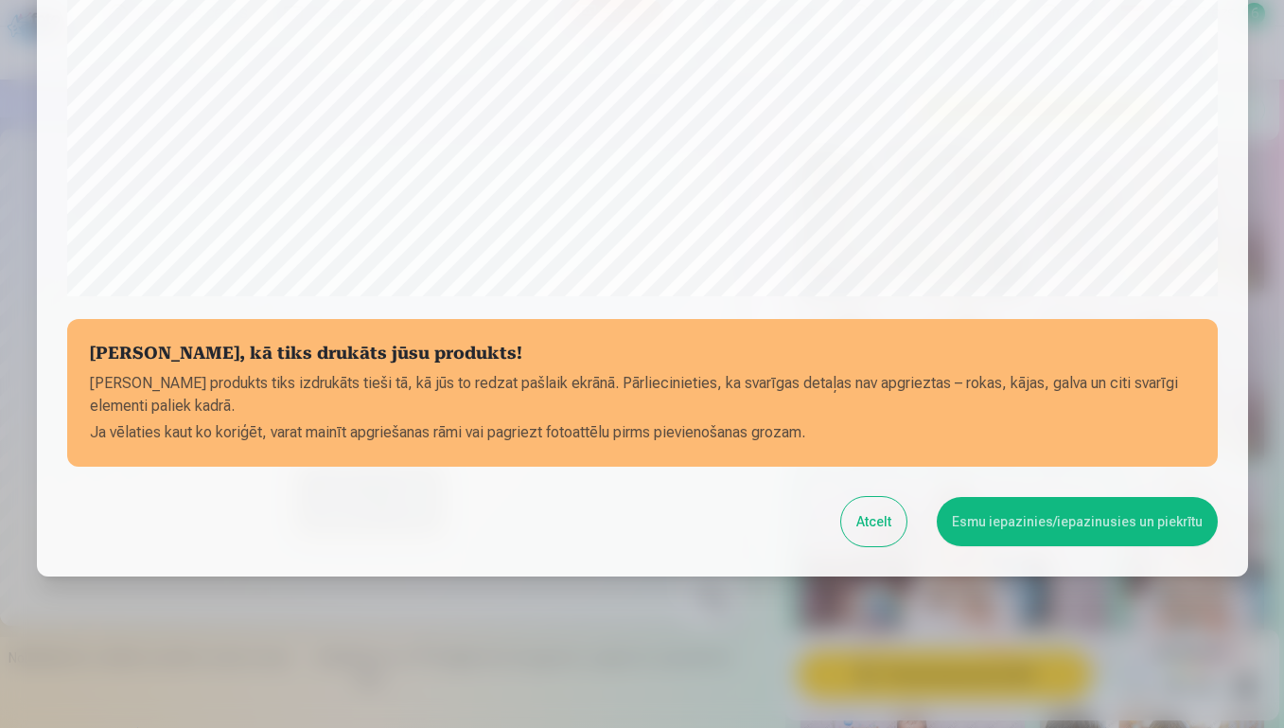
click at [1038, 527] on button "Esmu iepazinies/iepazinusies un piekrītu" at bounding box center [1077, 521] width 281 height 49
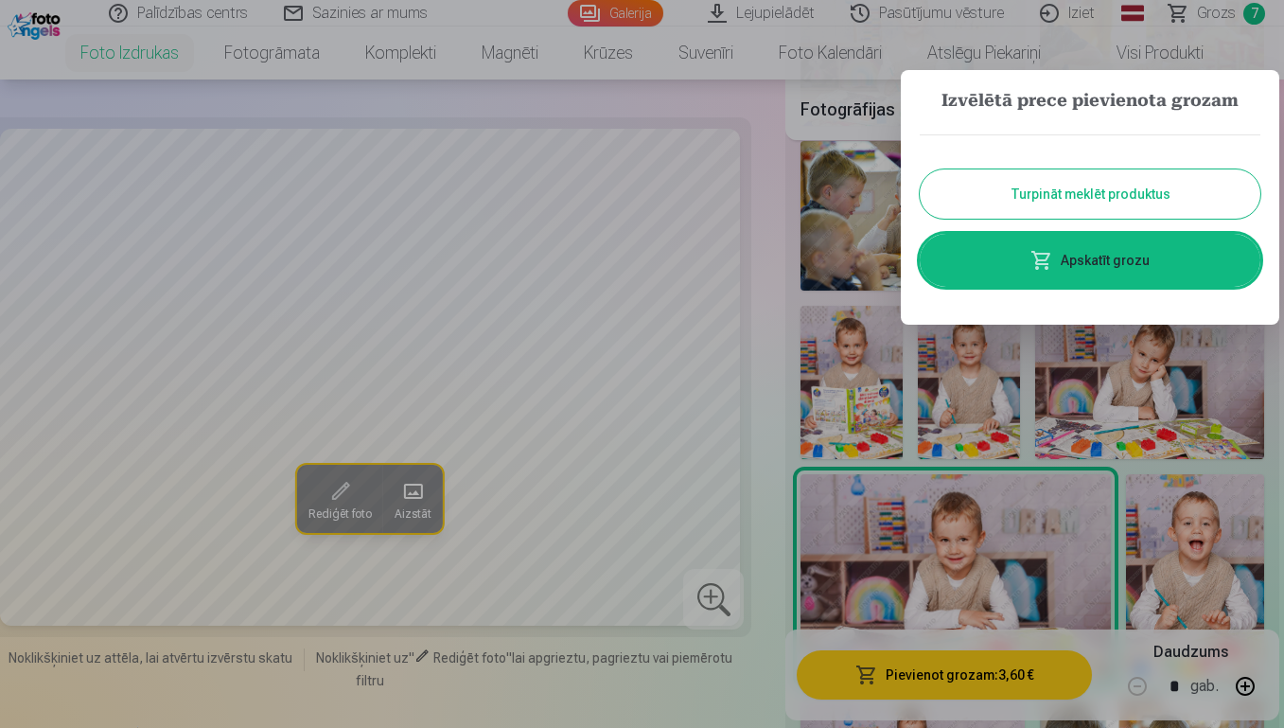
click at [1188, 214] on button "Turpināt meklēt produktus" at bounding box center [1090, 193] width 341 height 49
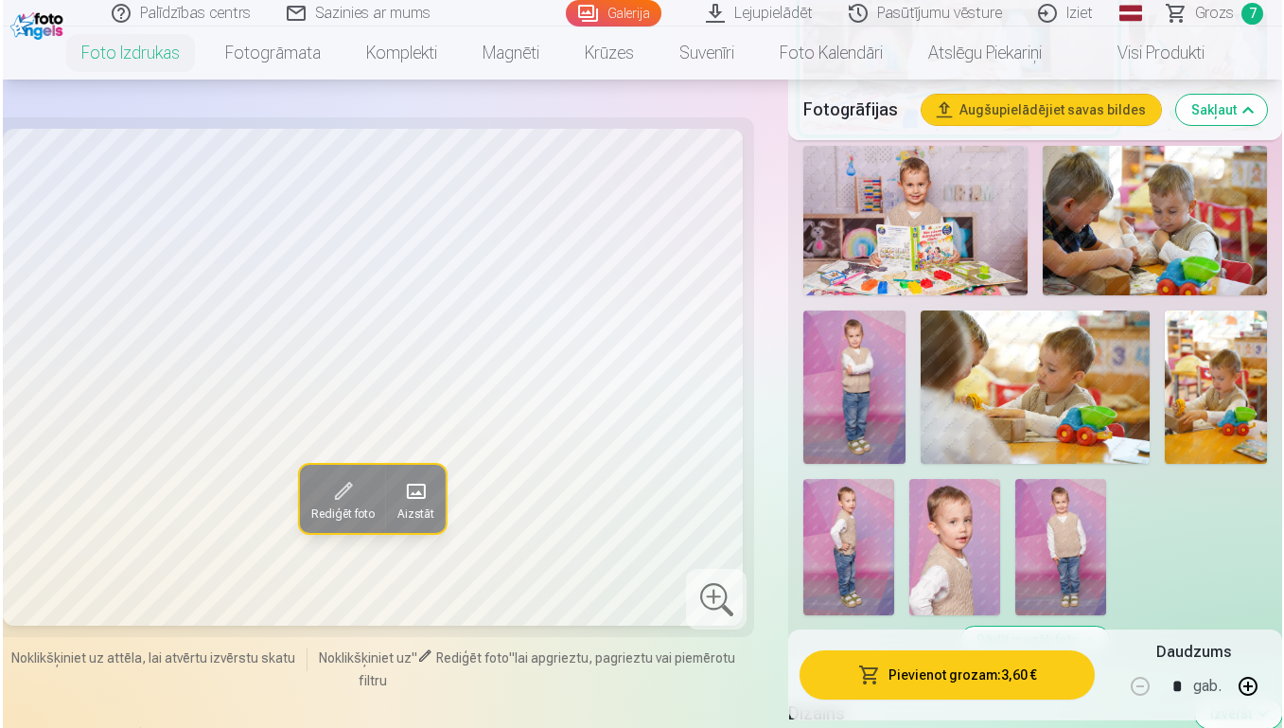
scroll to position [2073, 0]
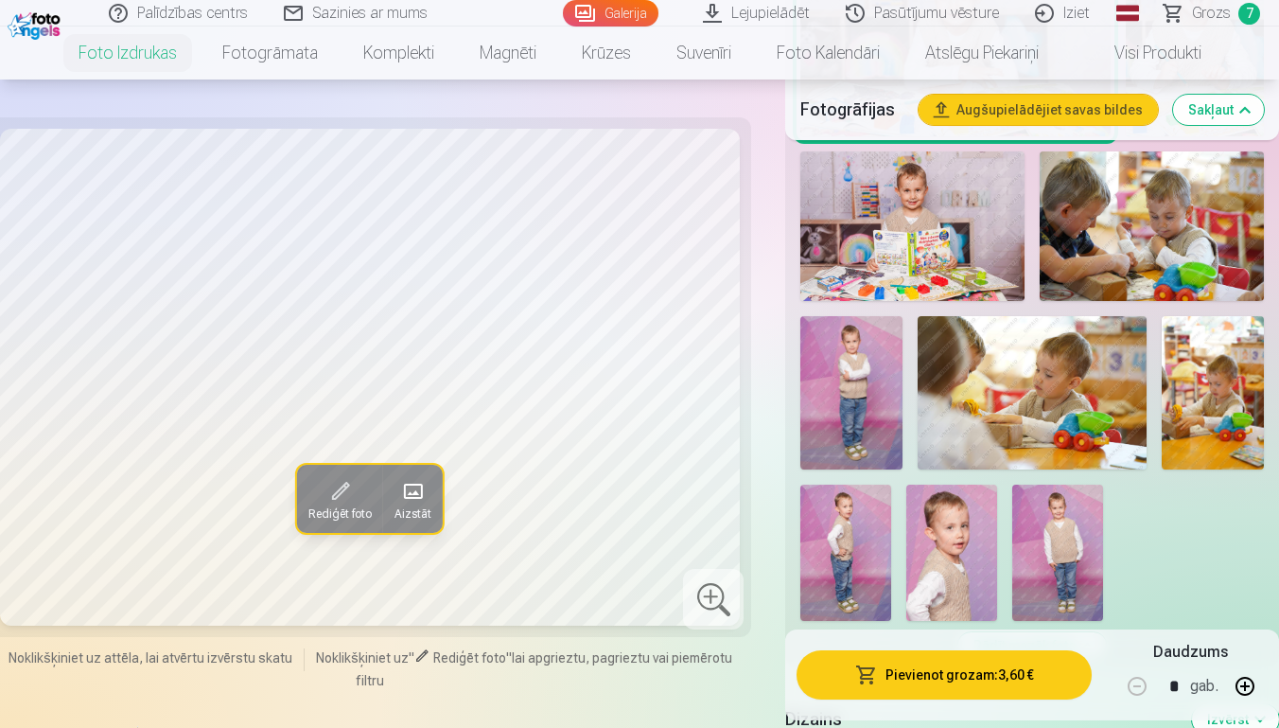
click at [830, 352] on img at bounding box center [852, 392] width 102 height 153
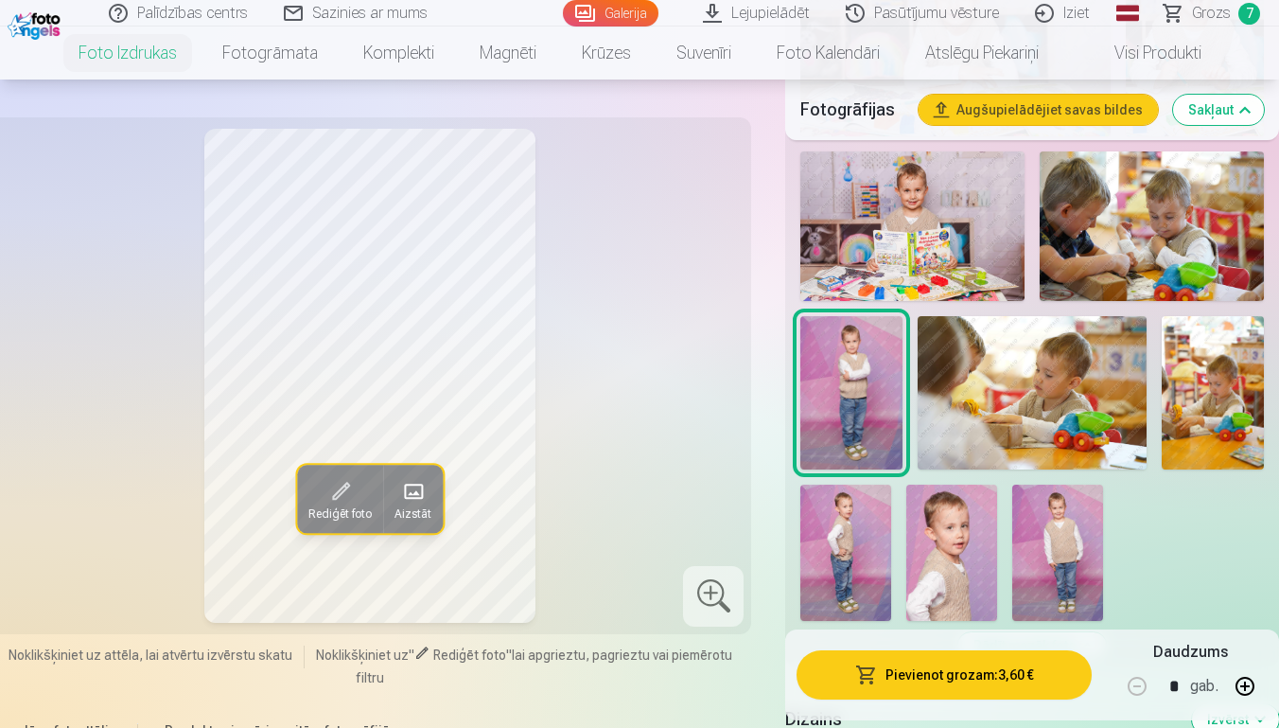
click at [1046, 674] on button "Pievienot grozam : 3,60 €" at bounding box center [944, 674] width 294 height 49
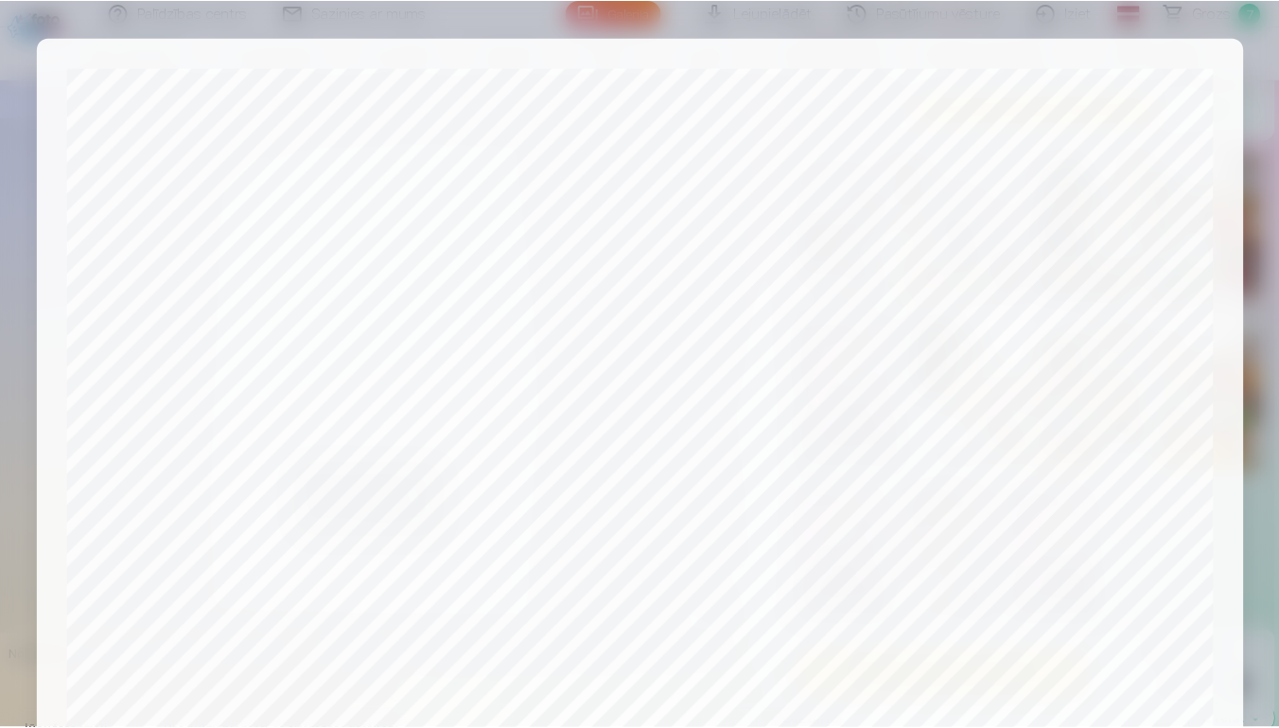
scroll to position [635, 0]
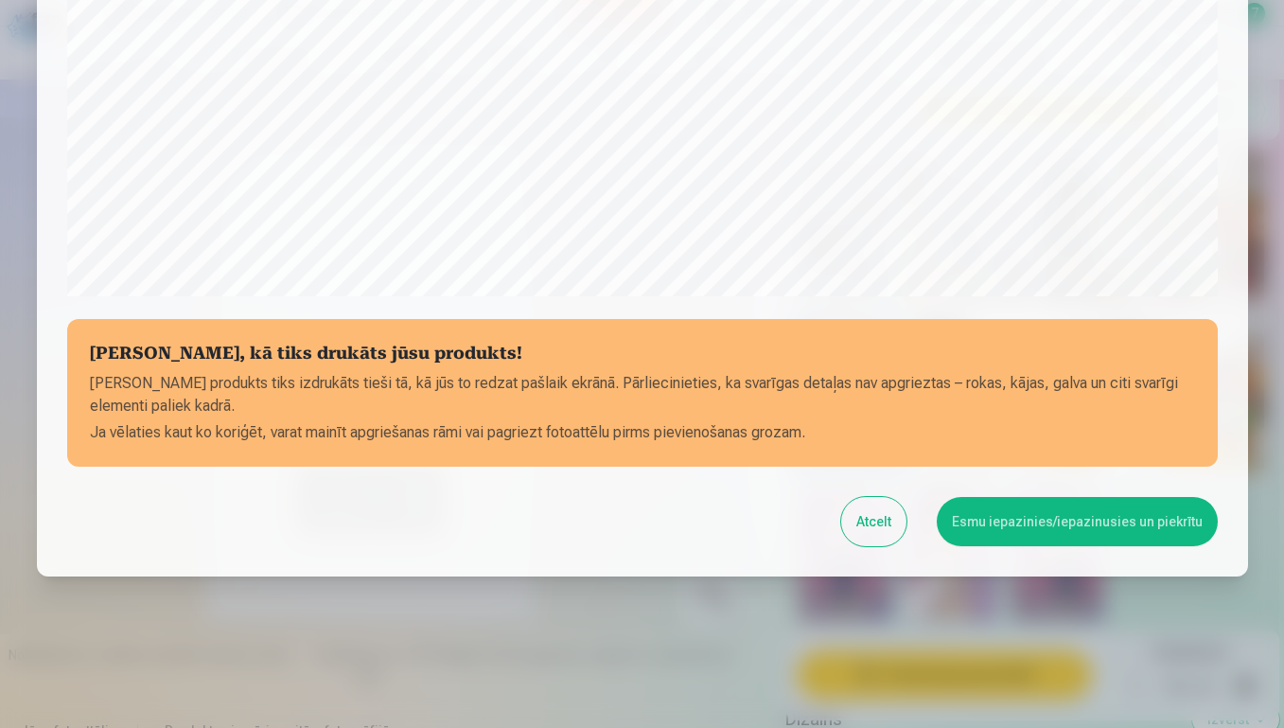
click at [1069, 532] on button "Esmu iepazinies/iepazinusies un piekrītu" at bounding box center [1077, 521] width 281 height 49
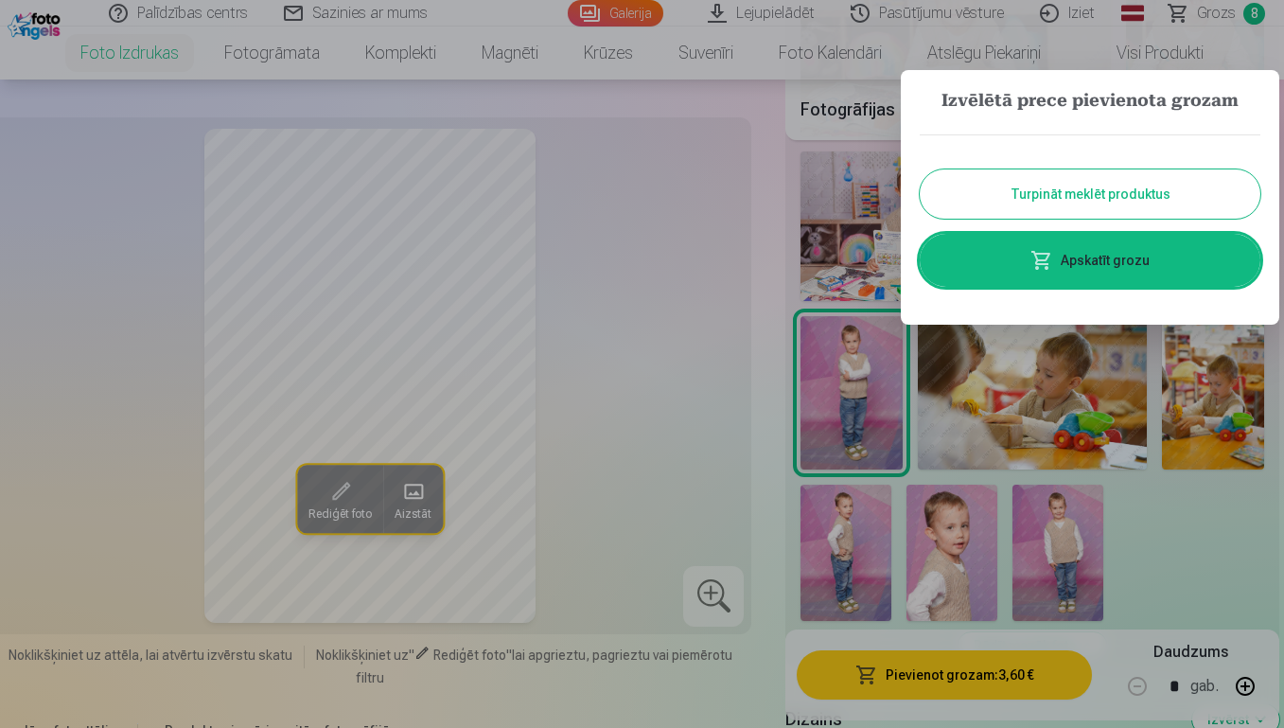
click at [842, 563] on div at bounding box center [642, 364] width 1284 height 728
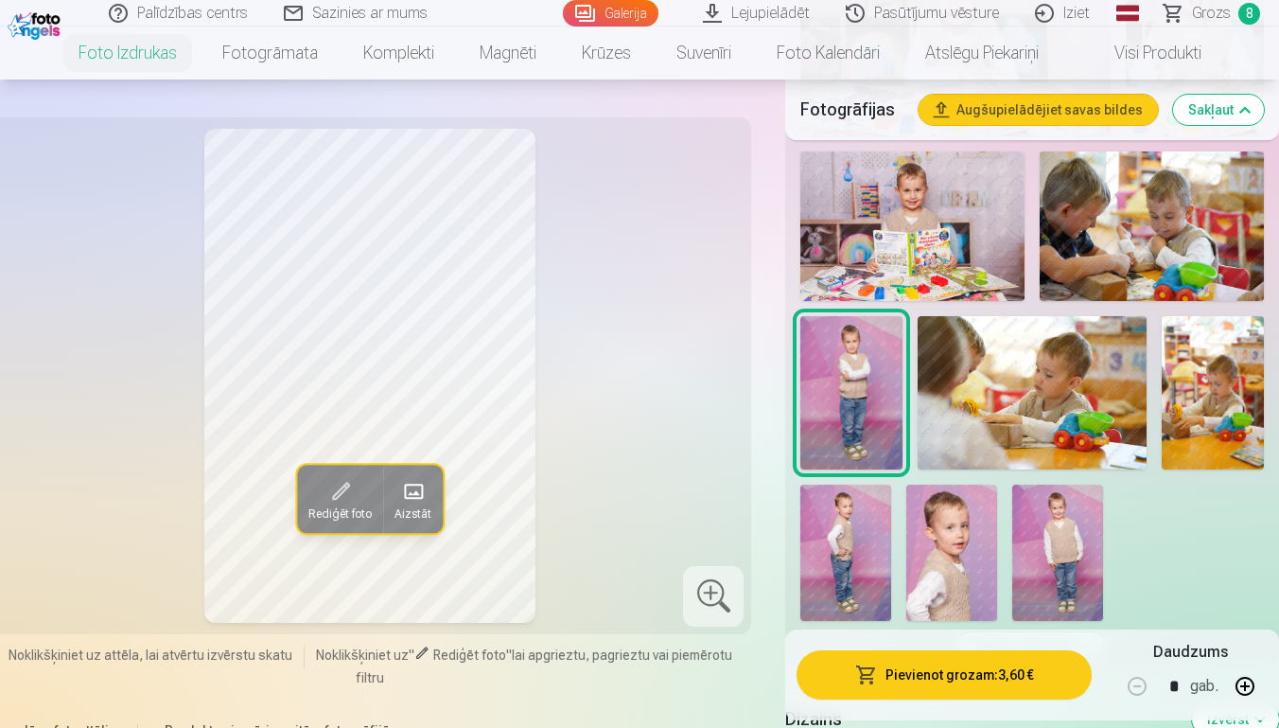
click at [966, 559] on img at bounding box center [952, 553] width 91 height 136
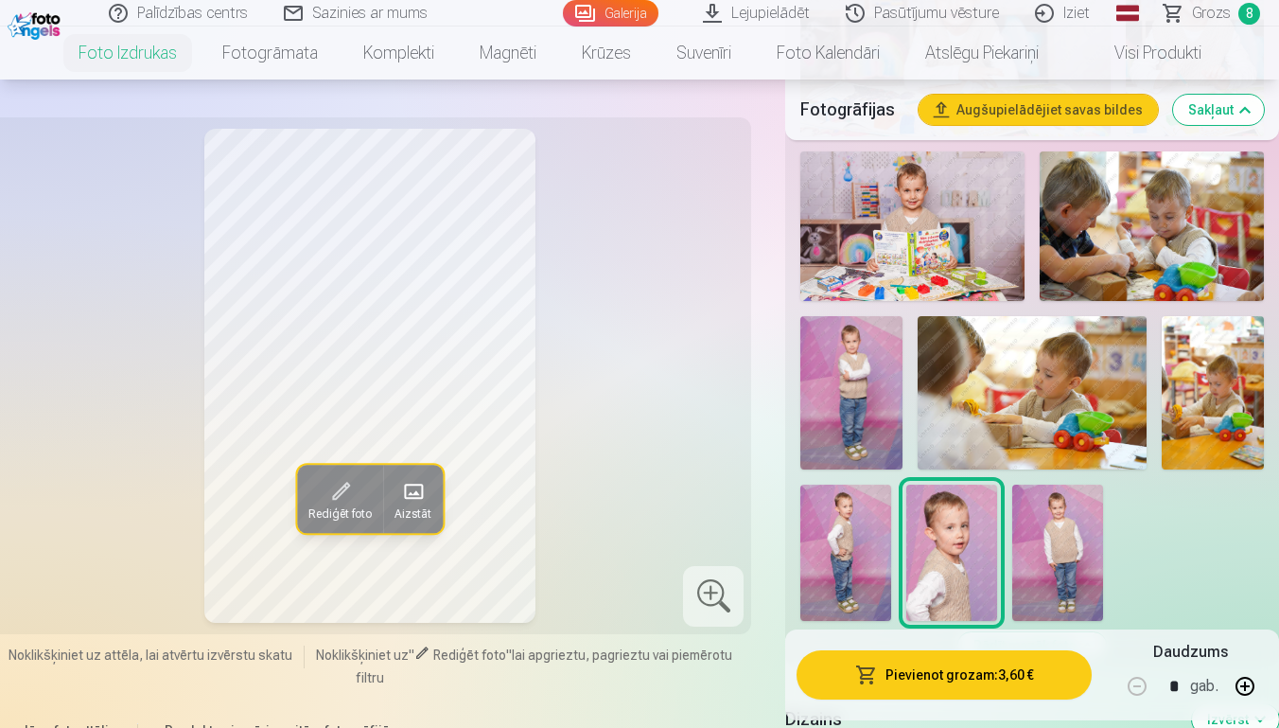
click at [1049, 541] on img at bounding box center [1058, 553] width 91 height 136
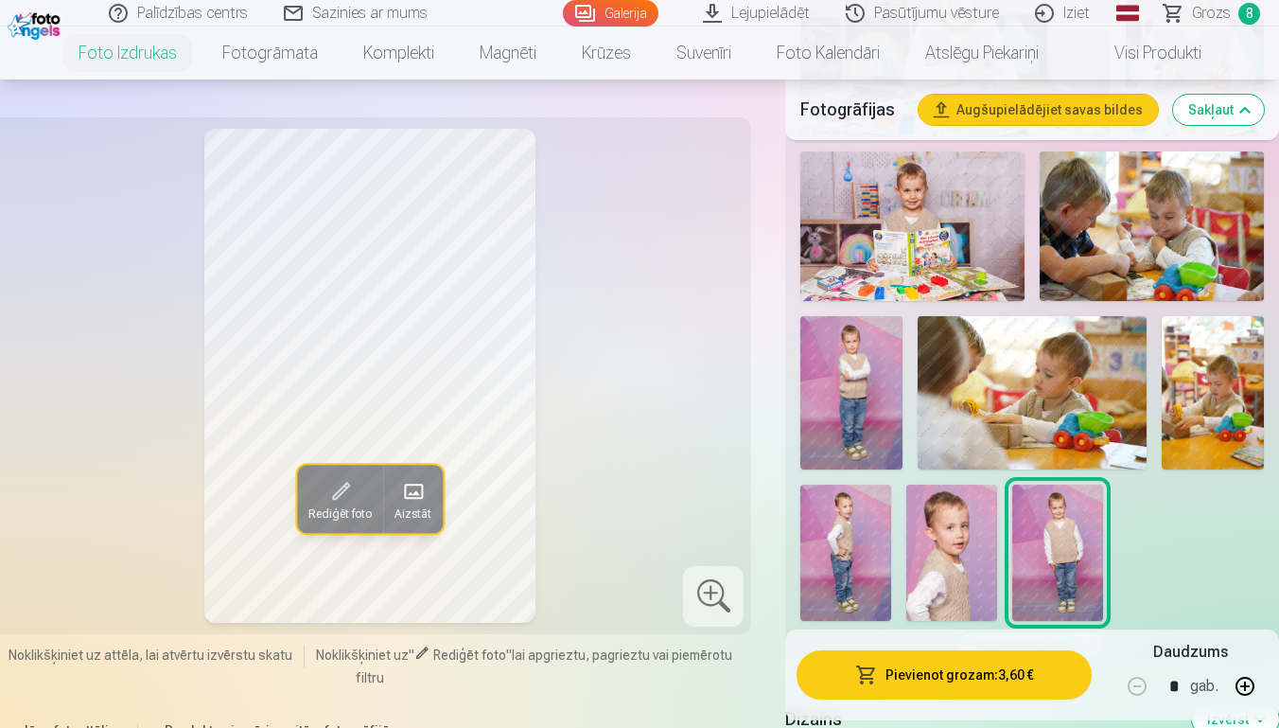
click at [1048, 408] on img at bounding box center [1032, 392] width 229 height 152
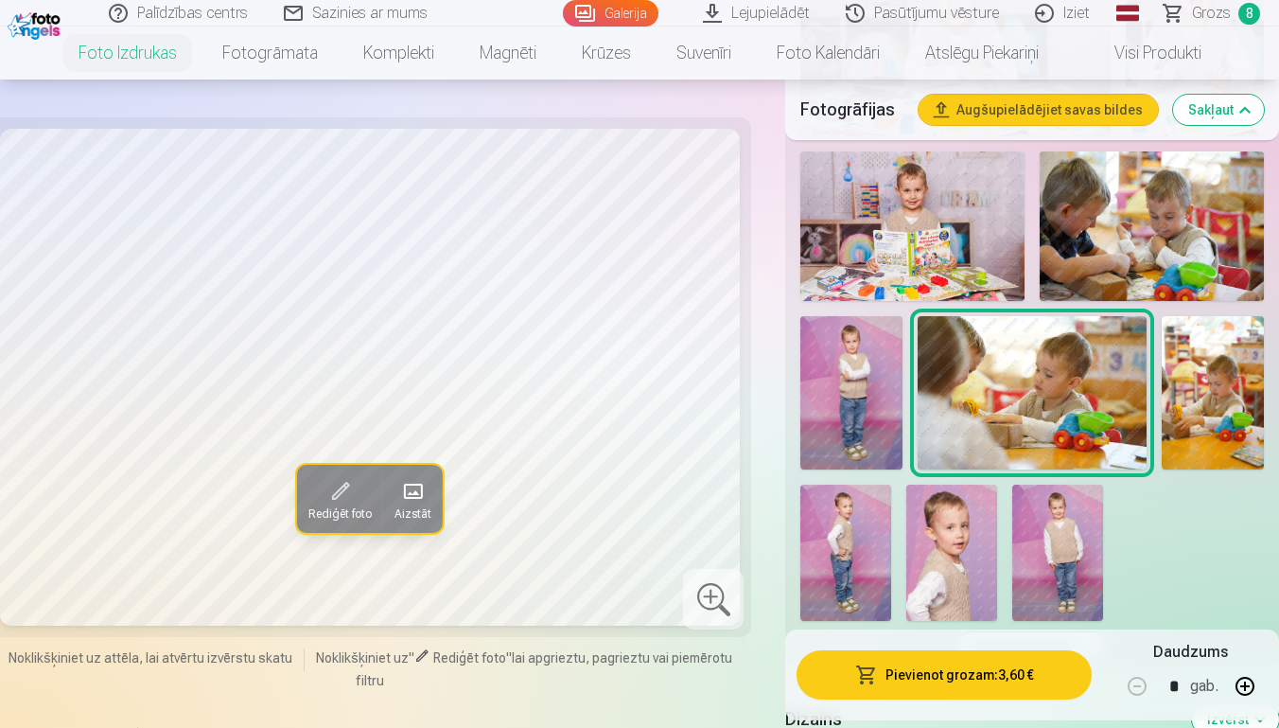
click at [1133, 240] on img at bounding box center [1152, 226] width 224 height 150
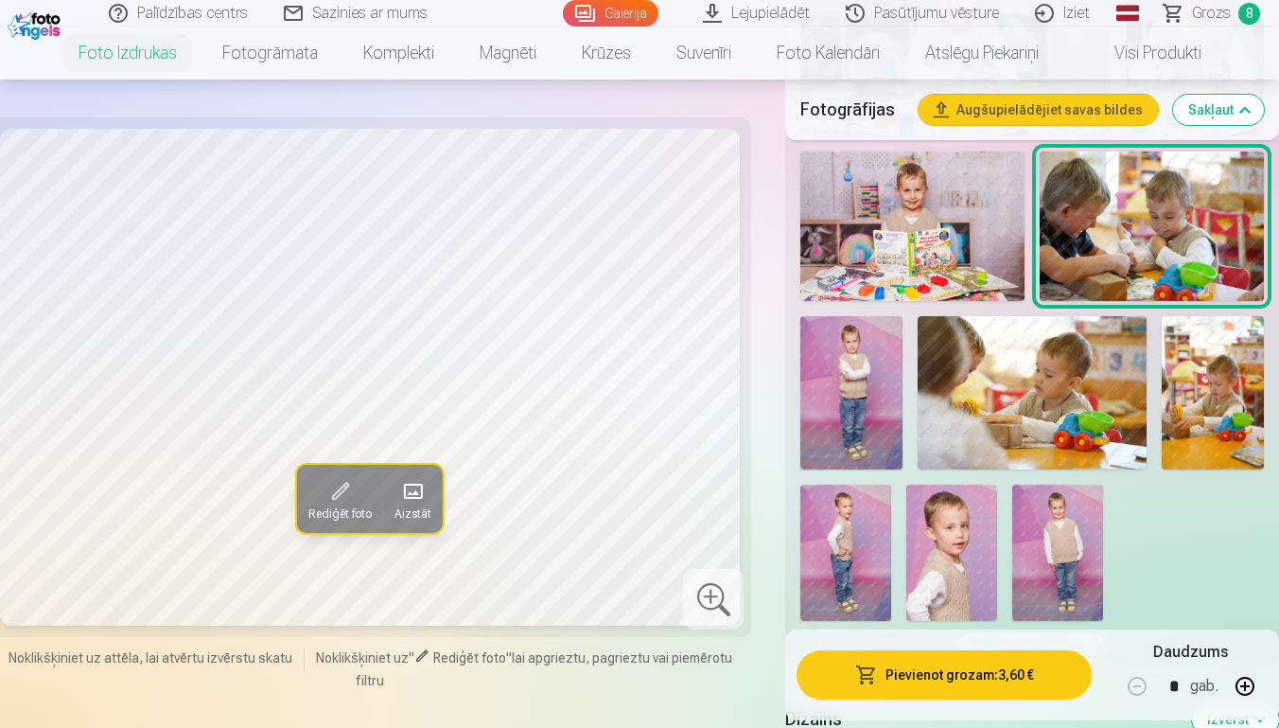
click at [1221, 9] on span "Grozs" at bounding box center [1211, 13] width 39 height 23
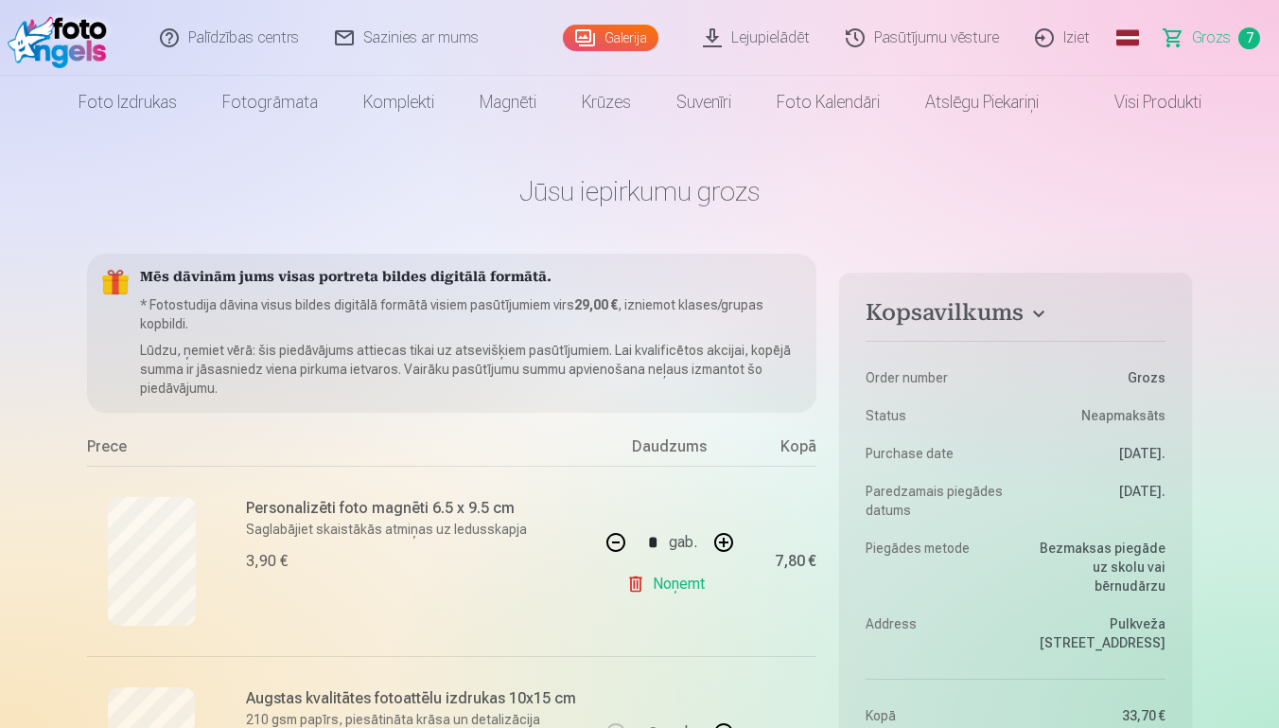
click at [44, 35] on img at bounding box center [62, 38] width 109 height 61
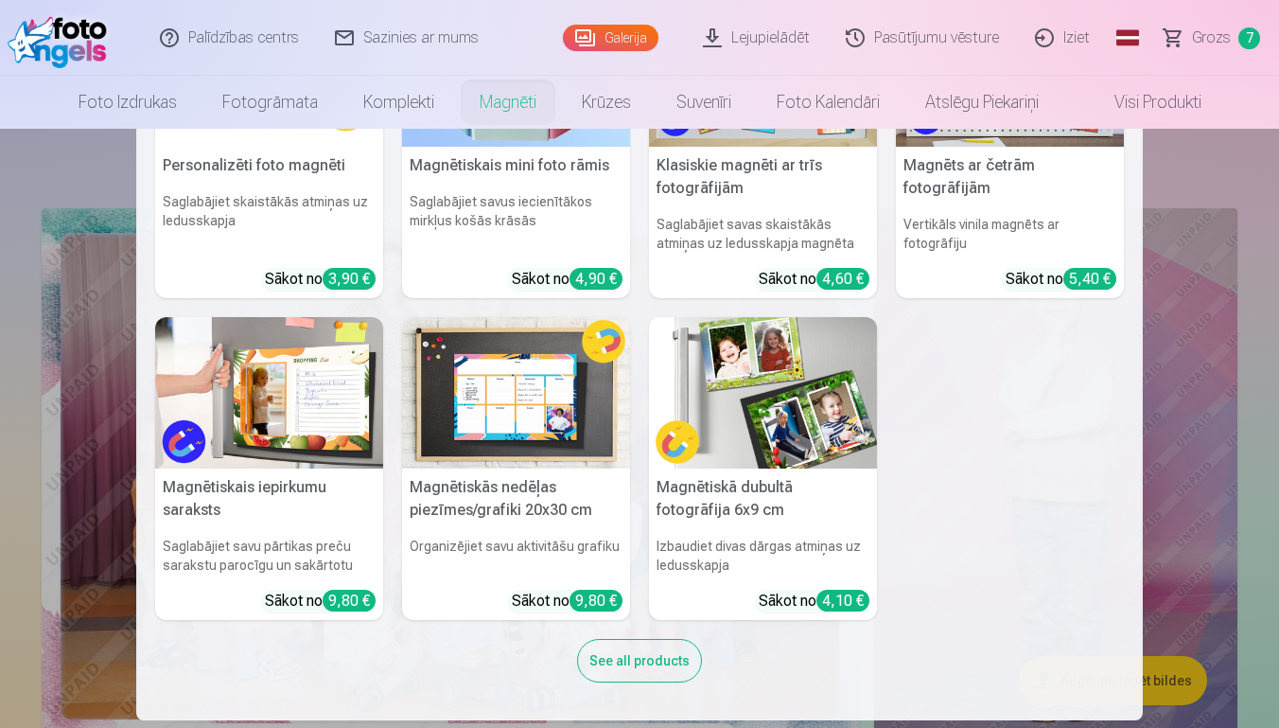
scroll to position [153, 0]
click at [8, 415] on nav "Personalizēti foto magnēti Saglabājiet skaistākās atmiņas uz ledusskapja Sākot …" at bounding box center [639, 424] width 1279 height 591
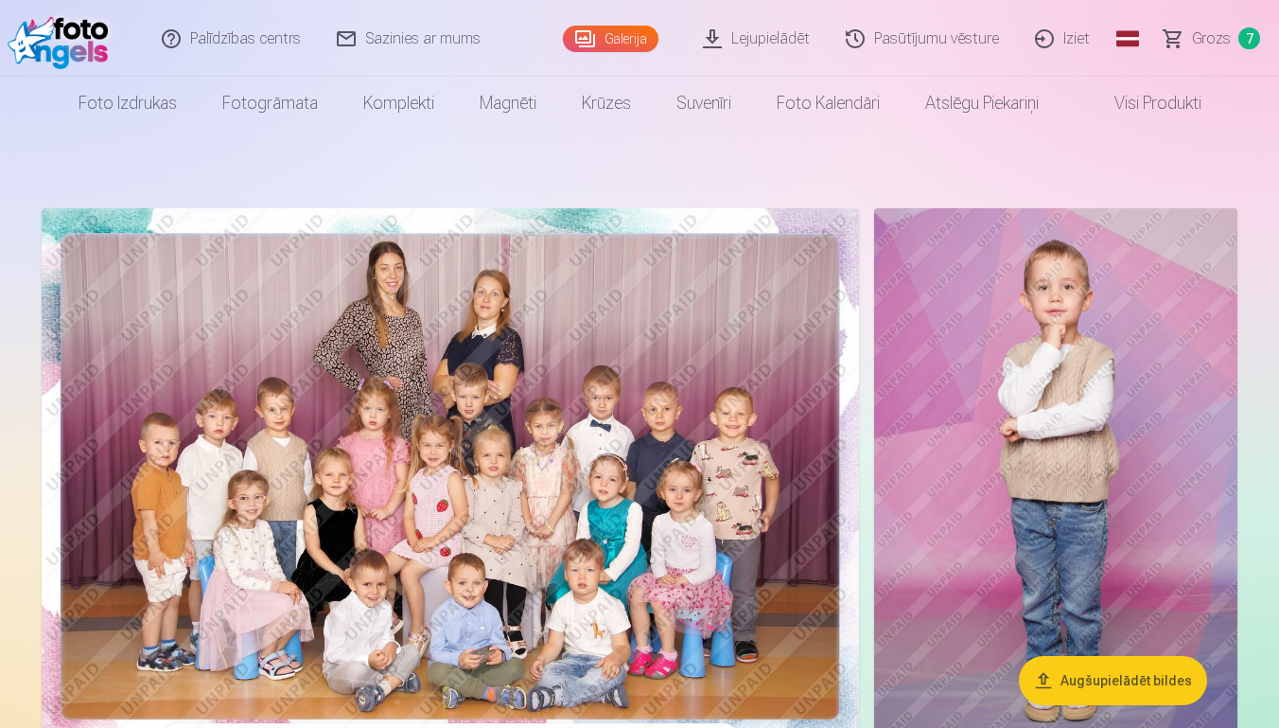
scroll to position [0, 0]
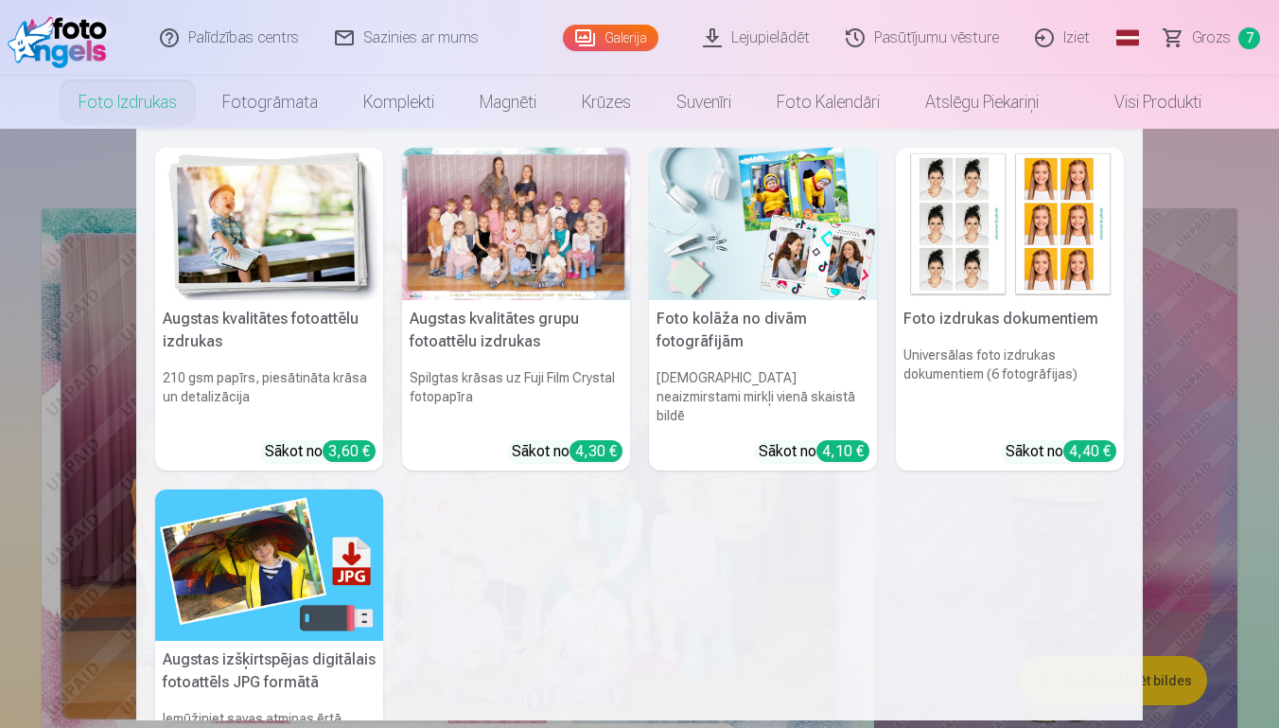
click at [275, 641] on h5 "Augstas izšķirtspējas digitālais fotoattēls JPG formātā" at bounding box center [269, 671] width 228 height 61
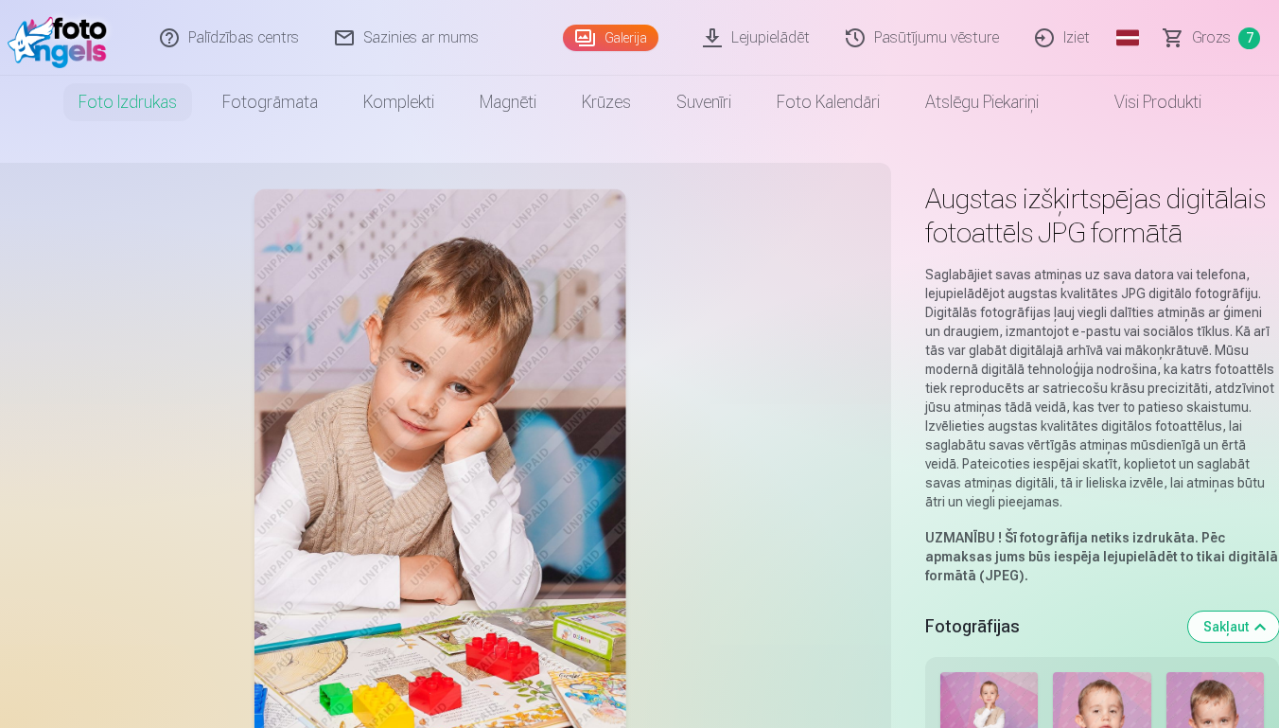
click at [1163, 104] on link "Visi produkti" at bounding box center [1143, 102] width 163 height 53
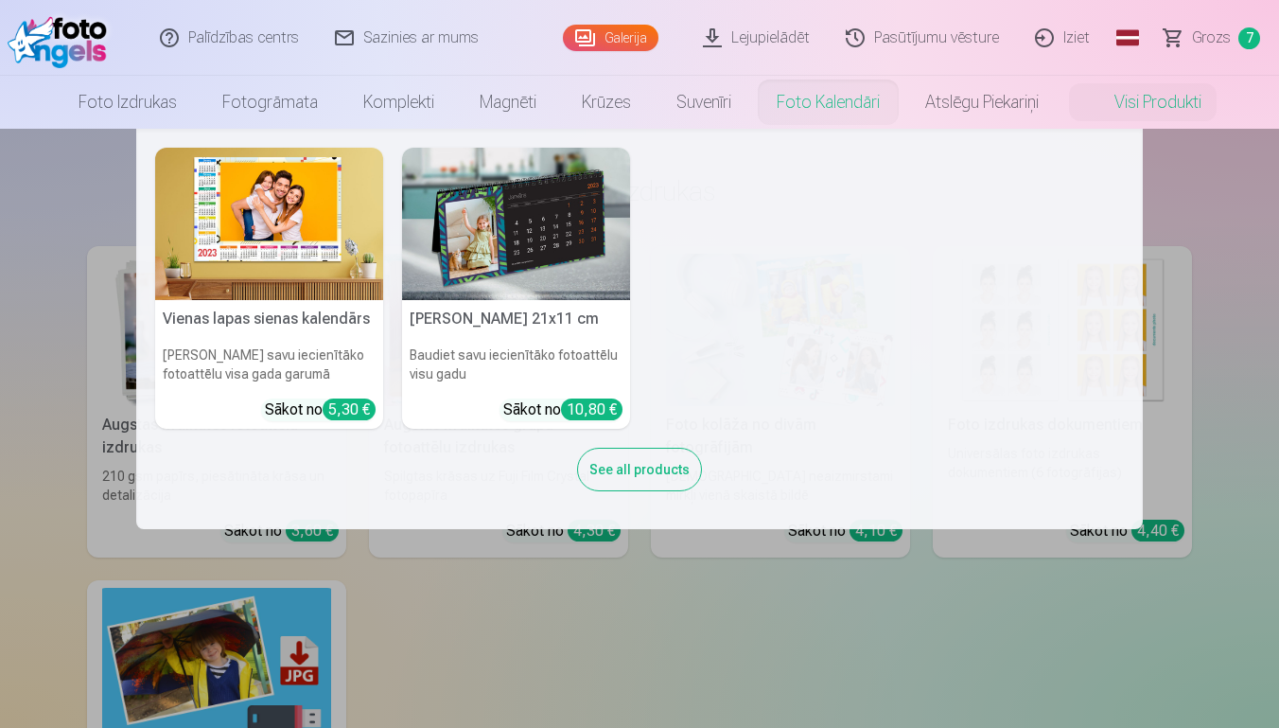
click at [1248, 221] on nav "Vienas lapas sienas [PERSON_NAME] savu iecienītāko fotoattēlu visa gada garumā …" at bounding box center [639, 329] width 1279 height 400
